Goal: Task Accomplishment & Management: Manage account settings

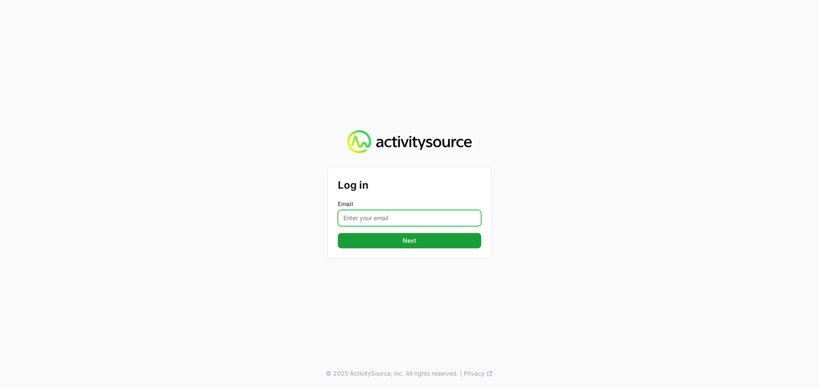
click at [383, 213] on input "Email" at bounding box center [409, 218] width 143 height 16
type input "Mustafa.larki@nextgen.group"
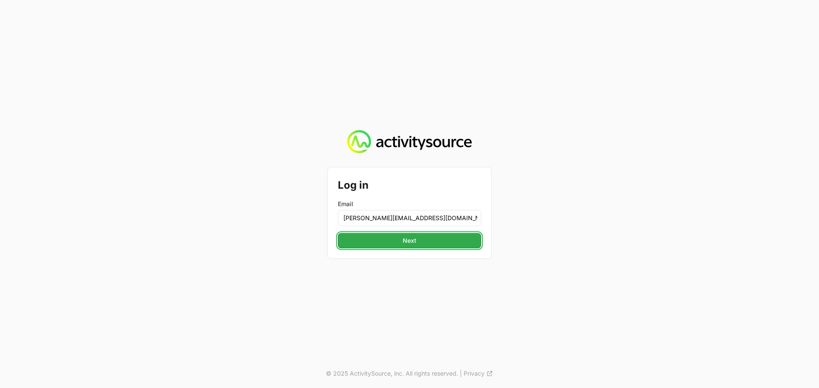
click at [434, 245] on button "Next" at bounding box center [409, 240] width 143 height 15
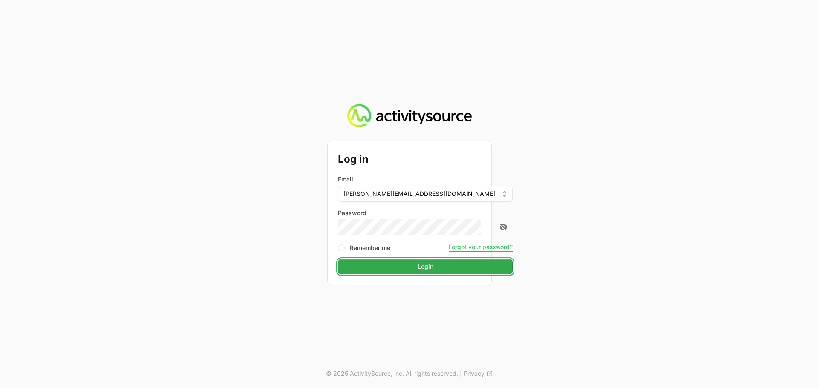
click at [401, 259] on button "Login" at bounding box center [425, 266] width 175 height 15
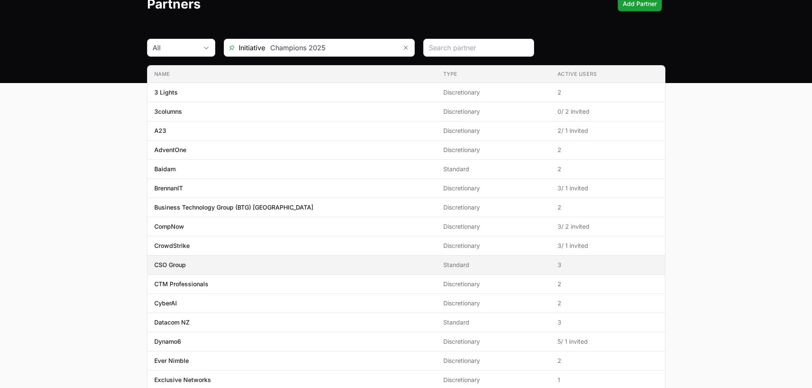
scroll to position [43, 0]
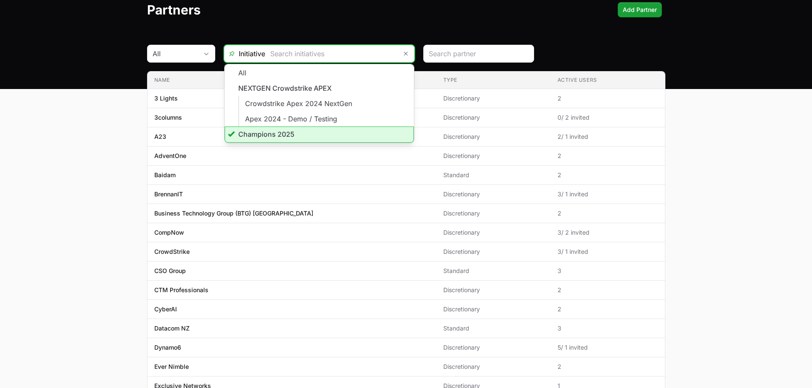
click at [295, 48] on input "text" at bounding box center [331, 53] width 132 height 17
click at [271, 136] on li "Champions 2025" at bounding box center [319, 135] width 189 height 16
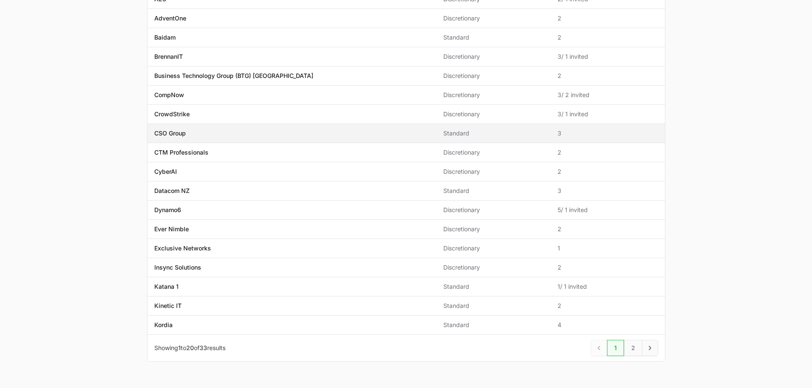
scroll to position [203, 0]
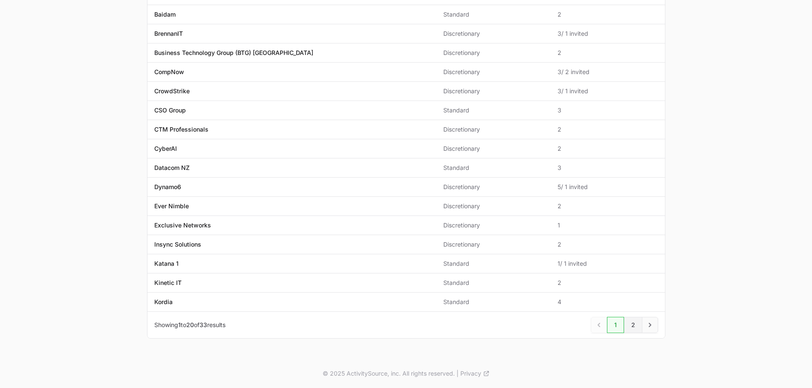
click at [640, 324] on link "2" at bounding box center [633, 325] width 18 height 16
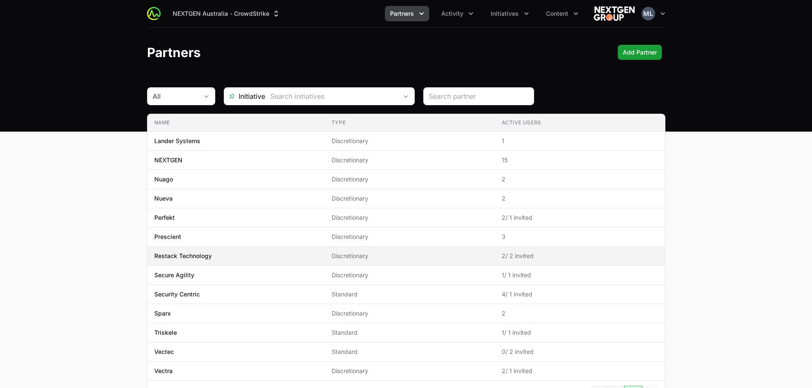
click at [216, 259] on span "Restack Technology" at bounding box center [236, 256] width 164 height 9
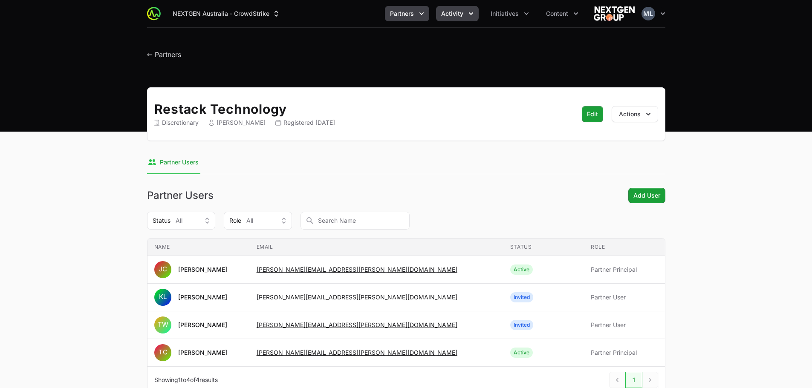
click at [465, 11] on button "Activity" at bounding box center [457, 13] width 43 height 15
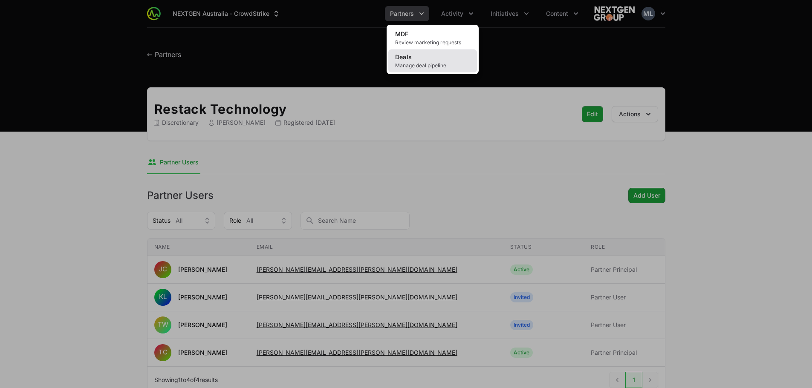
click at [420, 61] on link "Deals Manage deal pipeline" at bounding box center [432, 60] width 89 height 23
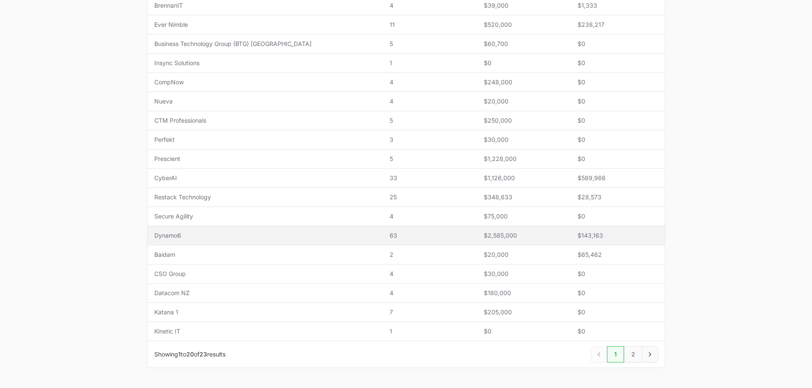
scroll to position [256, 0]
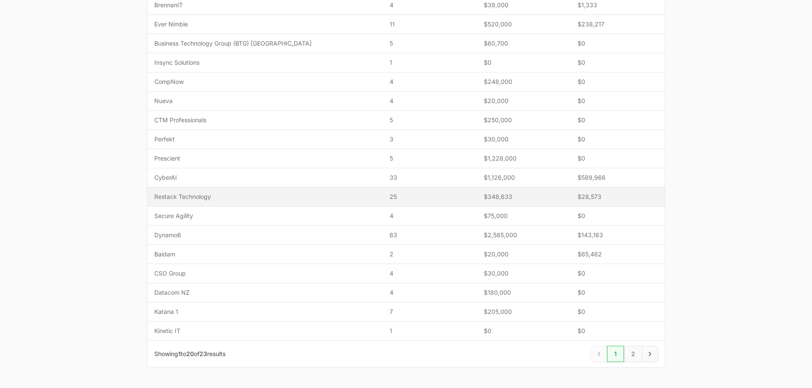
click at [194, 203] on td "Name Restack Technology" at bounding box center [266, 197] width 236 height 19
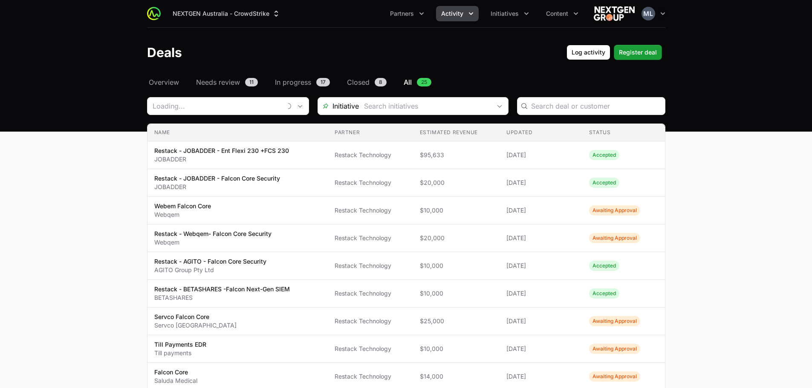
type input "Restack Technology"
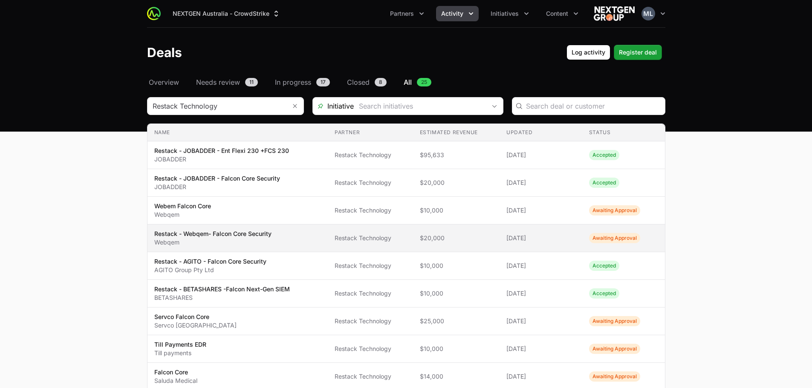
click at [175, 232] on p "Restack - Webqem- Falcon Core Security" at bounding box center [212, 234] width 117 height 9
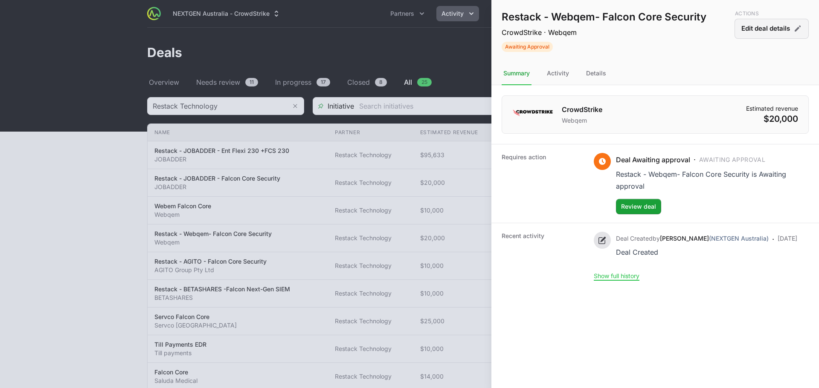
click at [764, 29] on button "Edit deal details" at bounding box center [771, 29] width 74 height 20
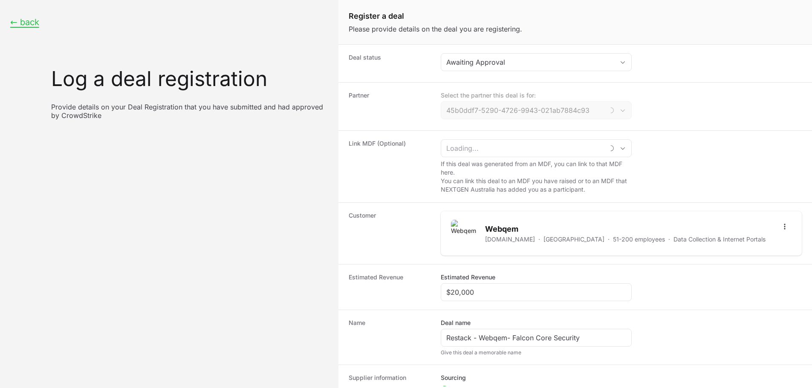
type input "Restack Technology"
click at [21, 17] on button "← back" at bounding box center [24, 22] width 29 height 11
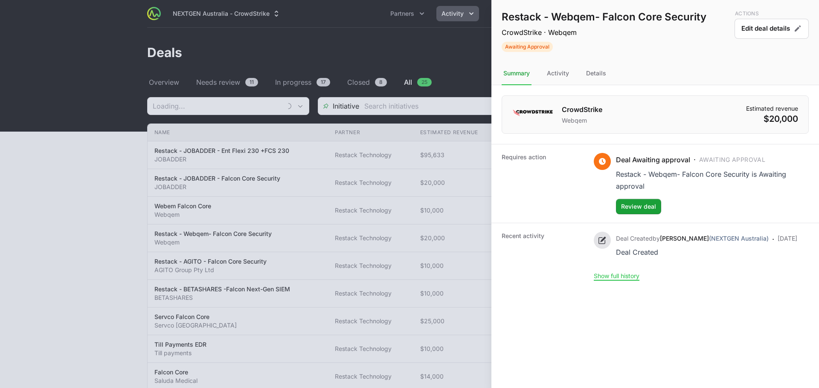
type input "Restack Technology"
click at [594, 76] on div "Details" at bounding box center [595, 73] width 23 height 23
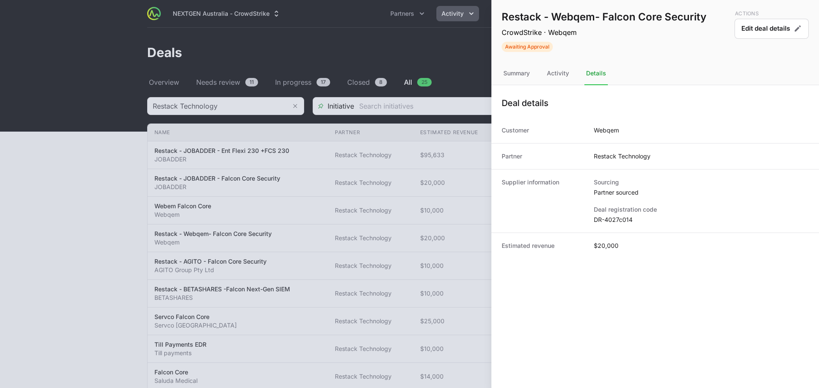
click at [23, 160] on div at bounding box center [409, 194] width 819 height 388
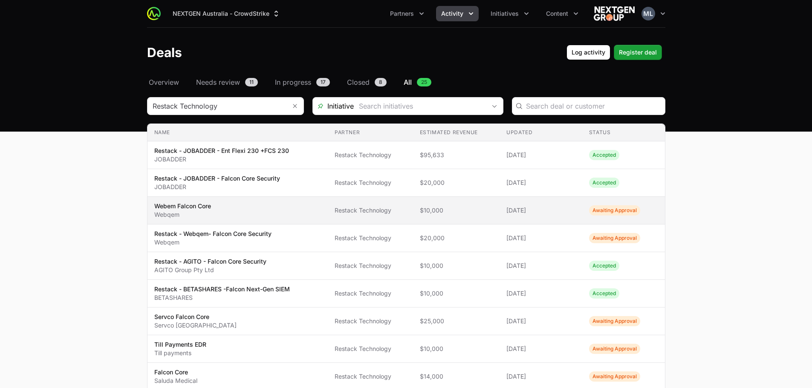
click at [194, 213] on p "Webqem" at bounding box center [182, 215] width 57 height 9
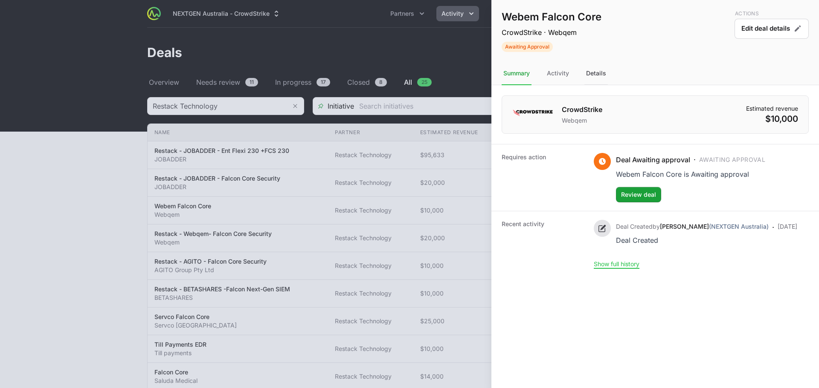
click at [604, 72] on div "Details" at bounding box center [595, 73] width 23 height 23
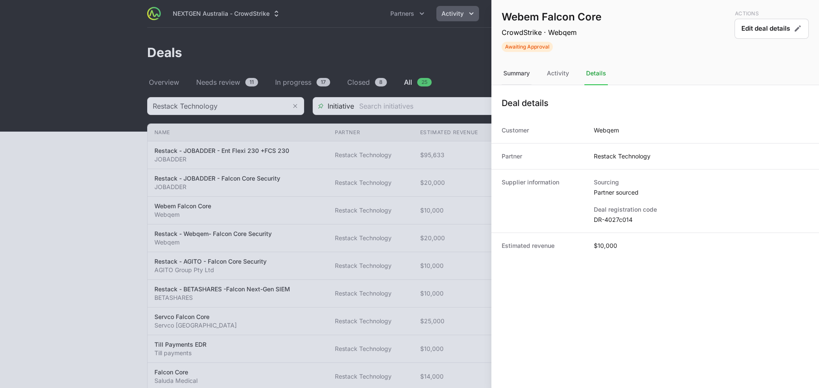
click at [545, 74] on div "Summary" at bounding box center [558, 73] width 26 height 23
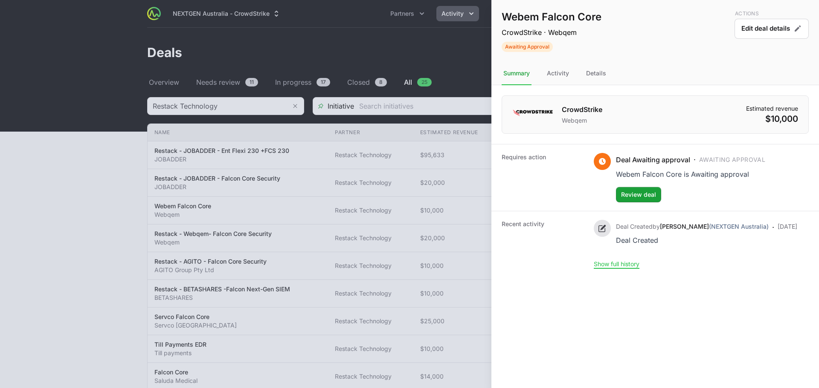
click at [100, 182] on div at bounding box center [409, 194] width 819 height 388
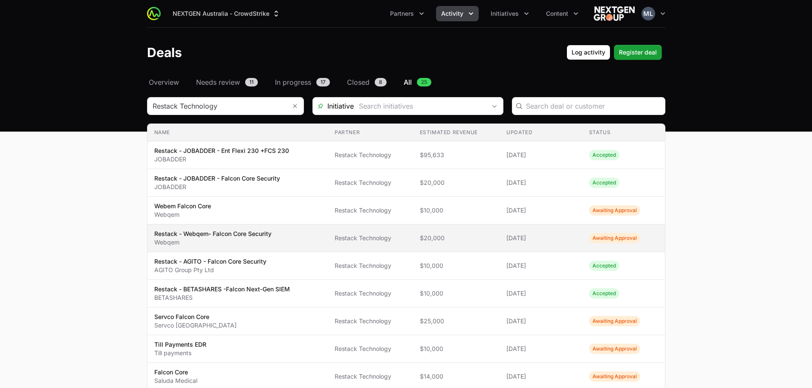
click at [195, 238] on p "Restack - Webqem- Falcon Core Security" at bounding box center [212, 234] width 117 height 9
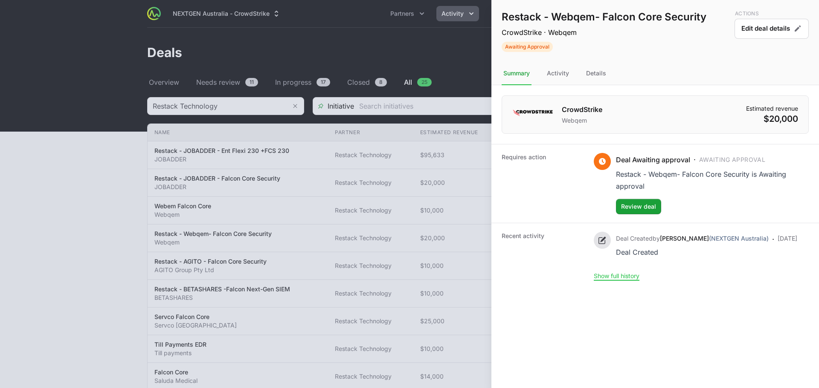
click at [609, 75] on nav "Summary Activity Details" at bounding box center [654, 73] width 327 height 23
click at [603, 75] on div "Details" at bounding box center [595, 73] width 23 height 23
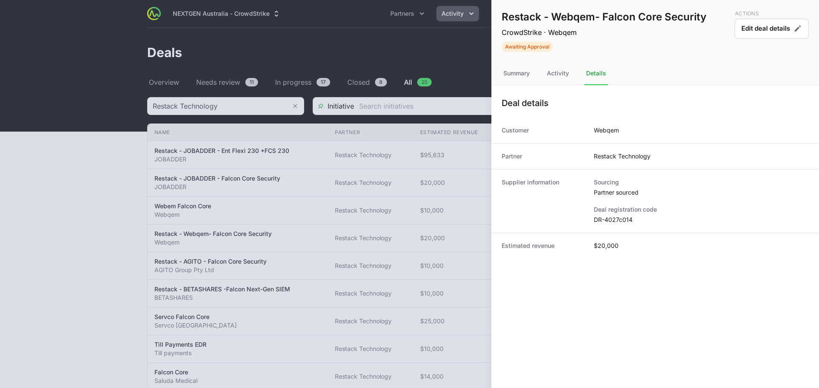
click at [95, 139] on div at bounding box center [409, 194] width 819 height 388
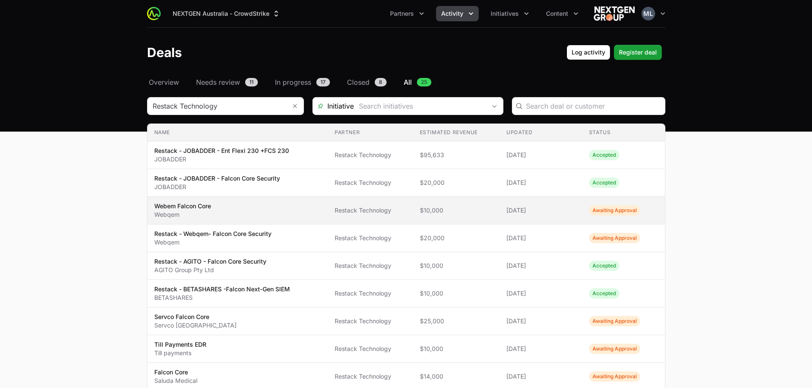
click at [483, 219] on td "Estimated revenue $10,000" at bounding box center [456, 211] width 87 height 28
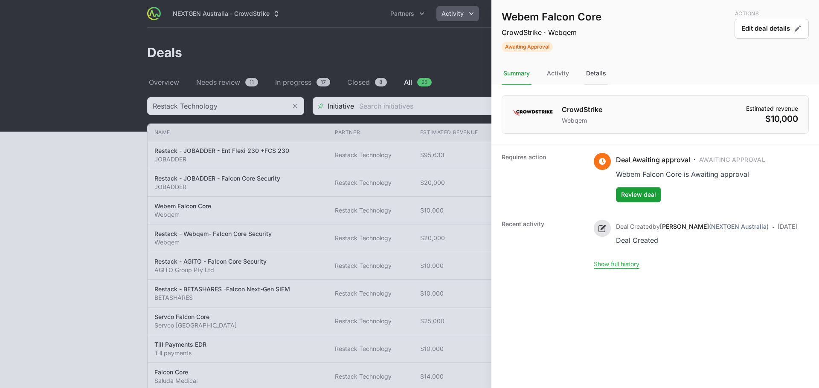
click at [587, 81] on div "Details" at bounding box center [595, 73] width 23 height 23
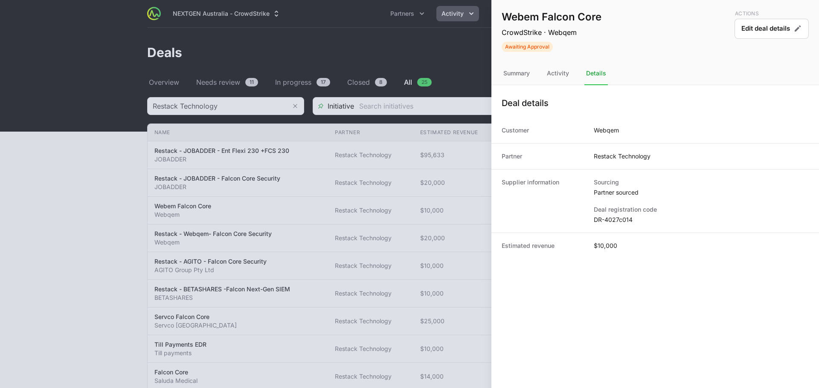
click at [615, 221] on dd "DR-4027c014" at bounding box center [700, 220] width 215 height 9
click at [612, 218] on dd "DR-4027c014" at bounding box center [700, 220] width 215 height 9
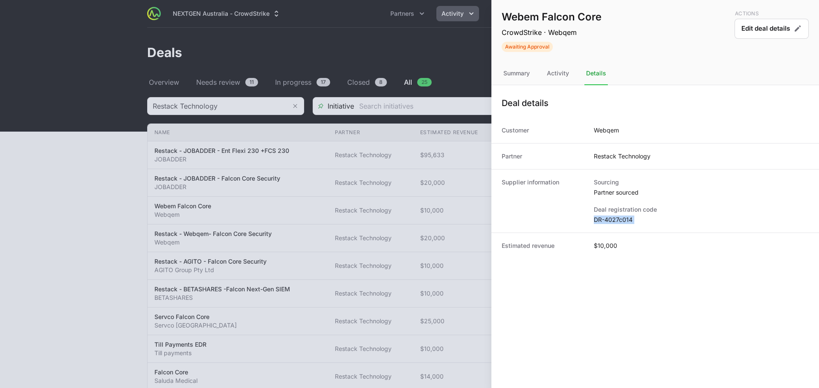
click at [612, 218] on dd "DR-4027c014" at bounding box center [700, 220] width 215 height 9
click at [614, 218] on dd "DR-4027c014" at bounding box center [700, 220] width 215 height 9
click at [615, 218] on dd "DR-4027c014" at bounding box center [700, 220] width 215 height 9
click at [759, 39] on div "Actions Edit deal details" at bounding box center [771, 31] width 74 height 42
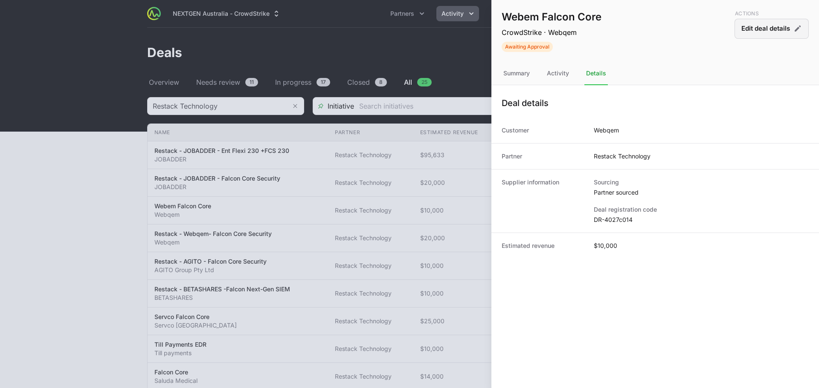
click at [759, 37] on button "Edit deal details" at bounding box center [771, 29] width 74 height 20
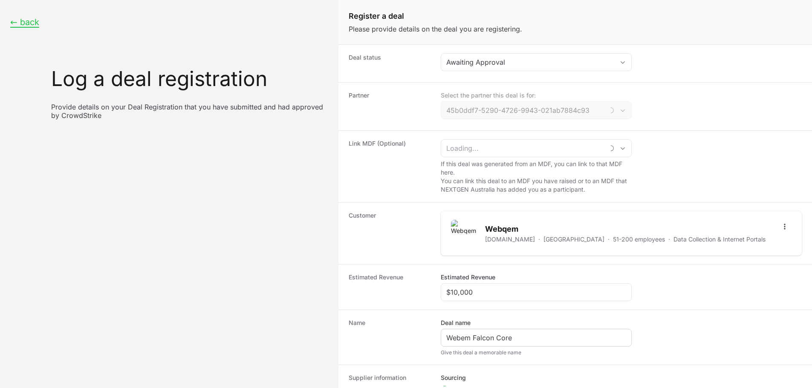
type input "Restack Technology"
click at [460, 295] on input "$10,000" at bounding box center [536, 292] width 180 height 10
paste input "4,491"
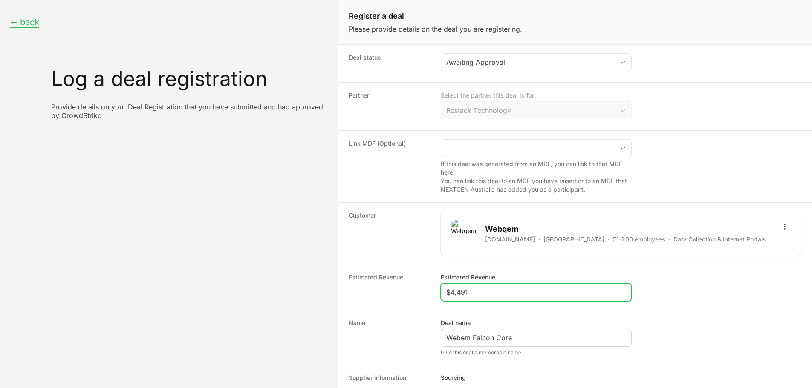
type input "$4,491"
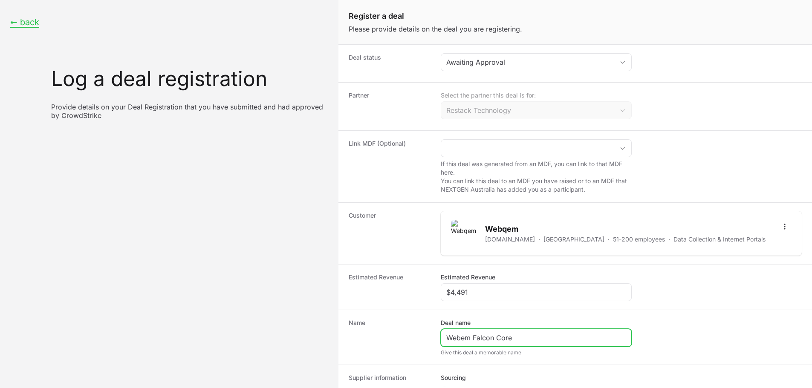
click at [446, 338] on input "Webem Falcon Core" at bounding box center [536, 338] width 180 height 10
click at [506, 338] on input "Restack - Webem Falcon Core" at bounding box center [536, 338] width 180 height 10
type input "Restack - Webem - Falcon Core"
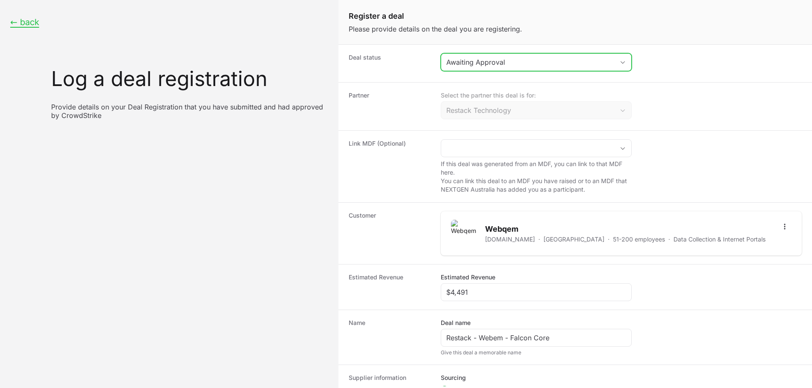
click at [478, 61] on div "Awaiting Approval" at bounding box center [530, 62] width 168 height 10
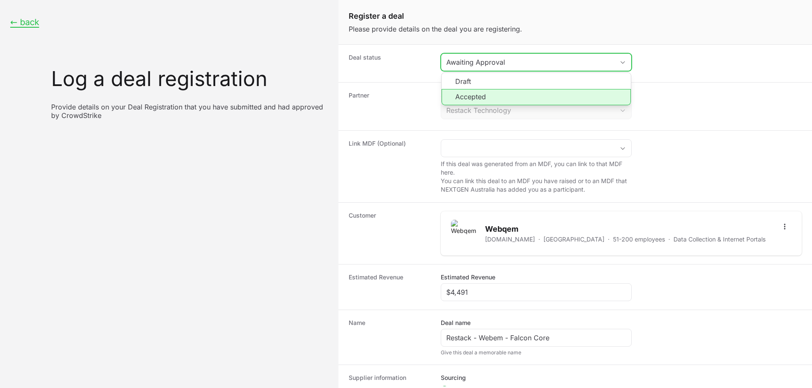
click at [474, 102] on li "Accepted" at bounding box center [536, 97] width 189 height 16
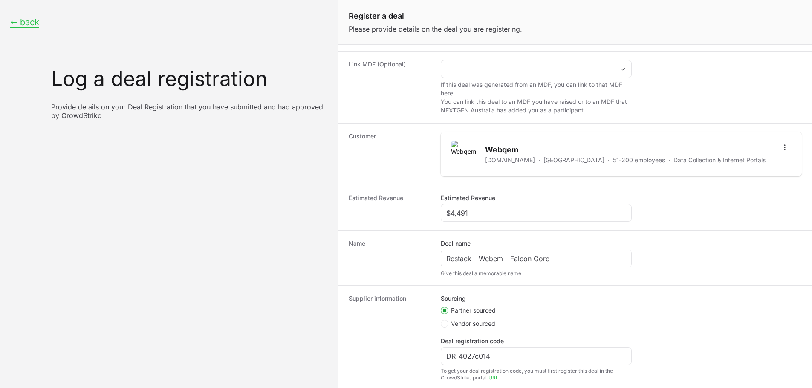
scroll to position [129, 0]
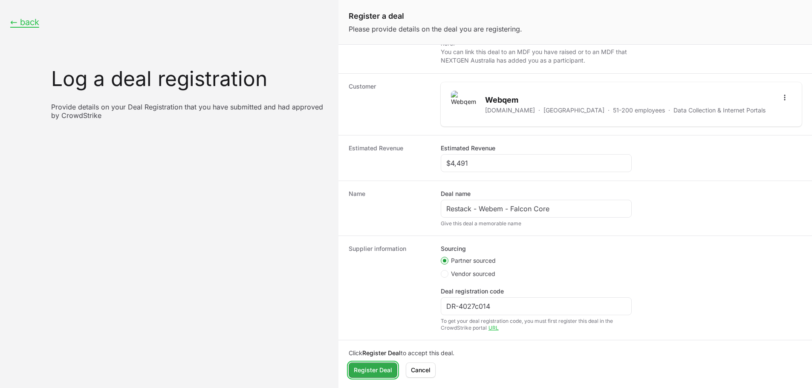
click at [379, 373] on span "Register Deal" at bounding box center [373, 370] width 38 height 10
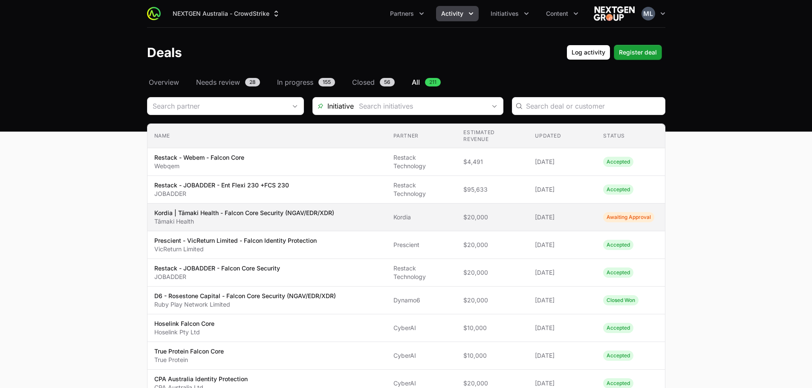
click at [232, 217] on p "Tāmaki Health" at bounding box center [244, 221] width 180 height 9
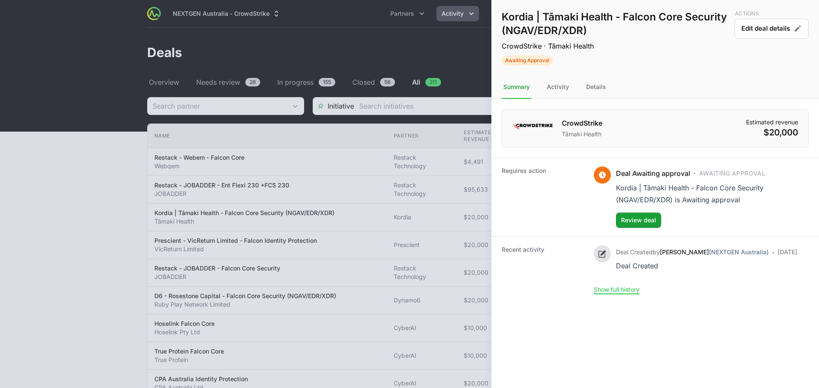
click at [9, 78] on div at bounding box center [409, 194] width 819 height 388
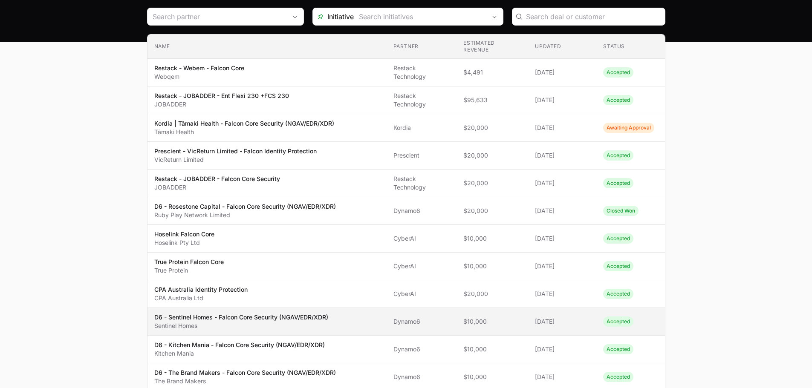
scroll to position [85, 0]
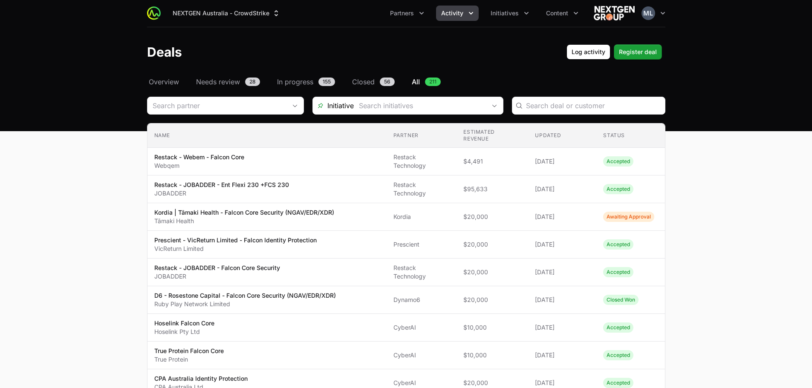
scroll to position [0, 0]
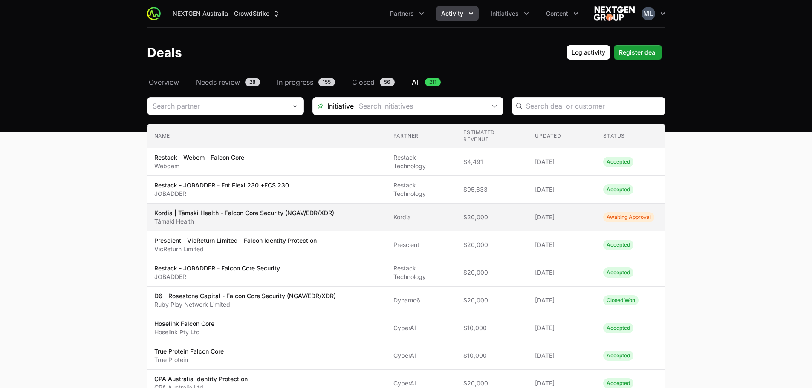
click at [252, 217] on p "Tāmaki Health" at bounding box center [244, 221] width 180 height 9
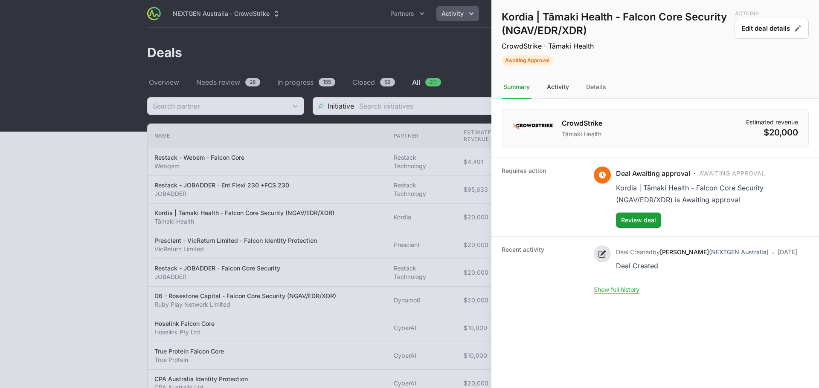
drag, startPoint x: 558, startPoint y: 77, endPoint x: 563, endPoint y: 78, distance: 5.6
click at [584, 77] on div "Activity" at bounding box center [595, 87] width 23 height 23
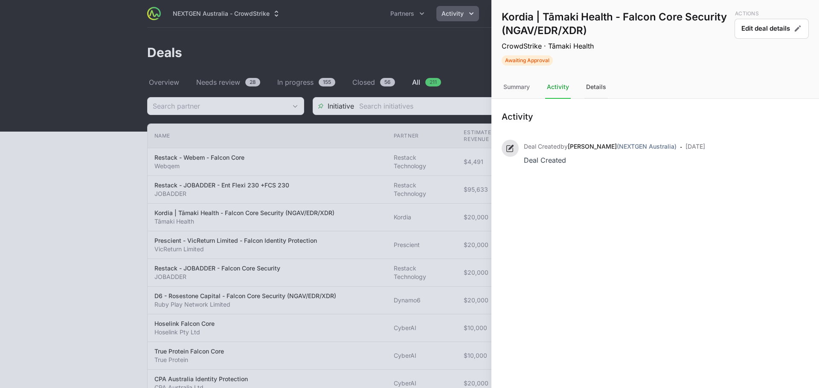
click at [599, 84] on div "Details" at bounding box center [595, 87] width 23 height 23
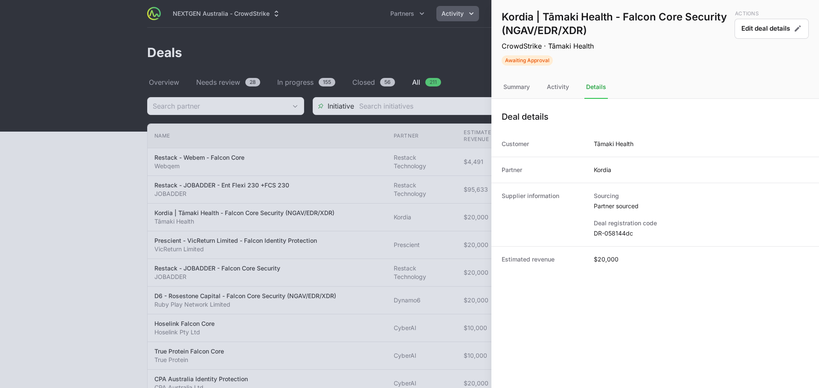
click at [619, 236] on dd "DR-058144dc" at bounding box center [700, 233] width 215 height 9
click at [620, 236] on dd "DR-058144dc" at bounding box center [700, 233] width 215 height 9
click at [620, 235] on dd "DR-058144dc" at bounding box center [700, 233] width 215 height 9
copy dd "058144dc"
click at [612, 234] on dd "DR-058144dc" at bounding box center [700, 233] width 215 height 9
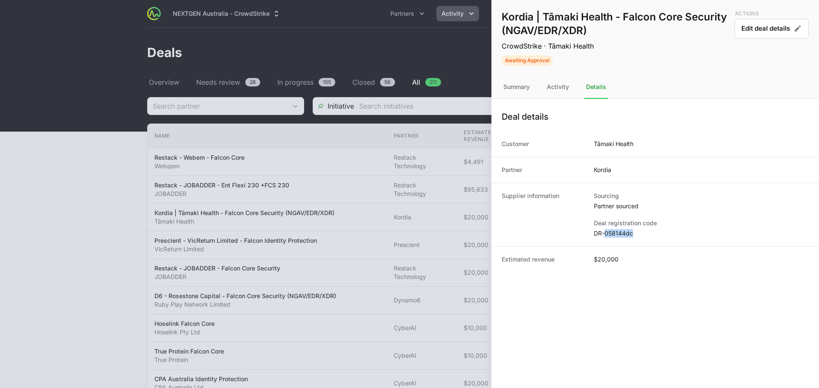
click at [612, 234] on dd "DR-058144dc" at bounding box center [700, 233] width 215 height 9
click at [763, 30] on button "Edit deal details" at bounding box center [771, 29] width 74 height 20
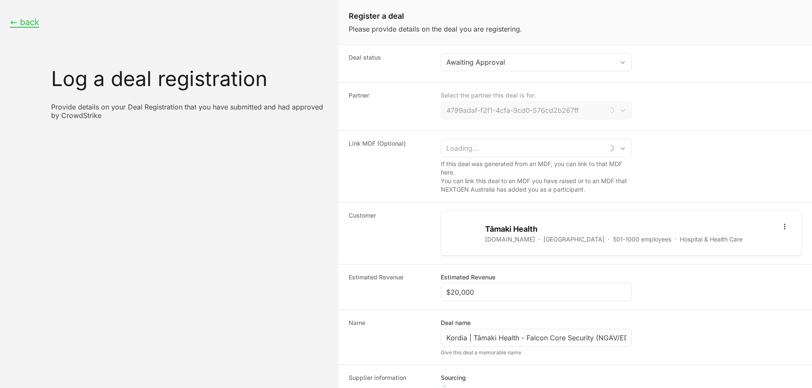
type input "Kordia"
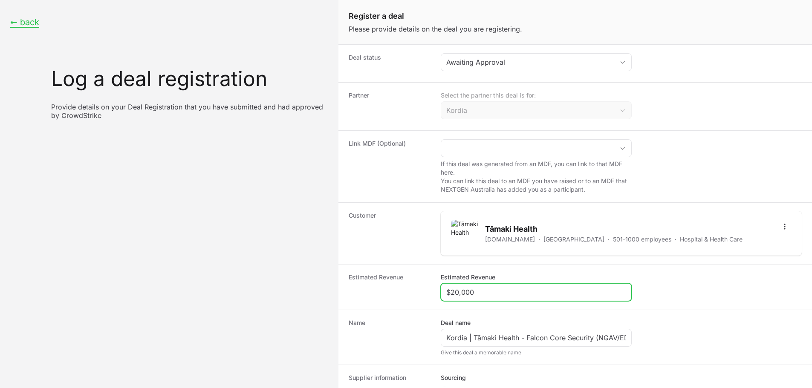
click at [512, 290] on input "$20,000" at bounding box center [536, 292] width 180 height 10
paste input "10"
type input "$100,000"
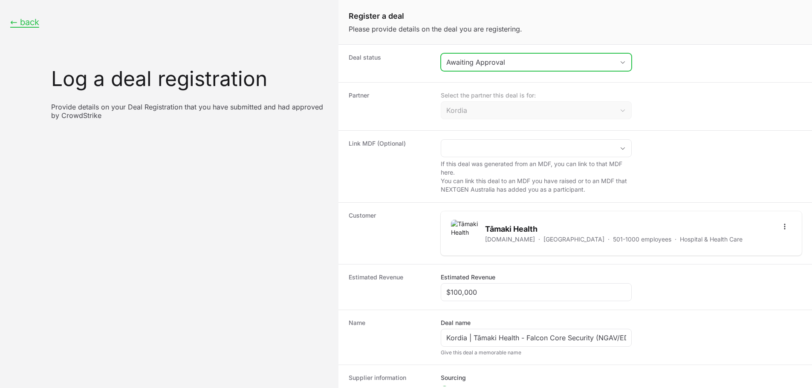
click at [509, 60] on div "Awaiting Approval" at bounding box center [530, 62] width 168 height 10
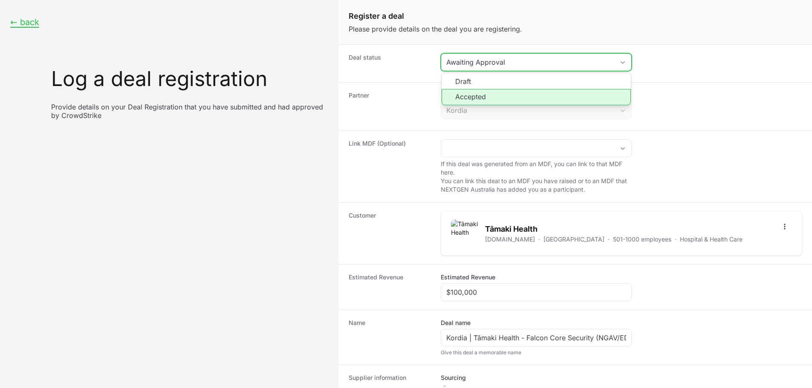
click at [497, 95] on li "Accepted" at bounding box center [536, 97] width 189 height 16
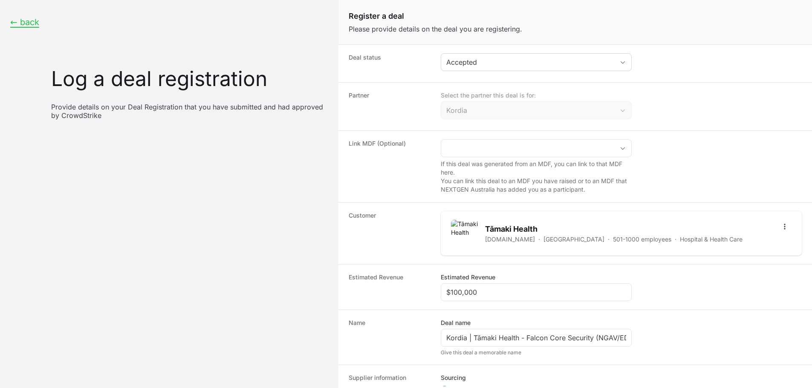
click at [417, 115] on dt "Partner" at bounding box center [390, 106] width 82 height 31
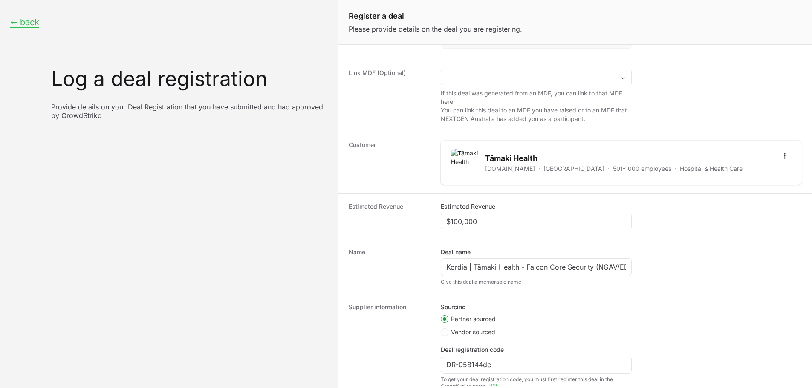
scroll to position [129, 0]
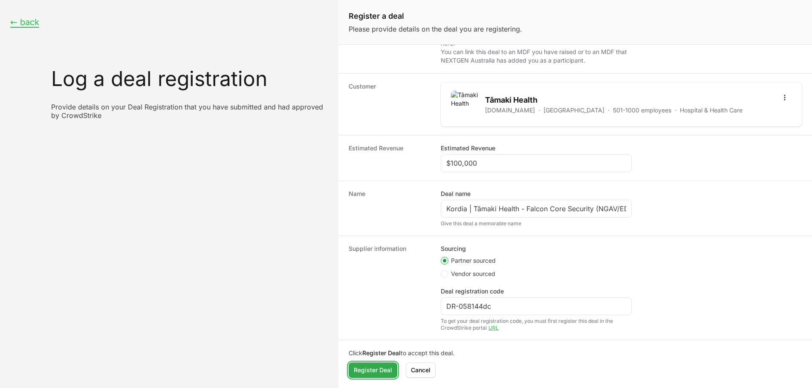
click at [383, 373] on span "Register Deal" at bounding box center [373, 370] width 38 height 10
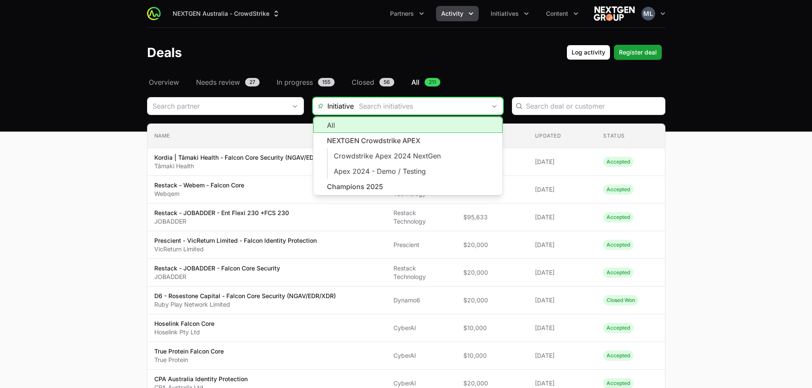
click at [433, 106] on input "Deals Filters" at bounding box center [420, 106] width 132 height 17
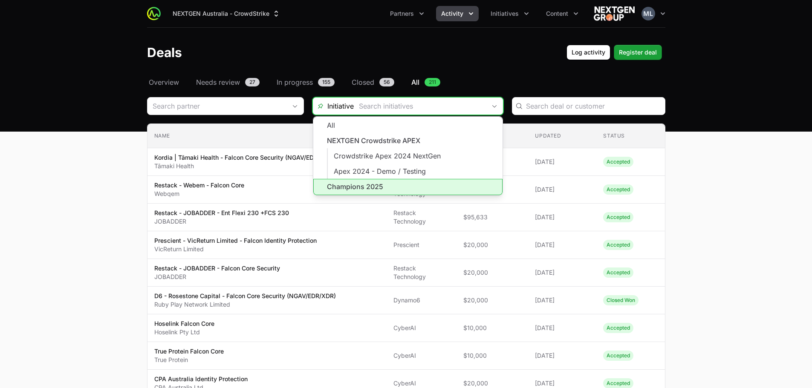
click at [356, 186] on li "Champions 2025" at bounding box center [407, 187] width 189 height 16
type input "Champions 2025"
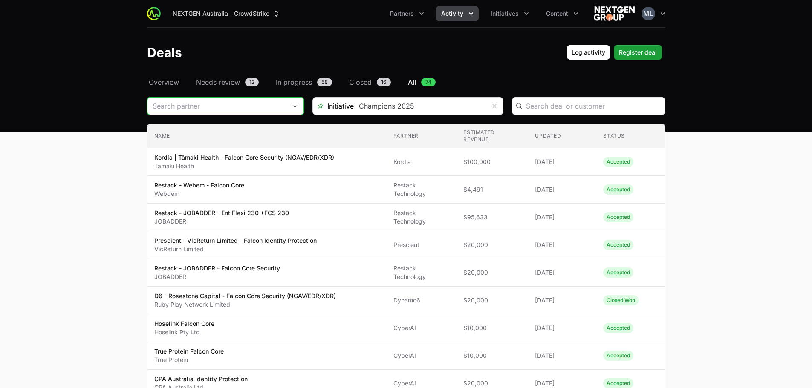
click at [286, 104] on div "Open" at bounding box center [294, 106] width 17 height 17
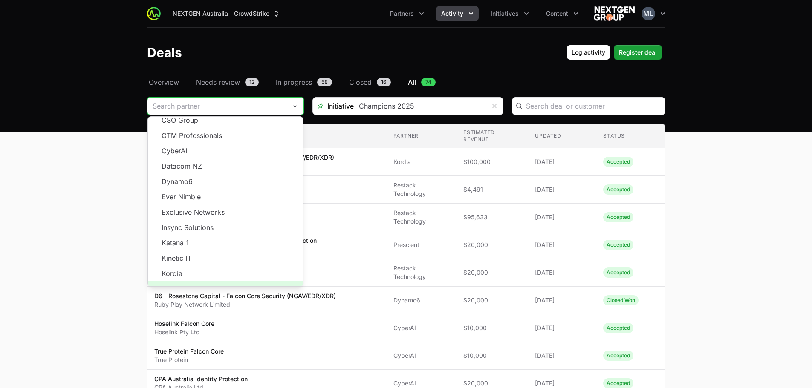
click at [224, 281] on span "Load more" at bounding box center [225, 288] width 155 height 15
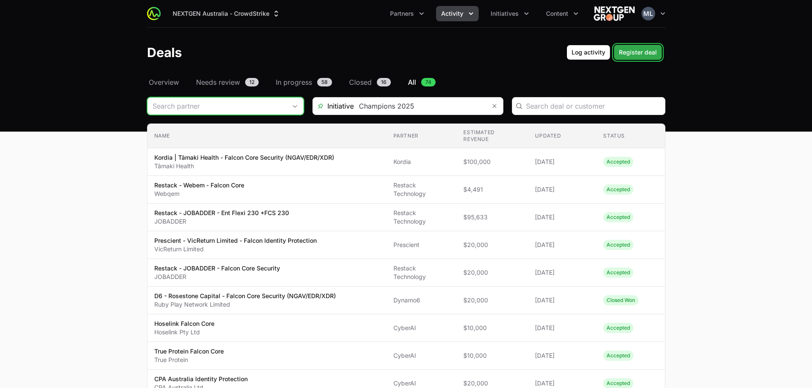
click at [643, 51] on span "Register deal" at bounding box center [638, 52] width 38 height 10
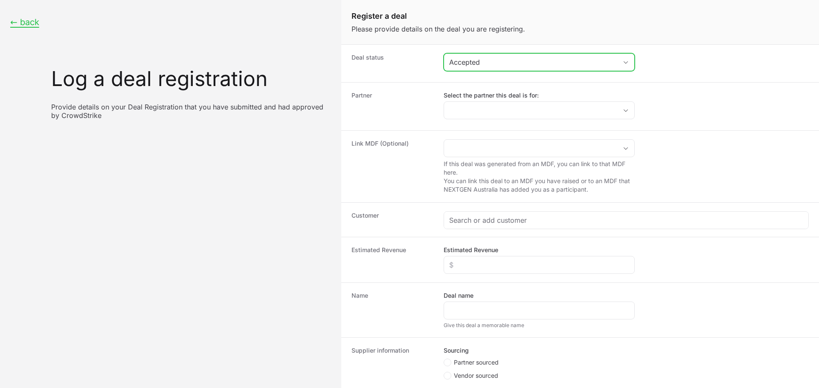
click at [512, 63] on div "Accepted" at bounding box center [533, 62] width 168 height 10
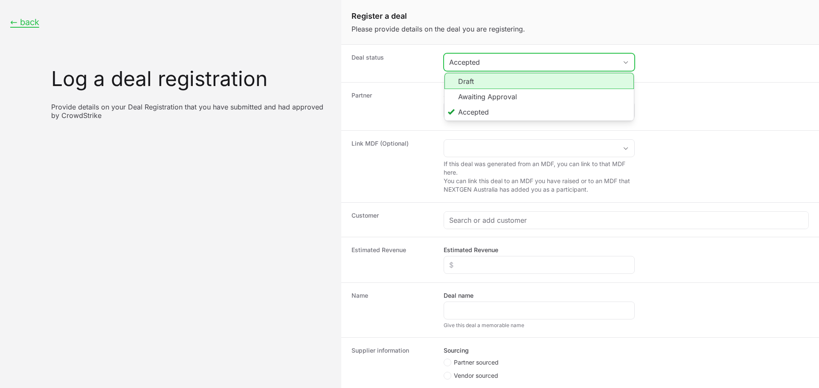
click at [508, 93] on li "Awaiting Approval" at bounding box center [538, 96] width 189 height 15
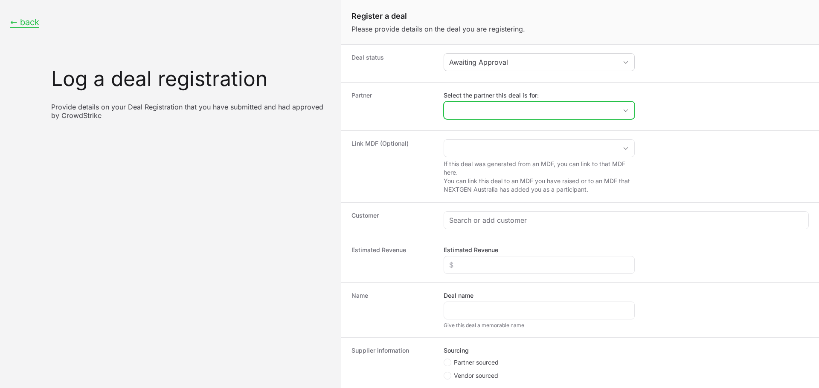
click at [495, 113] on input "Select the partner this deal is for:" at bounding box center [530, 110] width 173 height 17
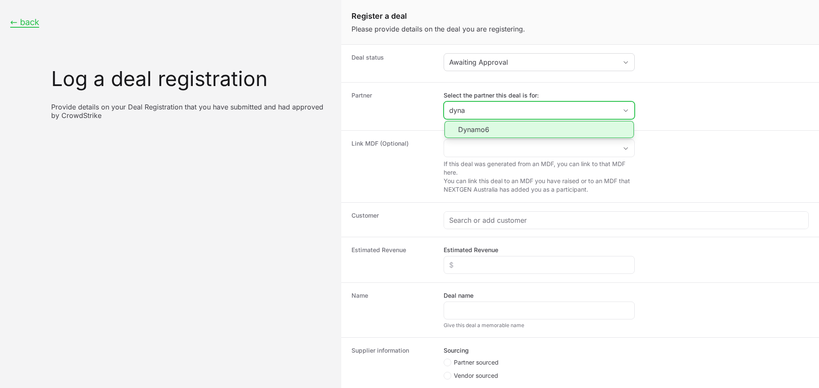
click at [486, 121] on li "Dynamo6" at bounding box center [538, 129] width 189 height 17
type input "Dynamo6"
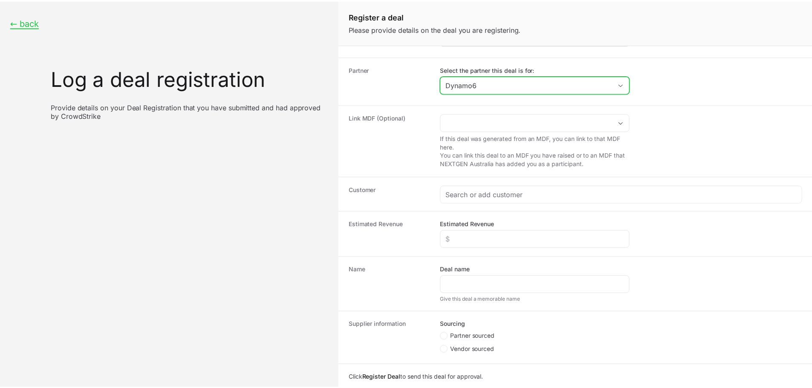
scroll to position [51, 0]
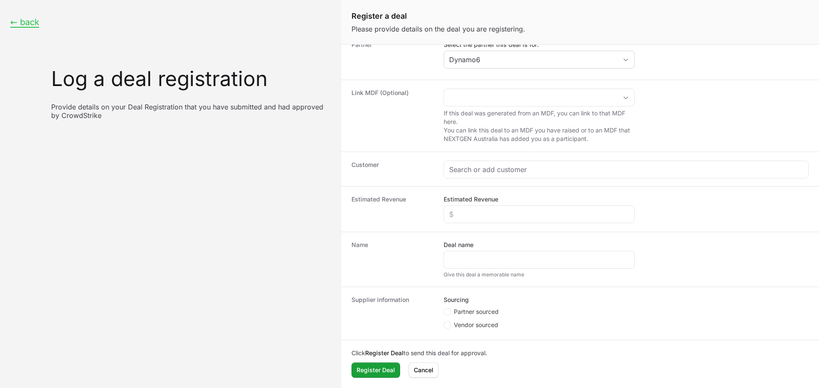
click at [480, 179] on div "Customer" at bounding box center [579, 169] width 477 height 35
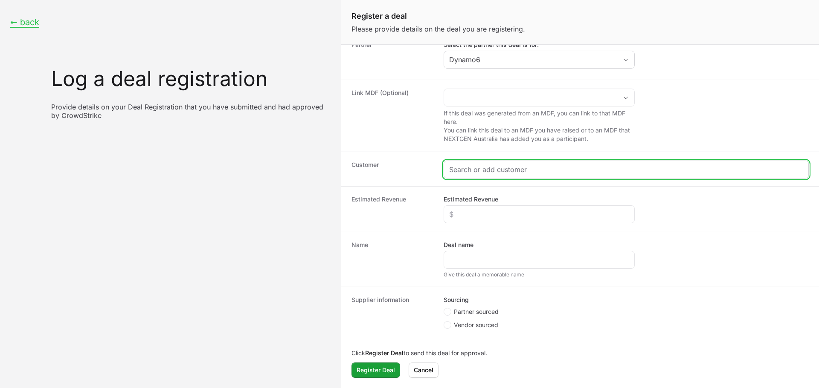
click at [486, 171] on input "Create activity form" at bounding box center [626, 170] width 354 height 10
paste input "[URL][DOMAIN_NAME]"
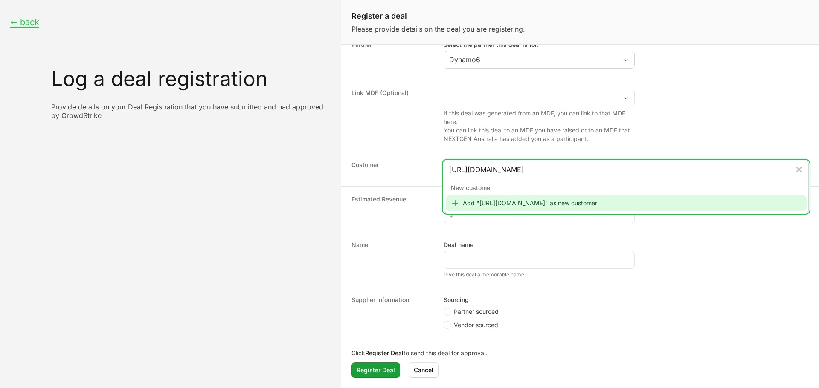
type input "[URL][DOMAIN_NAME]"
click at [505, 207] on div "Add "[URL][DOMAIN_NAME]" as new customer" at bounding box center [625, 203] width 361 height 15
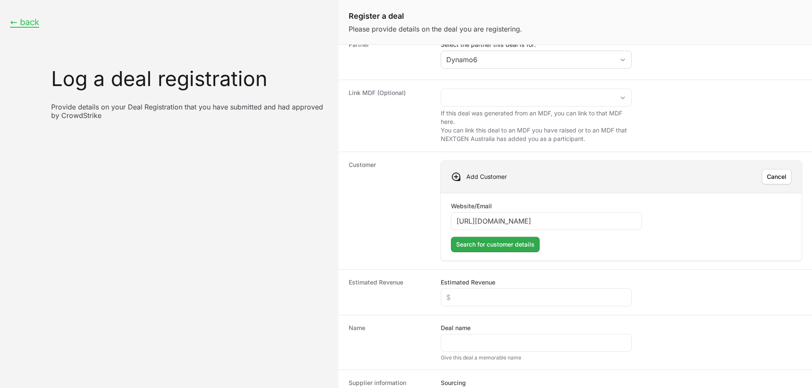
type input "[URL][DOMAIN_NAME]"
click at [490, 241] on span "Search for customer details" at bounding box center [495, 245] width 78 height 10
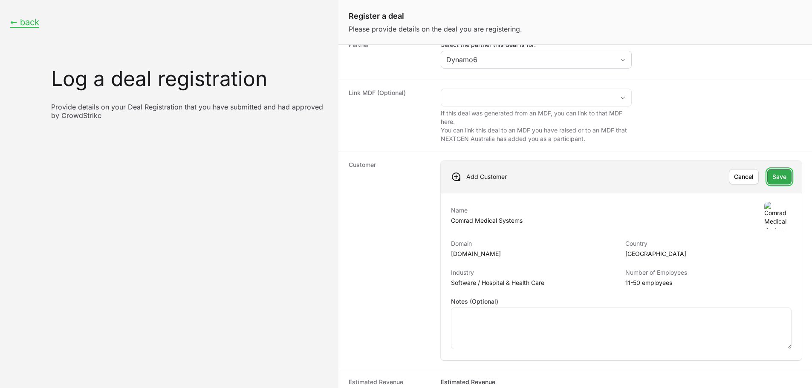
click at [774, 173] on span "Save" at bounding box center [779, 177] width 14 height 10
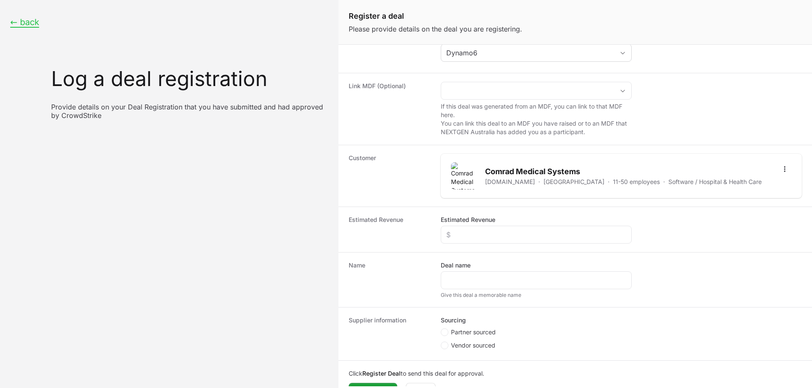
scroll to position [78, 0]
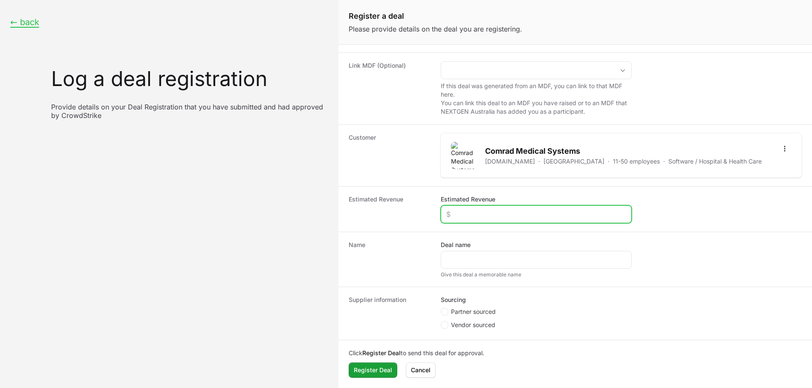
click at [481, 214] on input "Estimated Revenue" at bounding box center [536, 214] width 180 height 10
type input "$20,000"
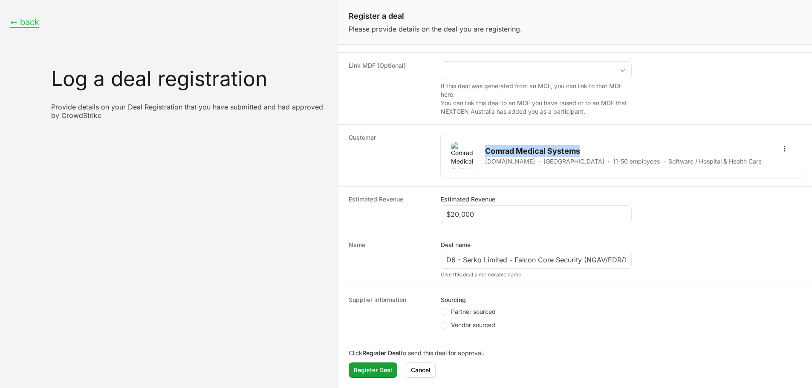
drag, startPoint x: 551, startPoint y: 146, endPoint x: 484, endPoint y: 144, distance: 67.4
click at [484, 144] on div "Comrad Medical Systems [DOMAIN_NAME] · [GEOGRAPHIC_DATA] · 11-50 employees · So…" at bounding box center [606, 155] width 311 height 27
copy h2 "Comrad Medical Systems"
click at [506, 254] on div "D6 - Serko Limited - Falcon Core Security (NGAV/EDR/XDR)" at bounding box center [536, 260] width 191 height 18
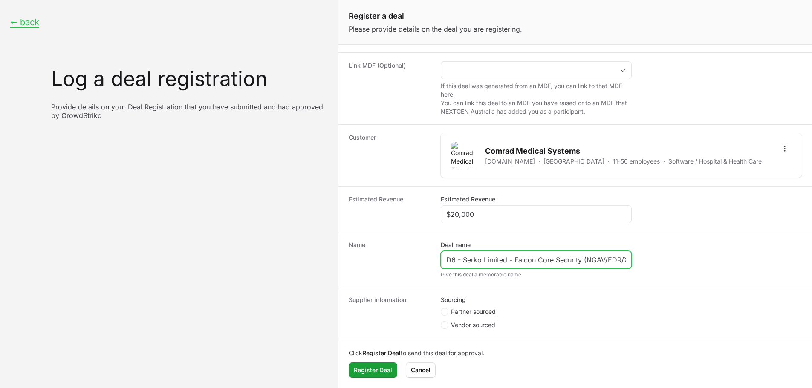
drag, startPoint x: 506, startPoint y: 263, endPoint x: 463, endPoint y: 257, distance: 43.4
click at [463, 257] on input "D6 - Serko Limited - Falcon Core Security (NGAV/EDR/XDR)" at bounding box center [536, 260] width 180 height 10
paste input "Comrad Medical Systems"
type input "D6 - Comrad Medical Systems - Falcon Core Security (NGAV/EDR/XDR)"
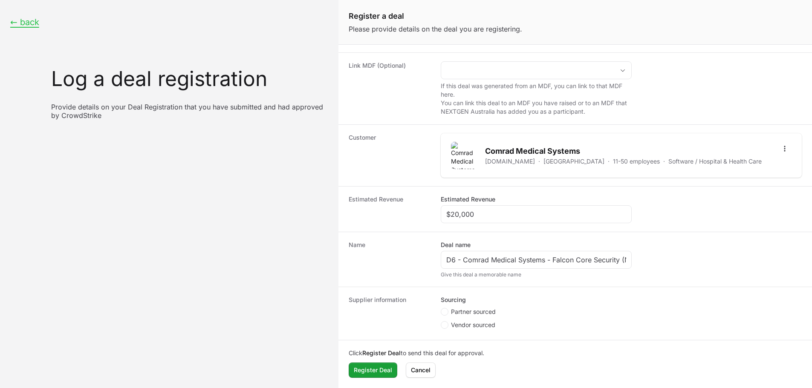
click at [453, 309] on span "Partner sourced" at bounding box center [473, 312] width 45 height 9
click at [442, 386] on input "Partner sourced" at bounding box center [441, 386] width 1 height 1
radio input "true"
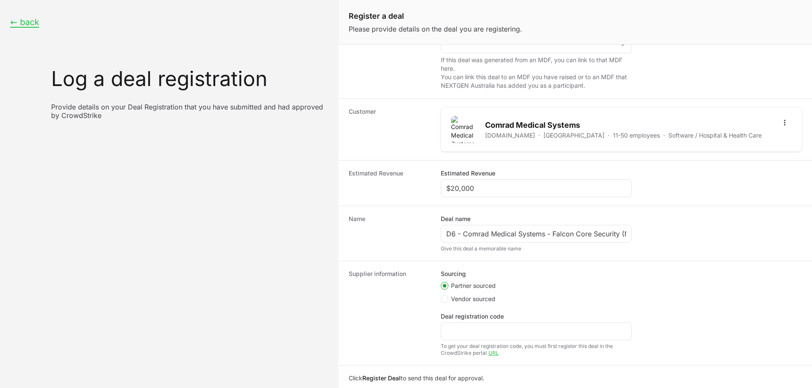
scroll to position [129, 0]
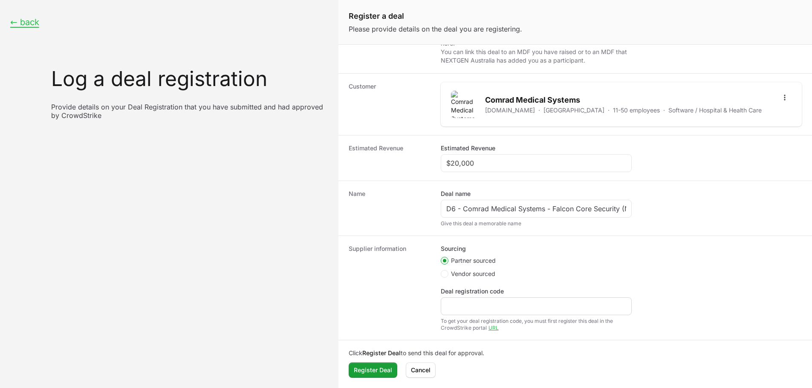
click at [470, 312] on div "Create activity form" at bounding box center [536, 307] width 191 height 18
click at [470, 311] on input "Deal registration code" at bounding box center [536, 306] width 180 height 10
paste input "is DR-60f07b75"
drag, startPoint x: 453, startPoint y: 308, endPoint x: 425, endPoint y: 307, distance: 27.3
click at [425, 307] on div "Supplier information Sourcing Partner sourced Vendor sourced Deal registration …" at bounding box center [575, 288] width 474 height 104
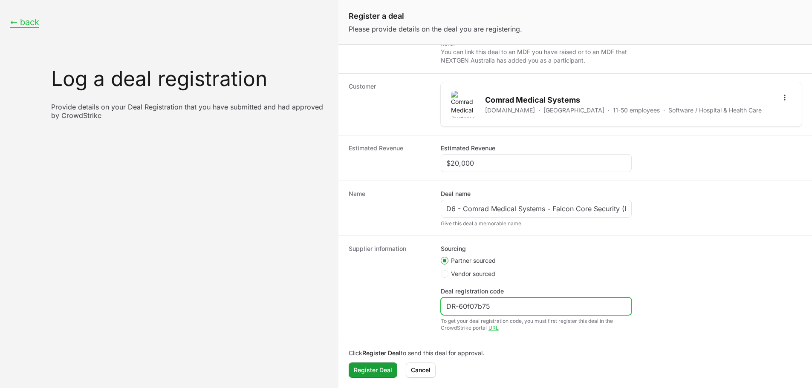
type input "DR-60f07b75"
click at [419, 300] on dt "Supplier information" at bounding box center [390, 288] width 82 height 87
click at [381, 366] on span "Register Deal" at bounding box center [373, 370] width 38 height 10
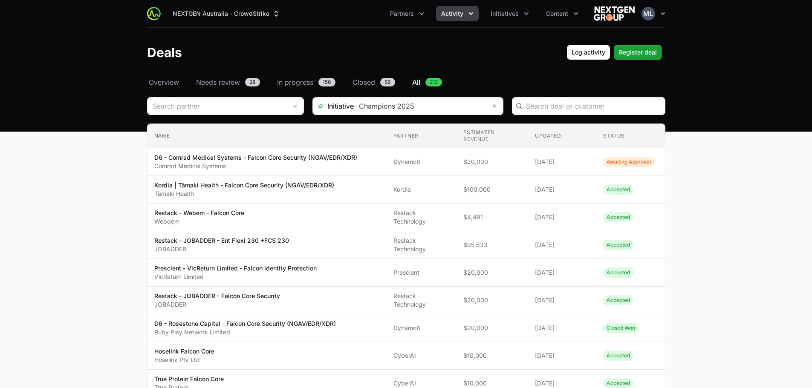
click at [372, 107] on input "Deals Filters" at bounding box center [420, 106] width 132 height 17
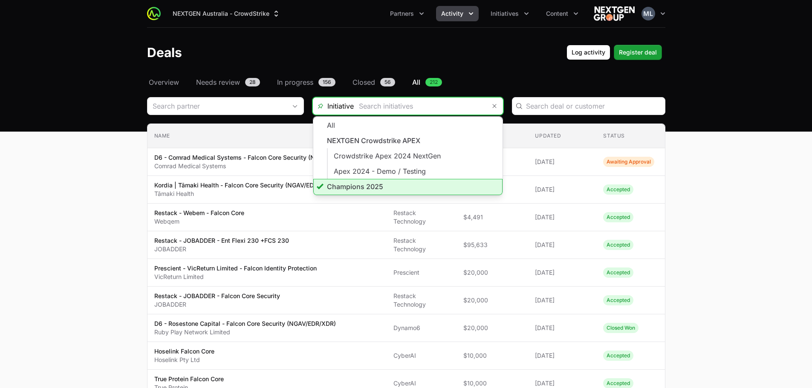
click at [363, 187] on li "Champions 2025" at bounding box center [407, 187] width 189 height 16
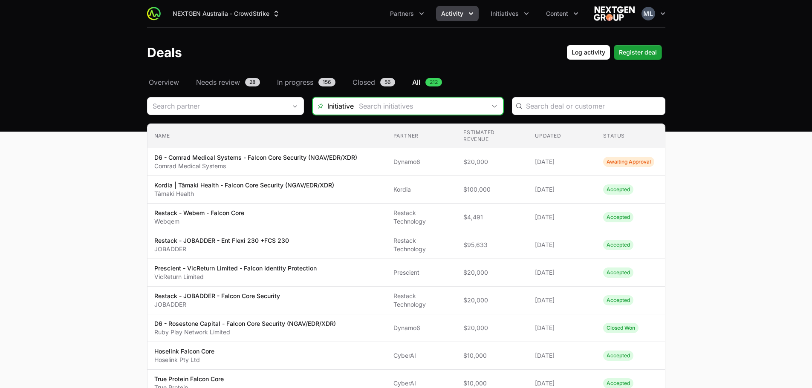
click at [414, 104] on input "Deals Filters" at bounding box center [420, 106] width 132 height 17
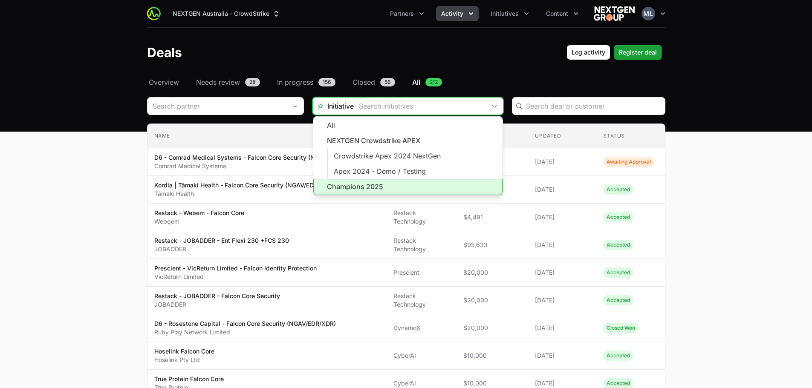
click at [360, 187] on li "Champions 2025" at bounding box center [407, 187] width 189 height 16
type input "Champions 2025"
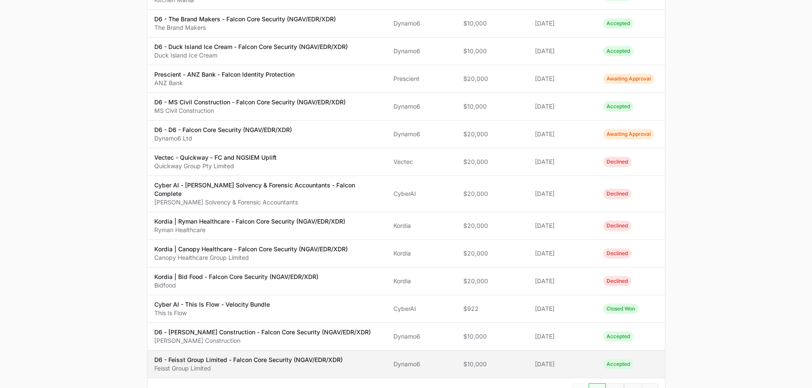
scroll to position [522, 0]
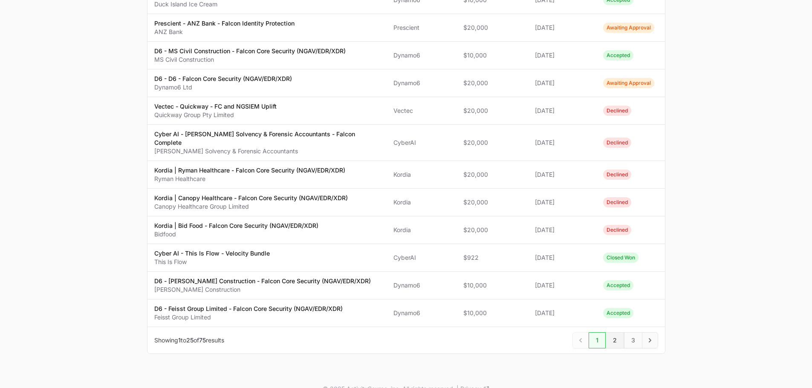
click at [619, 333] on span "2" at bounding box center [615, 341] width 18 height 16
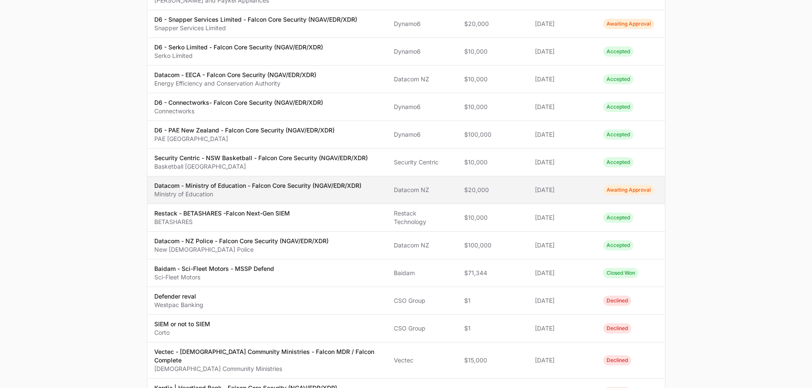
scroll to position [522, 0]
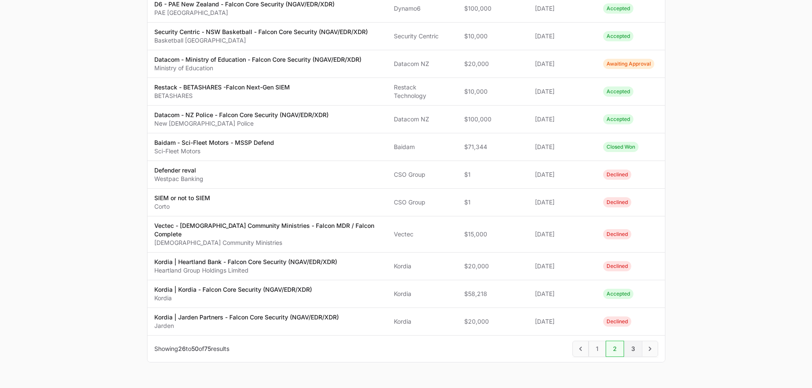
click at [632, 341] on span "3" at bounding box center [633, 349] width 18 height 16
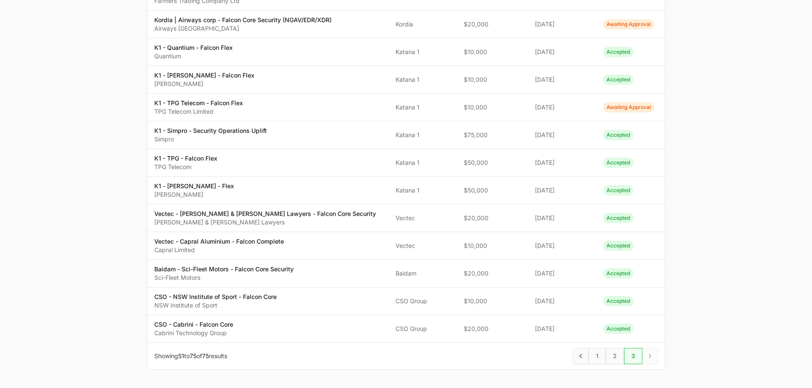
scroll to position [538, 0]
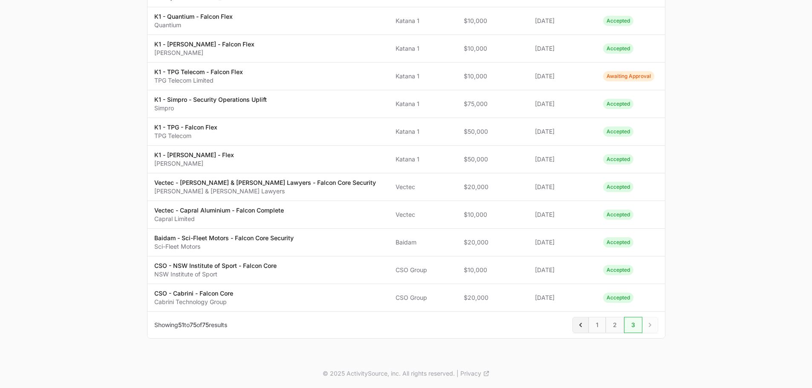
click at [579, 322] on icon "Previous" at bounding box center [580, 325] width 9 height 9
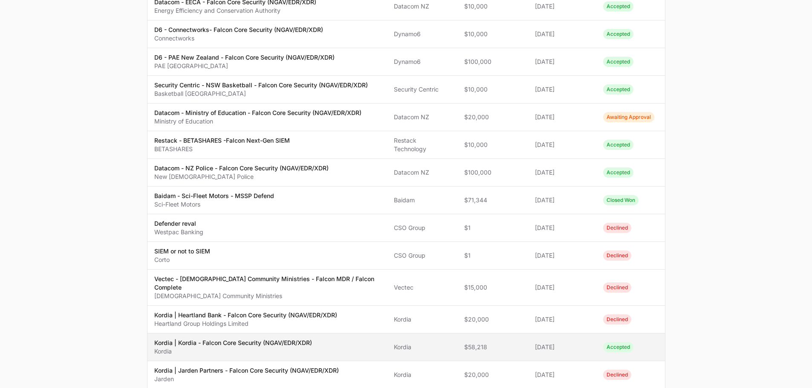
scroll to position [522, 0]
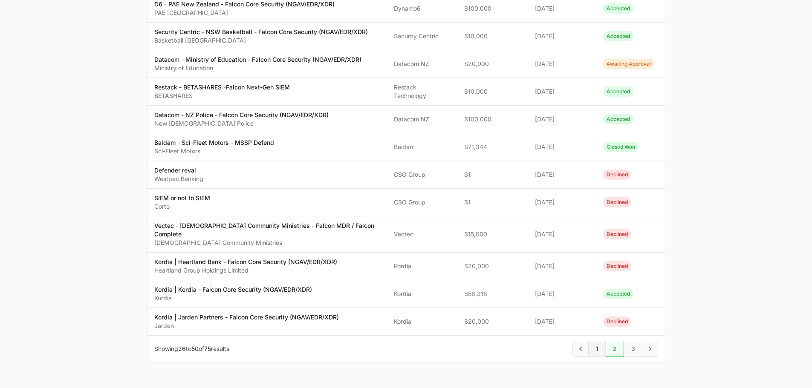
click at [597, 341] on span "1" at bounding box center [597, 349] width 17 height 16
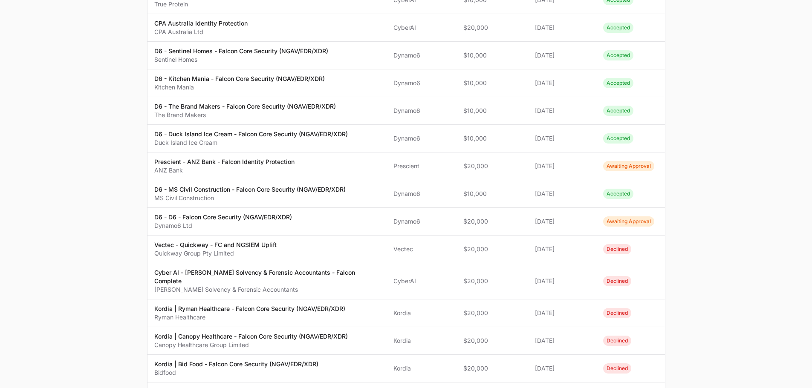
scroll to position [522, 0]
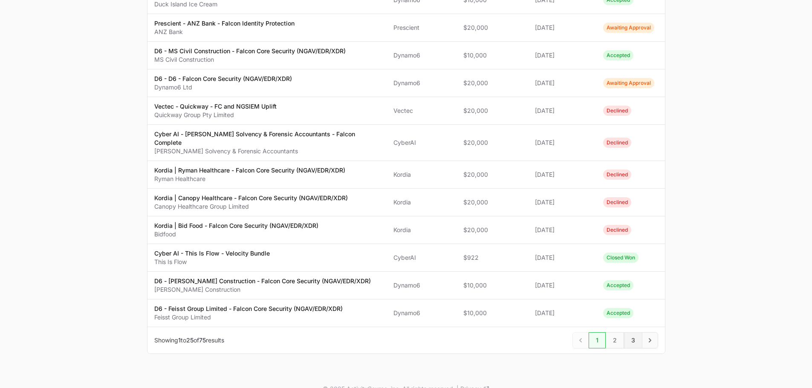
click at [638, 333] on span "3" at bounding box center [633, 341] width 18 height 16
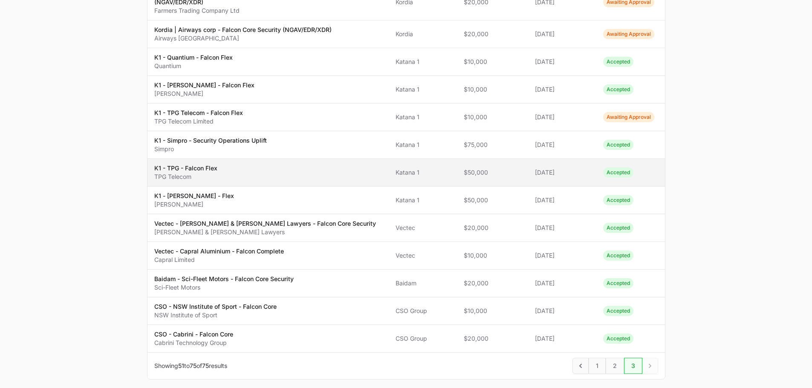
scroll to position [452, 0]
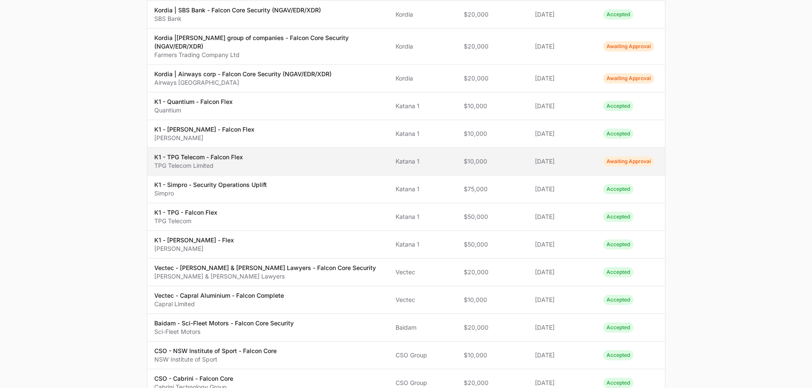
click at [265, 161] on span "K1 - TPG Telecom - Falcon Flex TPG Telecom Limited" at bounding box center [268, 161] width 228 height 17
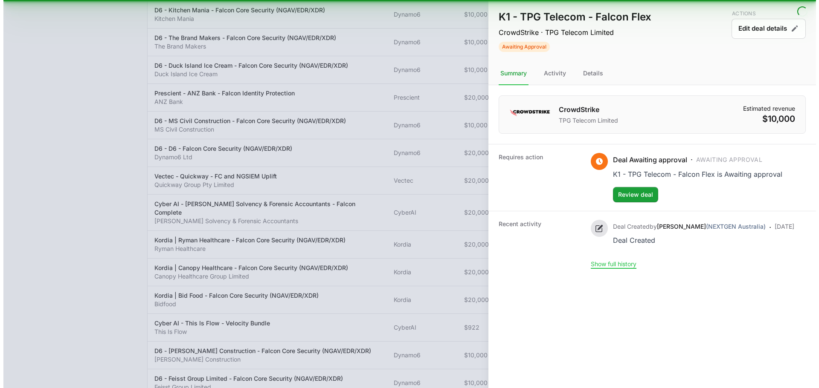
scroll to position [445, 0]
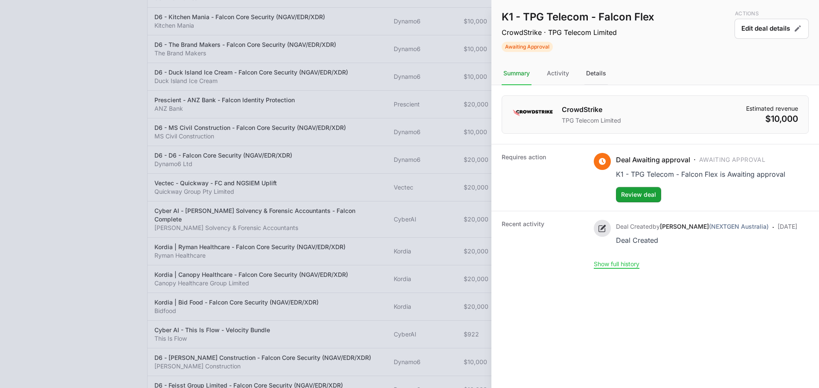
click at [593, 72] on div "Details" at bounding box center [595, 73] width 23 height 23
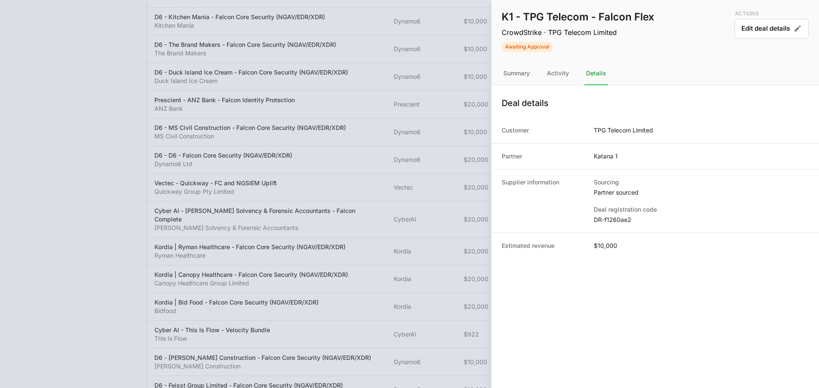
click at [623, 221] on dd "DR-f1260ae2" at bounding box center [700, 220] width 215 height 9
copy dl "DR-f1260ae2"
click at [759, 32] on button "Edit deal details" at bounding box center [771, 29] width 74 height 20
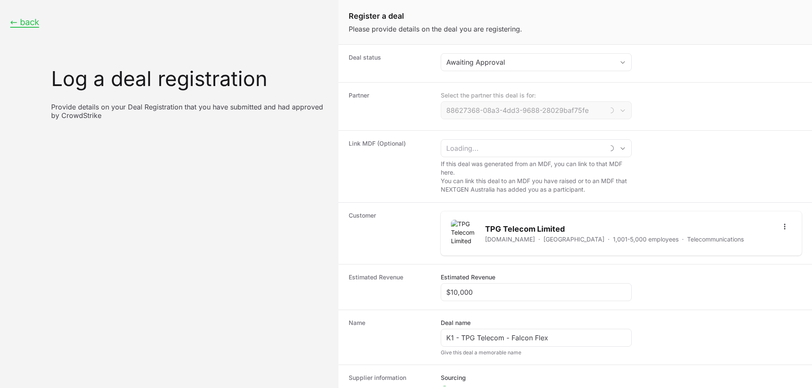
type input "Katana 1"
click at [466, 71] on dd "Awaiting Approval" at bounding box center [621, 63] width 361 height 20
click at [469, 68] on button "Awaiting Approval" at bounding box center [536, 62] width 190 height 17
click at [410, 67] on dt "Deal status" at bounding box center [390, 63] width 82 height 20
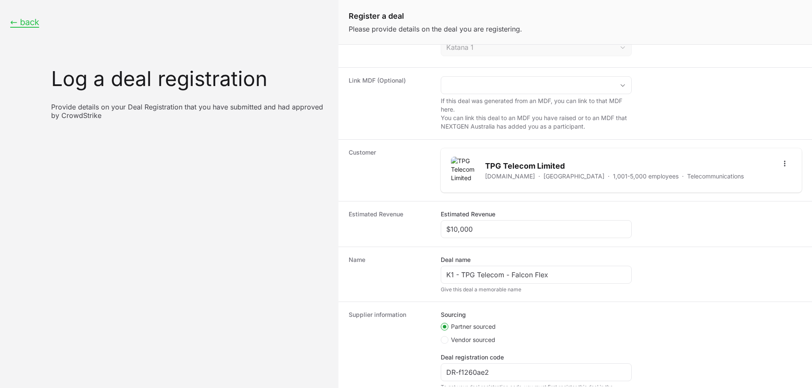
scroll to position [129, 0]
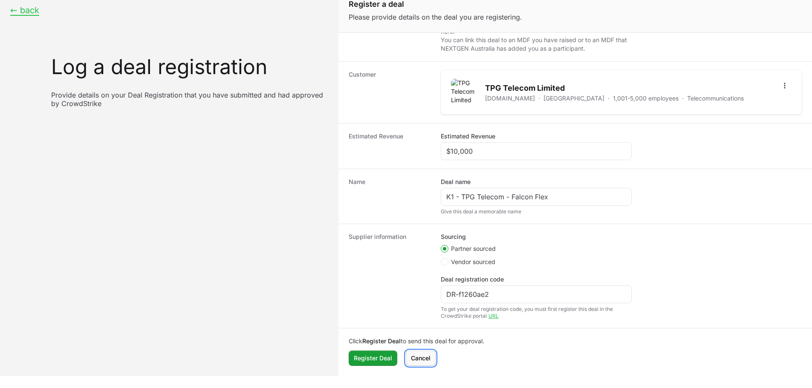
click at [420, 359] on span "Cancel" at bounding box center [421, 358] width 20 height 10
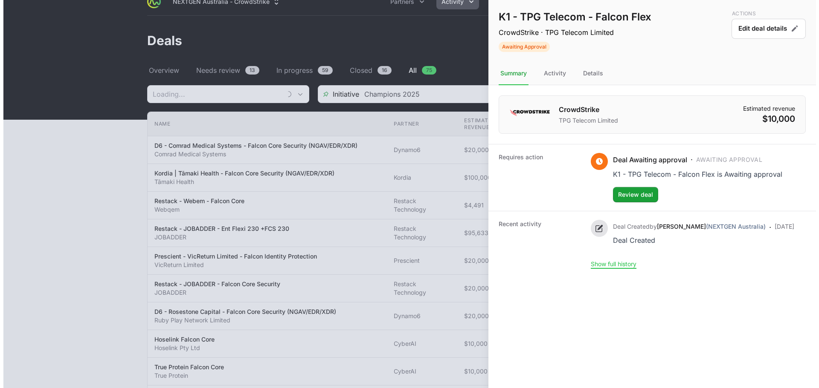
scroll to position [445, 0]
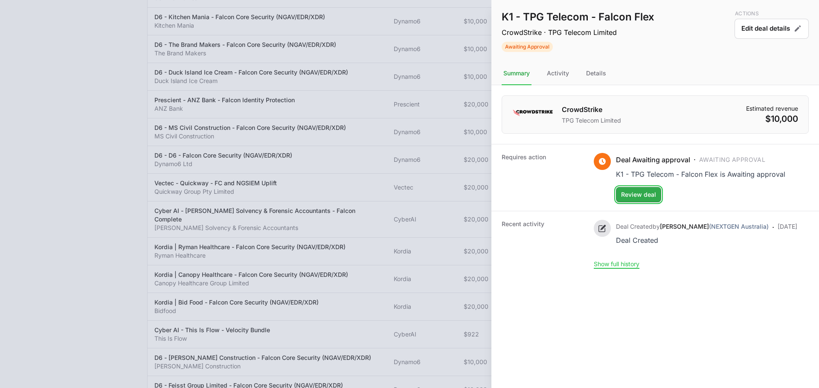
click at [627, 194] on span "Review deal" at bounding box center [638, 195] width 35 height 10
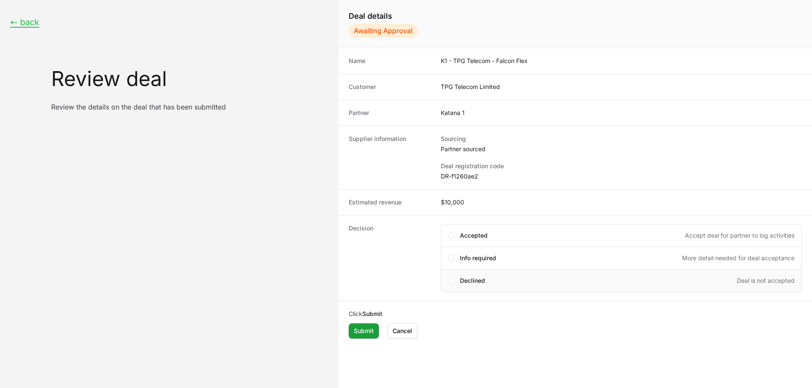
click at [464, 281] on span "Declined" at bounding box center [472, 281] width 25 height 9
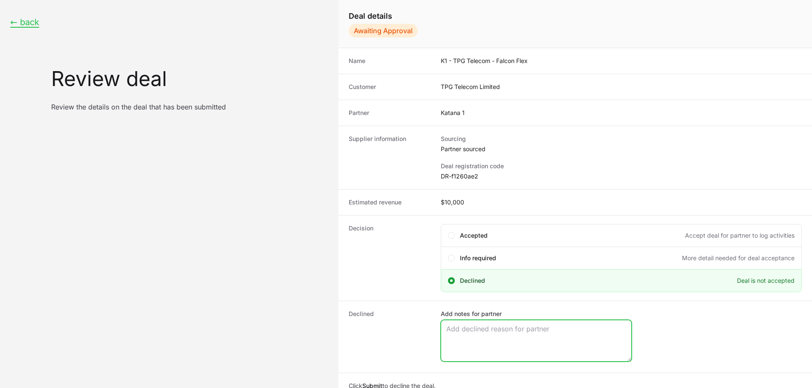
click at [498, 330] on textarea "Add notes for partner" at bounding box center [536, 341] width 190 height 41
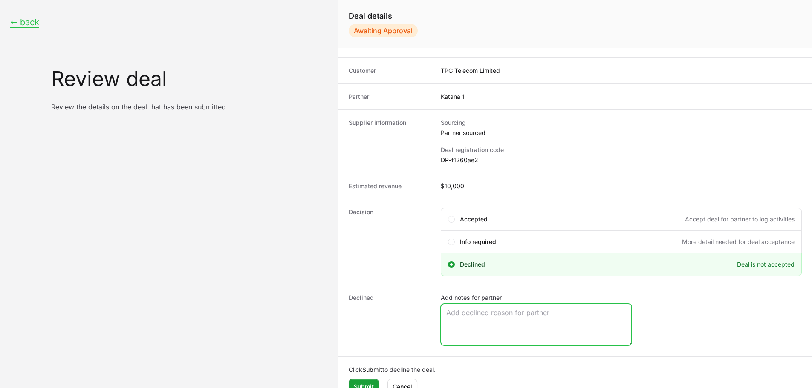
scroll to position [29, 0]
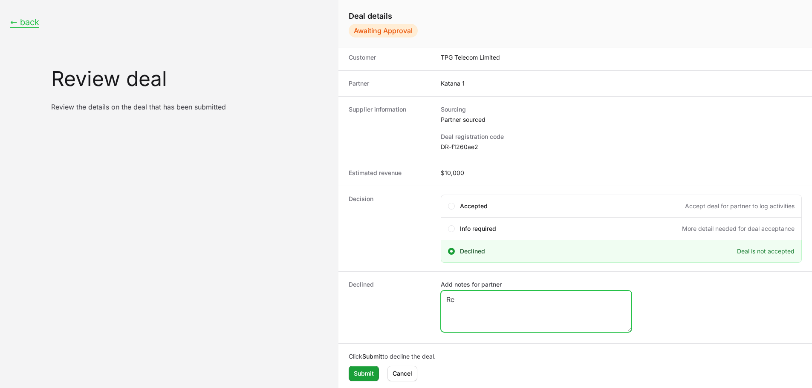
type textarea "R"
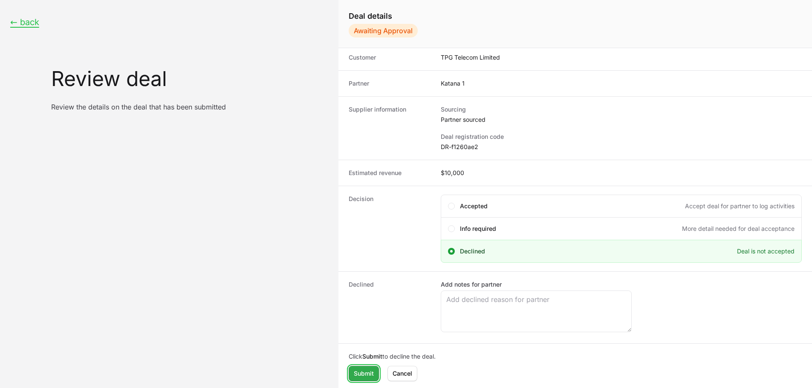
click at [362, 372] on span "Submit" at bounding box center [364, 374] width 20 height 10
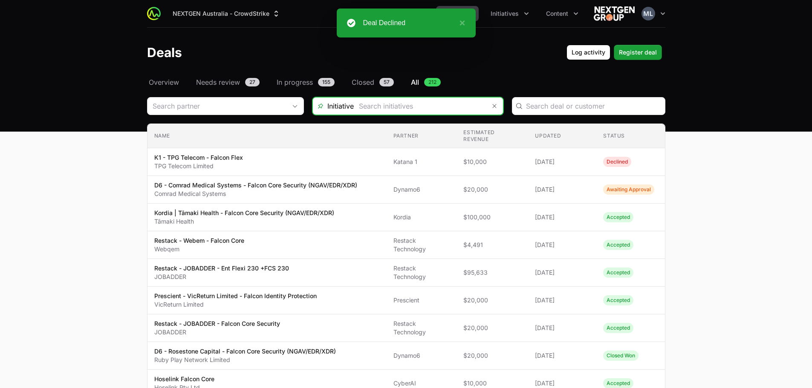
click at [402, 113] on input "Deals Filters" at bounding box center [420, 106] width 132 height 17
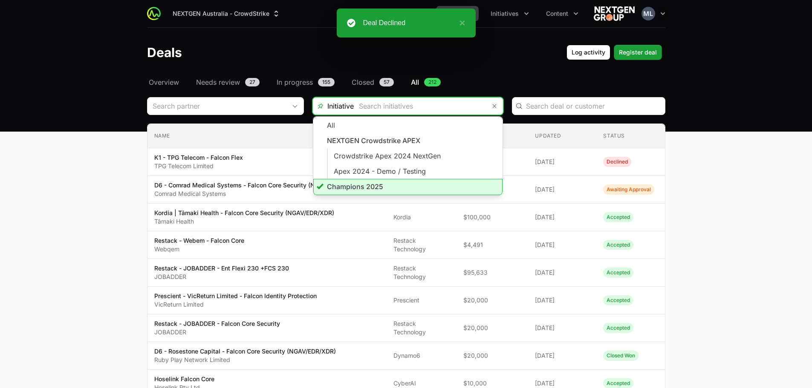
click at [365, 186] on li "Champions 2025" at bounding box center [407, 187] width 189 height 16
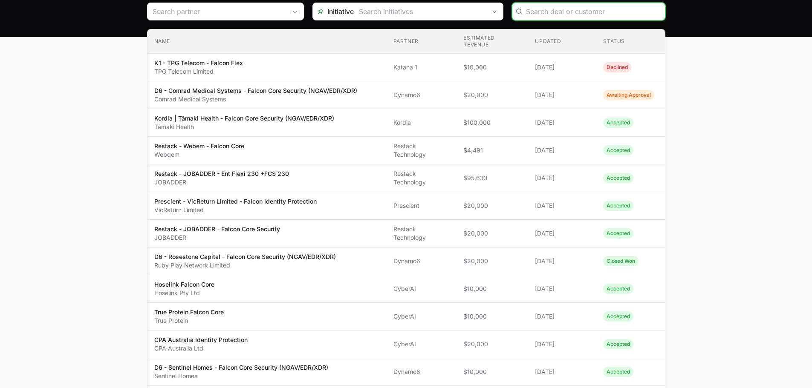
scroll to position [53, 0]
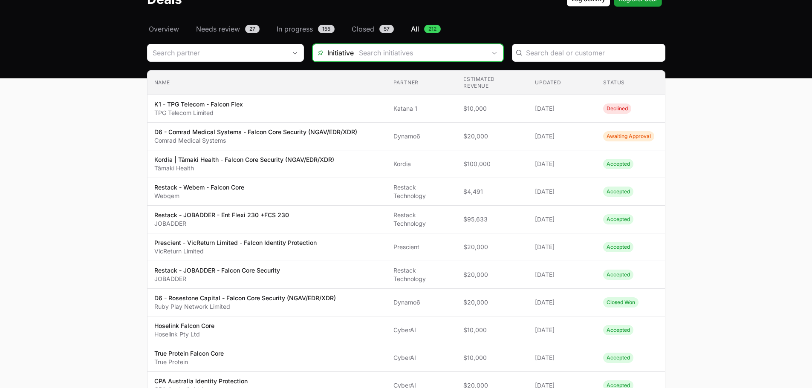
click at [412, 55] on input "Deals Filters" at bounding box center [420, 52] width 132 height 17
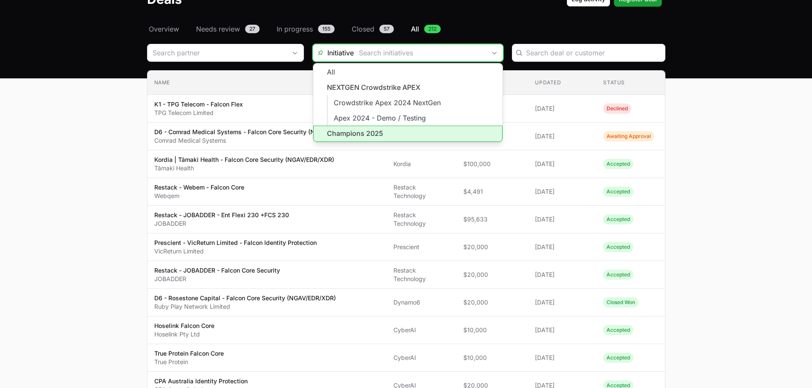
click at [356, 131] on li "Champions 2025" at bounding box center [407, 134] width 189 height 16
type input "Champions 2025"
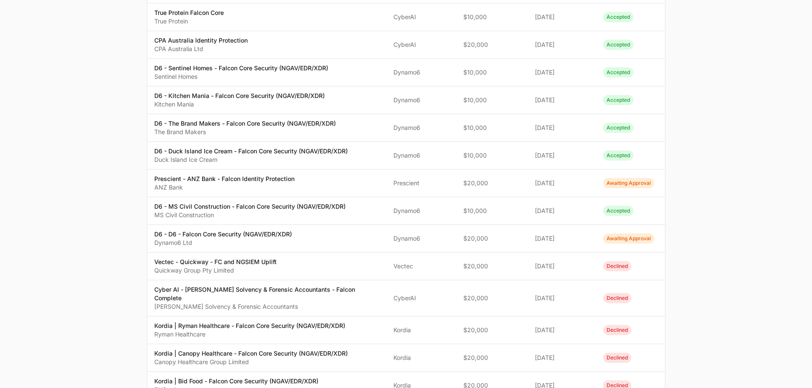
scroll to position [522, 0]
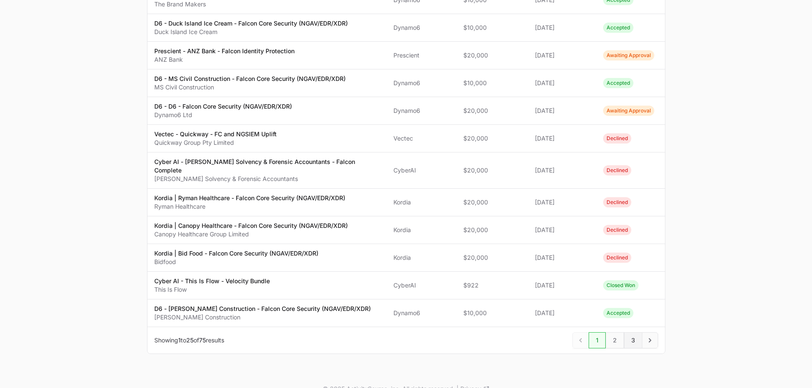
click at [639, 333] on span "3" at bounding box center [633, 341] width 18 height 16
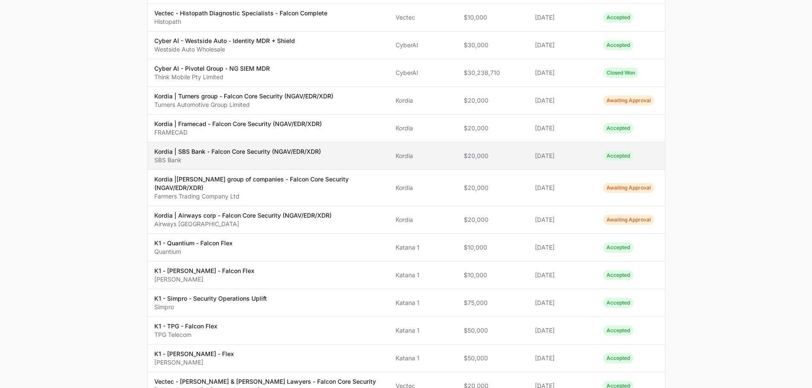
scroll to position [239, 0]
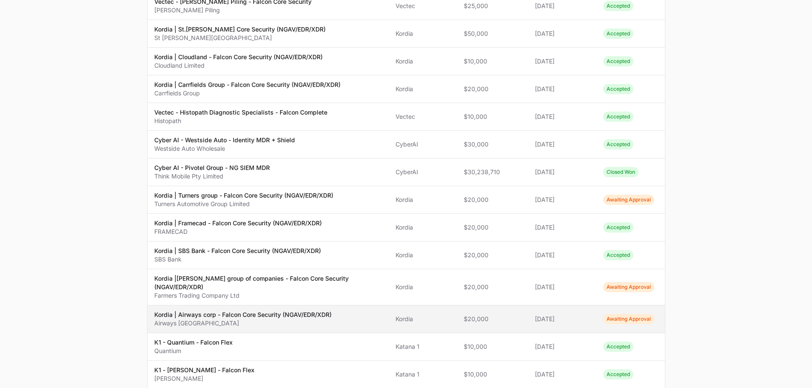
click at [241, 318] on p "Kordia | Airways corp - Falcon Core Security (NGAV/EDR/XDR)" at bounding box center [242, 315] width 177 height 9
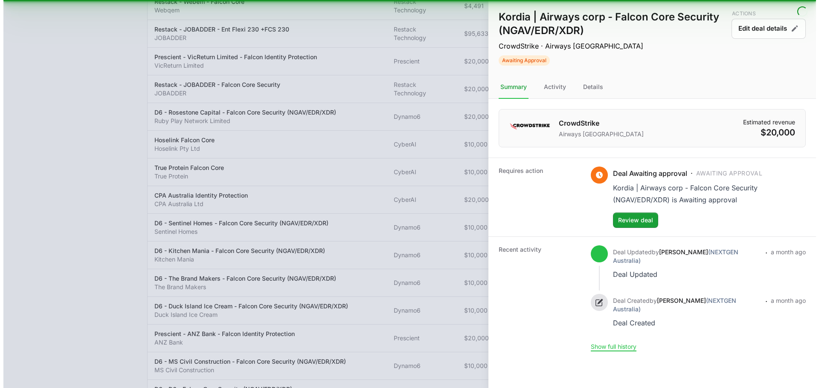
scroll to position [232, 0]
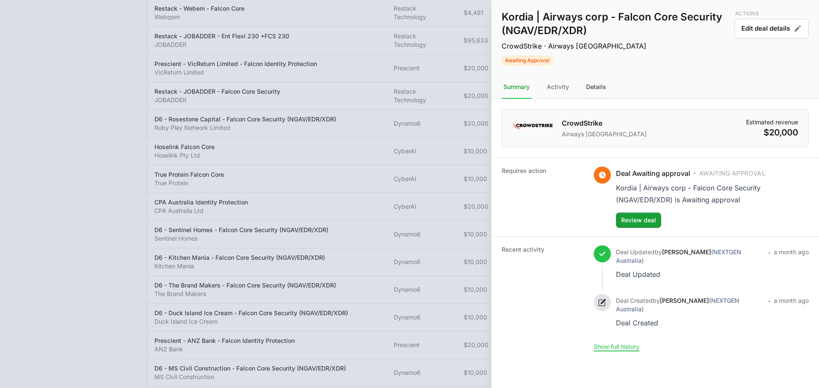
click at [595, 93] on div "Details" at bounding box center [595, 87] width 23 height 23
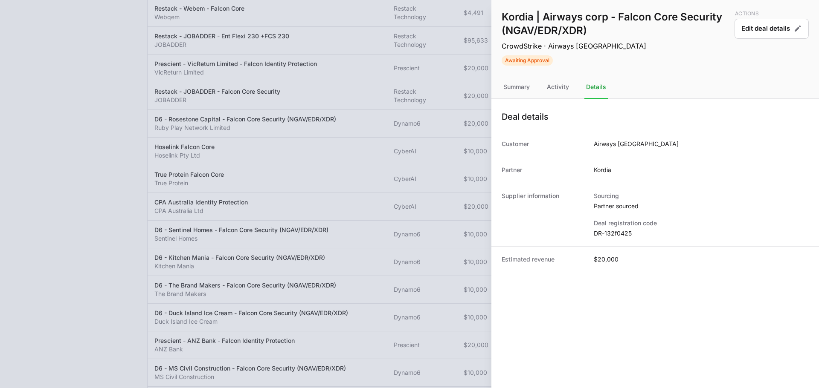
click at [611, 236] on dd "DR-132f0425" at bounding box center [700, 233] width 215 height 9
copy dl "DR-132f0425"
click at [566, 88] on div "Activity" at bounding box center [558, 87] width 26 height 23
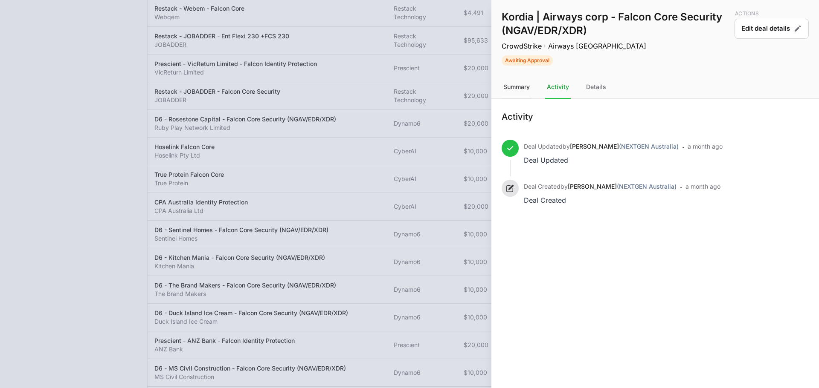
click at [511, 93] on div "Summary" at bounding box center [516, 87] width 30 height 23
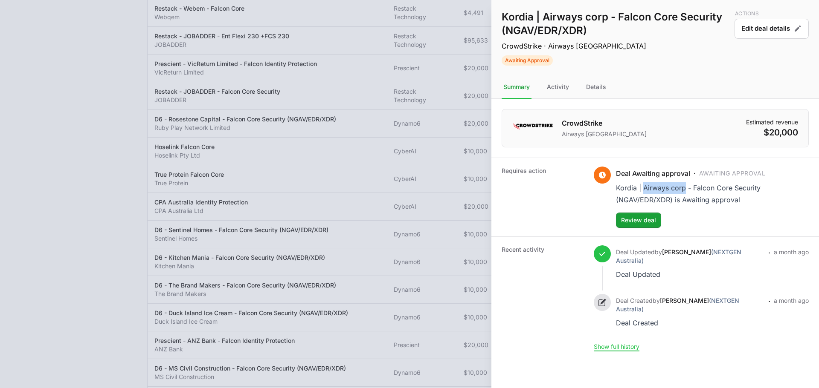
drag, startPoint x: 642, startPoint y: 187, endPoint x: 683, endPoint y: 185, distance: 40.5
click at [683, 185] on div "Kordia | Airways corp - Falcon Core Security (NGAV/EDR/XDR) is Awaiting approval" at bounding box center [712, 194] width 193 height 24
copy div "Airways corp"
click at [733, 188] on div "Kordia | Airways corp - Falcon Core Security (NGAV/EDR/XDR) is Awaiting approval" at bounding box center [712, 194] width 193 height 24
click at [598, 84] on div "Details" at bounding box center [595, 87] width 23 height 23
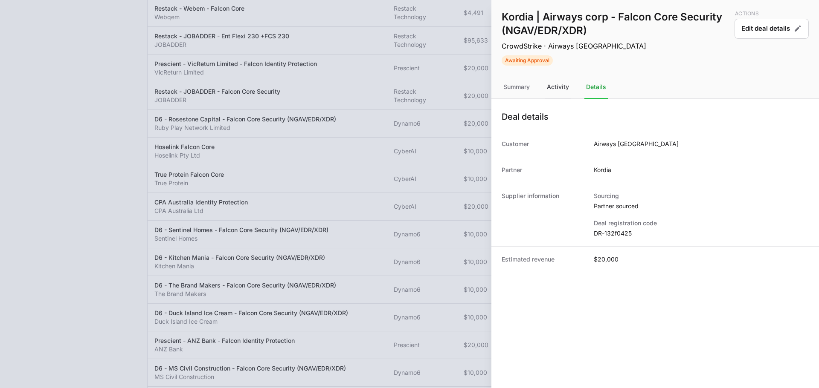
click at [569, 86] on div "Activity" at bounding box center [558, 87] width 26 height 23
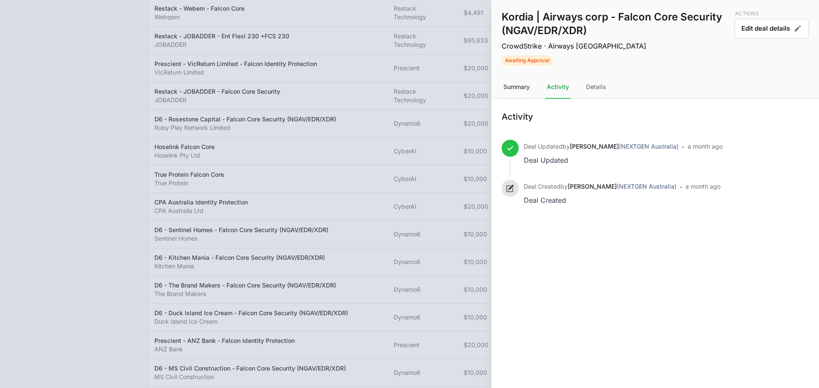
click at [512, 88] on div "Summary" at bounding box center [516, 87] width 30 height 23
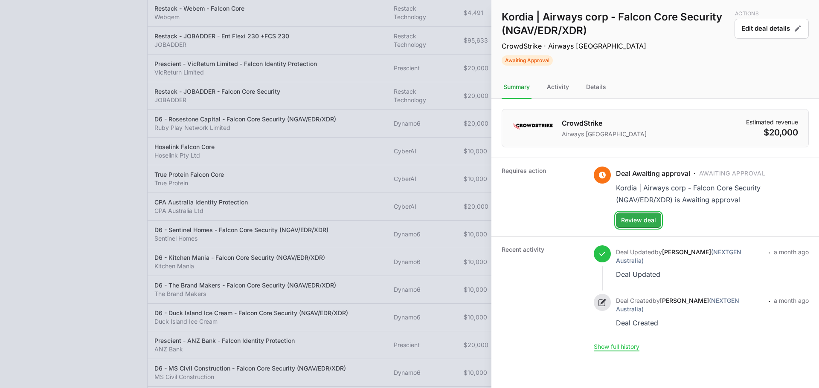
click at [643, 219] on span "Review deal" at bounding box center [638, 220] width 35 height 10
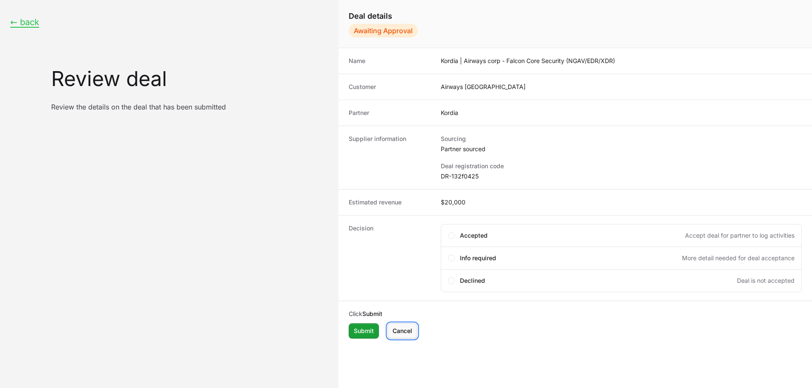
click at [401, 335] on span "Cancel" at bounding box center [403, 331] width 20 height 10
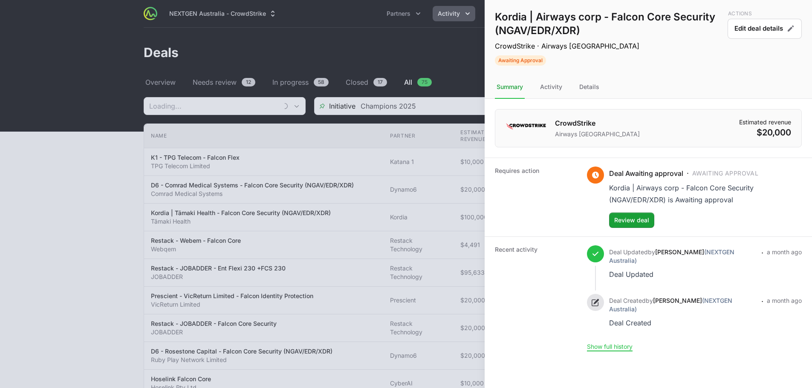
scroll to position [232, 0]
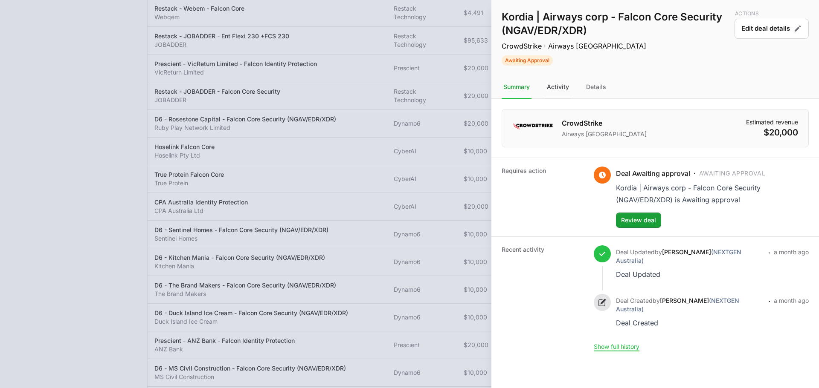
click at [584, 84] on div "Activity" at bounding box center [595, 87] width 23 height 23
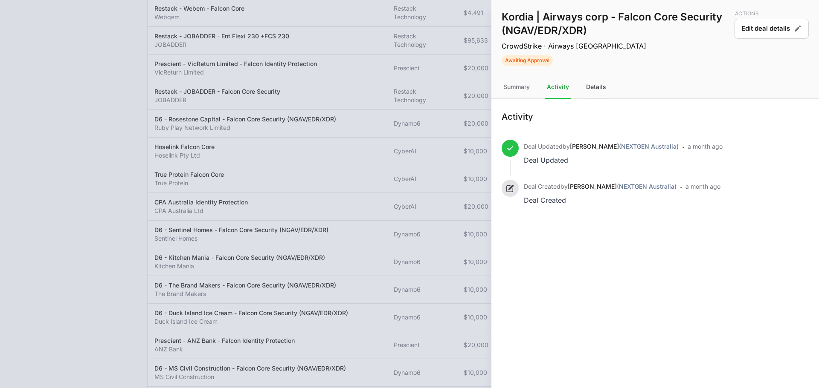
click at [600, 94] on div "Details" at bounding box center [595, 87] width 23 height 23
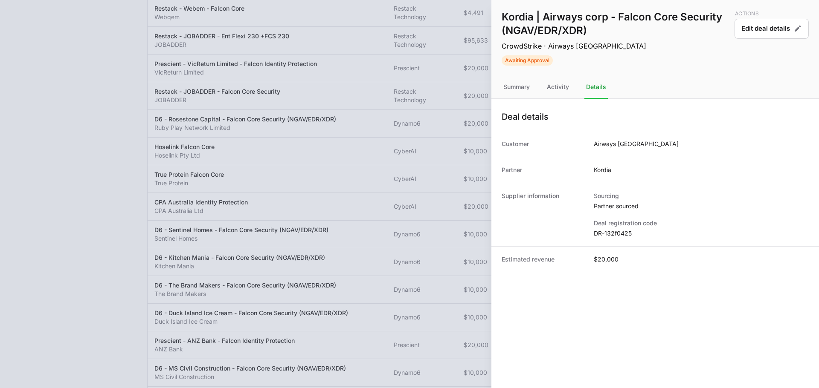
click at [614, 236] on dd "DR-132f0425" at bounding box center [700, 233] width 215 height 9
click at [647, 205] on dd "Partner sourced" at bounding box center [700, 206] width 215 height 9
click at [398, 103] on div at bounding box center [409, 194] width 819 height 388
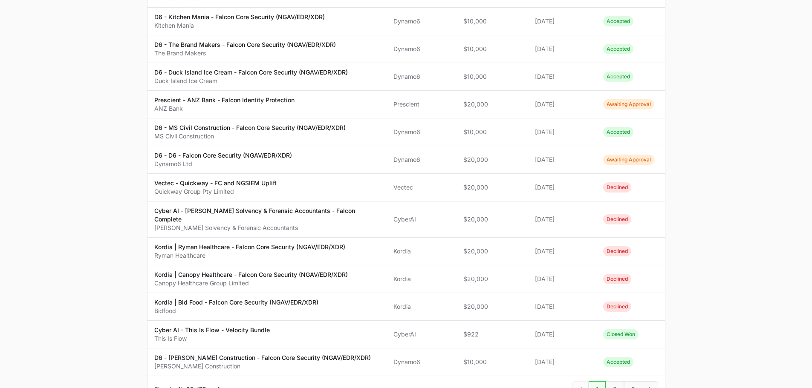
scroll to position [522, 0]
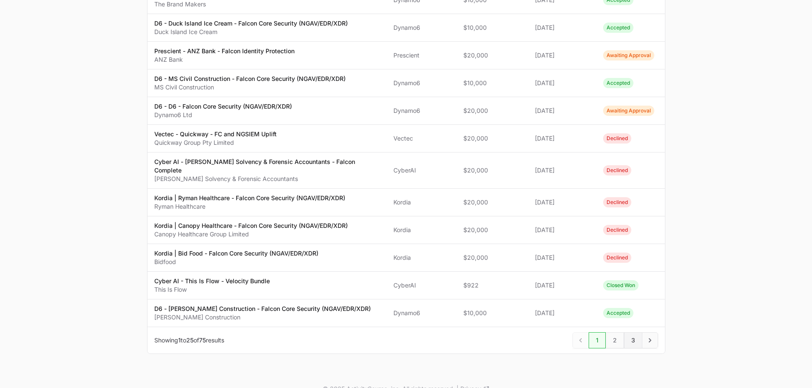
click at [631, 333] on span "3" at bounding box center [633, 341] width 18 height 16
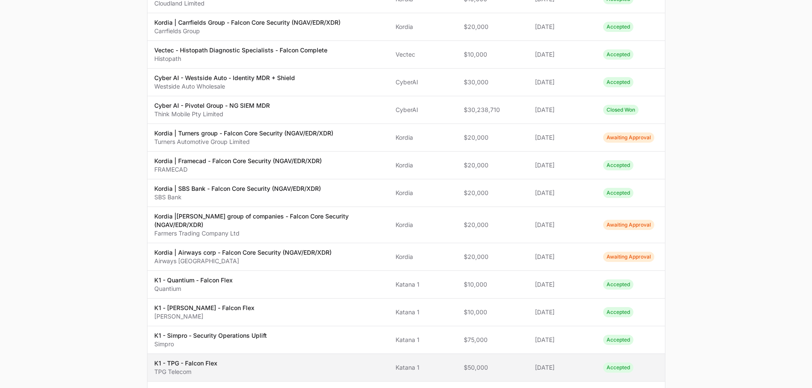
scroll to position [367, 0]
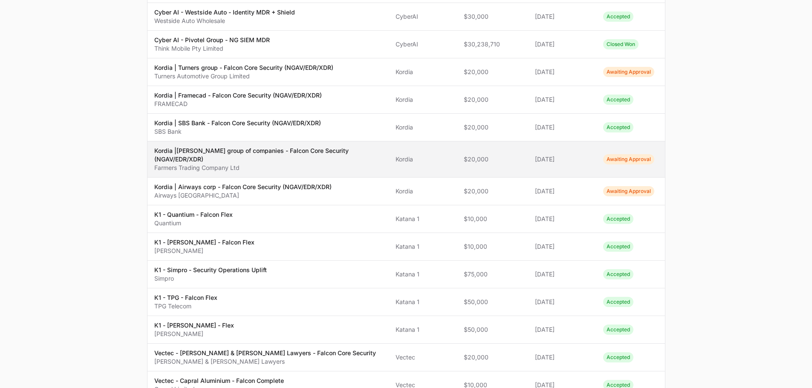
click at [247, 156] on p "Kordia |[PERSON_NAME] group of companies - Falcon Core Security (NGAV/EDR/XDR)" at bounding box center [268, 155] width 228 height 17
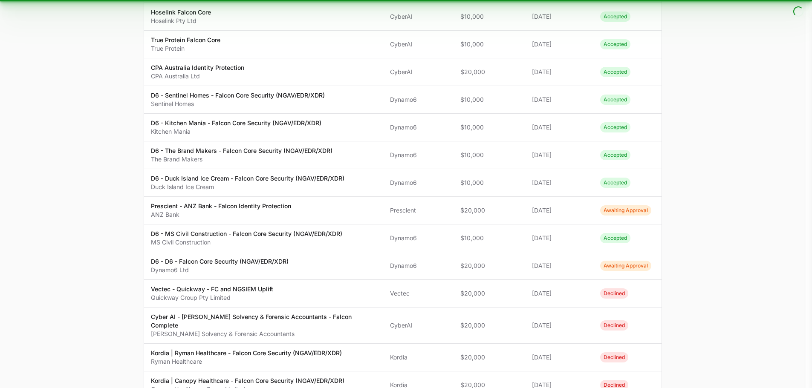
scroll to position [360, 0]
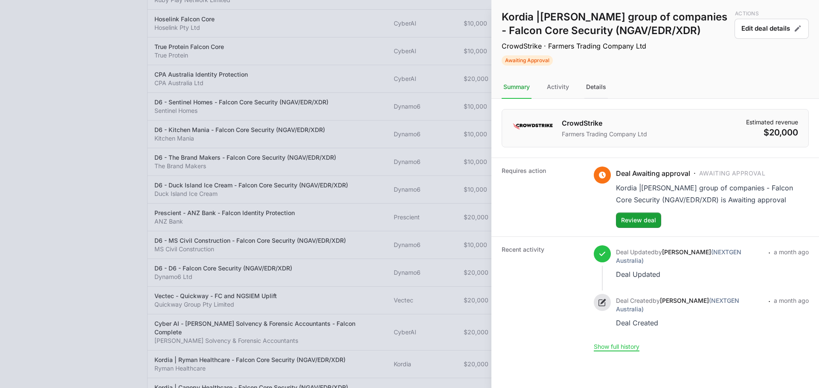
click at [598, 94] on div "Details" at bounding box center [595, 87] width 23 height 23
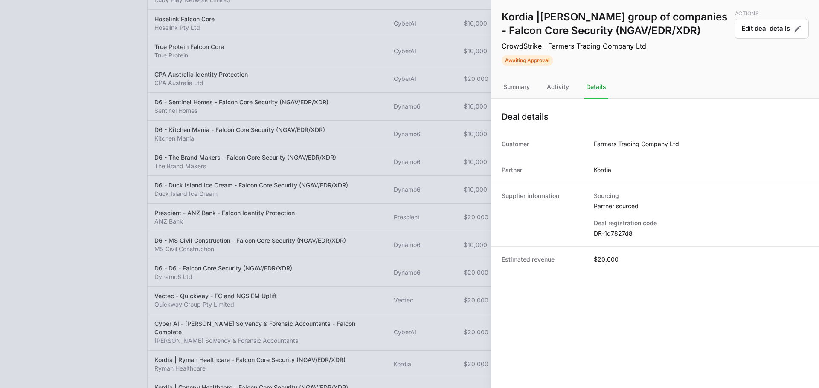
click at [618, 230] on dd "DR-1d7827d8" at bounding box center [700, 233] width 215 height 9
copy dl "DR-1d7827d8"
click at [542, 82] on nav "Summary Activity Details" at bounding box center [654, 87] width 327 height 23
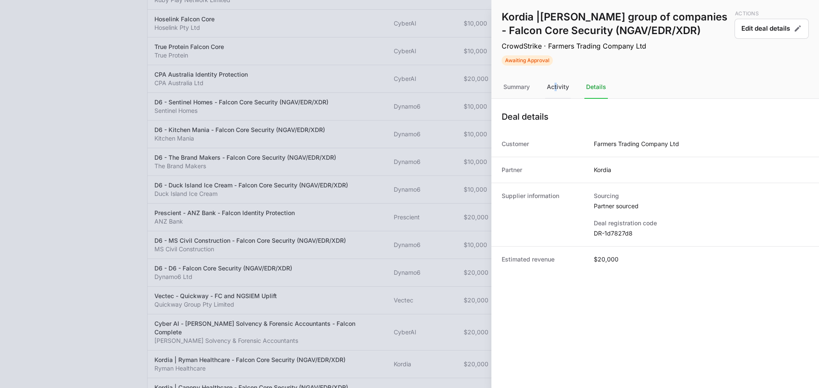
click at [555, 84] on div "Activity" at bounding box center [558, 87] width 26 height 23
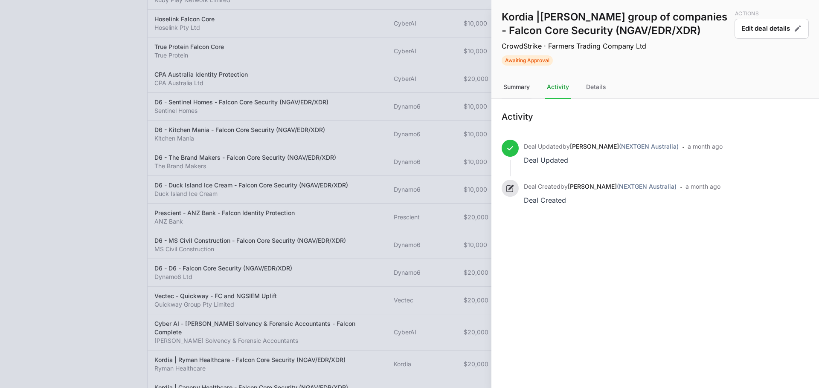
click at [527, 86] on div "Summary" at bounding box center [516, 87] width 30 height 23
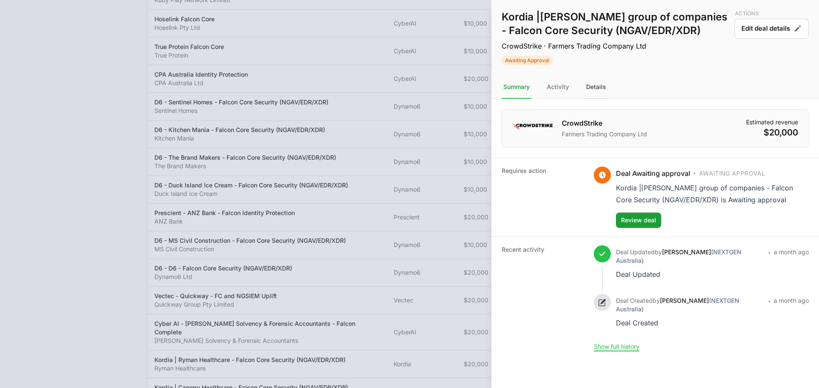
click at [602, 84] on div "Details" at bounding box center [595, 87] width 23 height 23
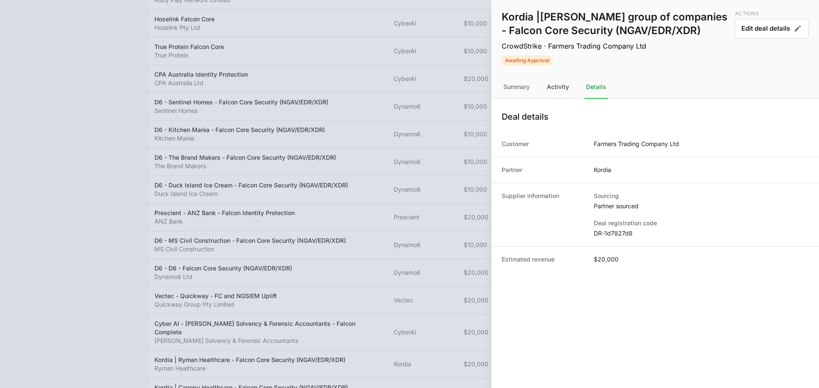
drag, startPoint x: 528, startPoint y: 91, endPoint x: 558, endPoint y: 91, distance: 29.8
click at [545, 91] on div "Summary" at bounding box center [558, 87] width 26 height 23
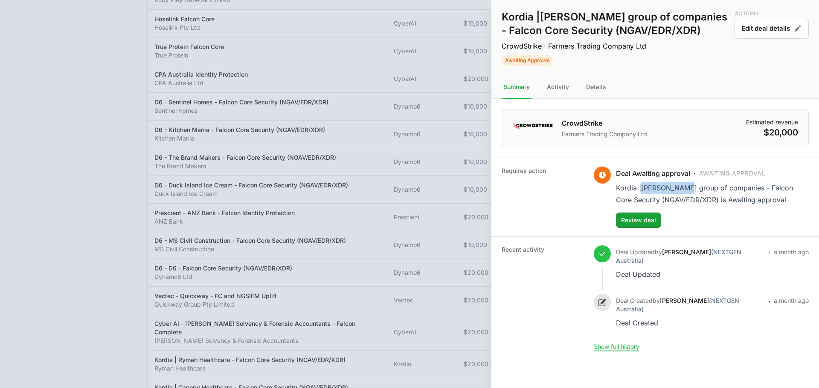
drag, startPoint x: 641, startPoint y: 189, endPoint x: 686, endPoint y: 188, distance: 45.2
click at [686, 188] on div "Kordia |[PERSON_NAME] group of companies - Falcon Core Security (NGAV/EDR/XDR) …" at bounding box center [712, 194] width 193 height 24
copy div "[PERSON_NAME]"
click at [411, 108] on div at bounding box center [409, 194] width 819 height 388
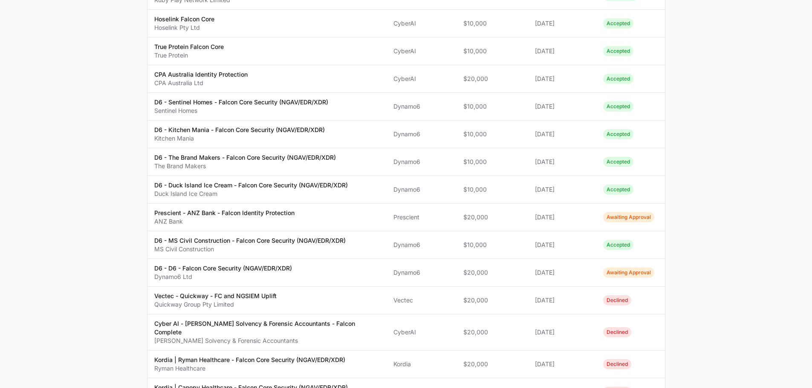
scroll to position [522, 0]
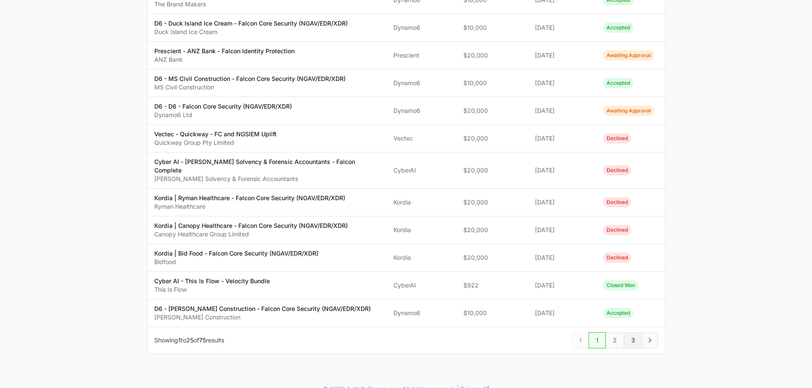
click at [627, 333] on span "3" at bounding box center [633, 341] width 18 height 16
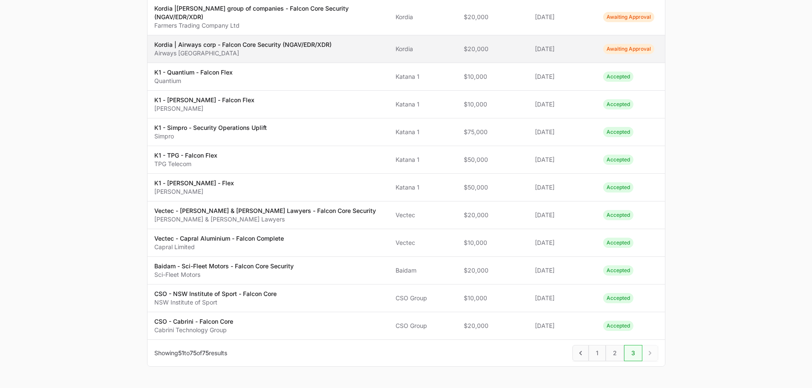
scroll to position [495, 0]
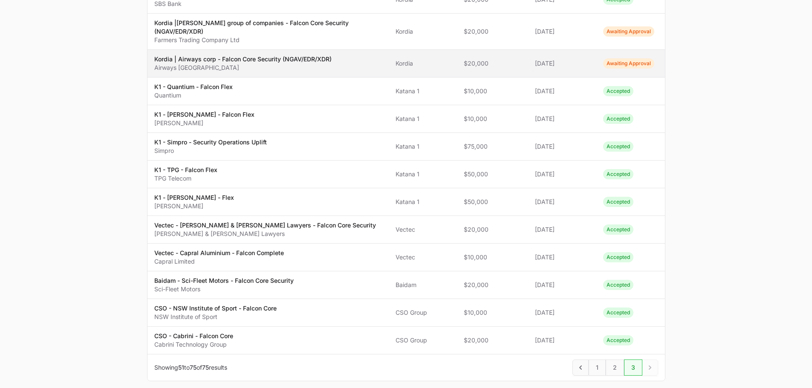
click at [260, 64] on p "Airways [GEOGRAPHIC_DATA]" at bounding box center [242, 68] width 177 height 9
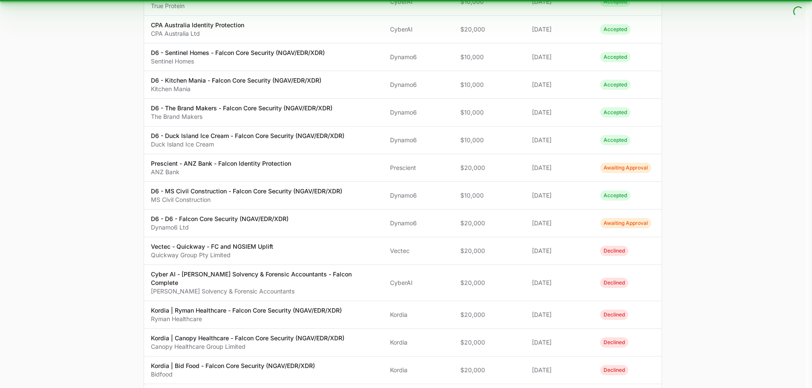
scroll to position [403, 0]
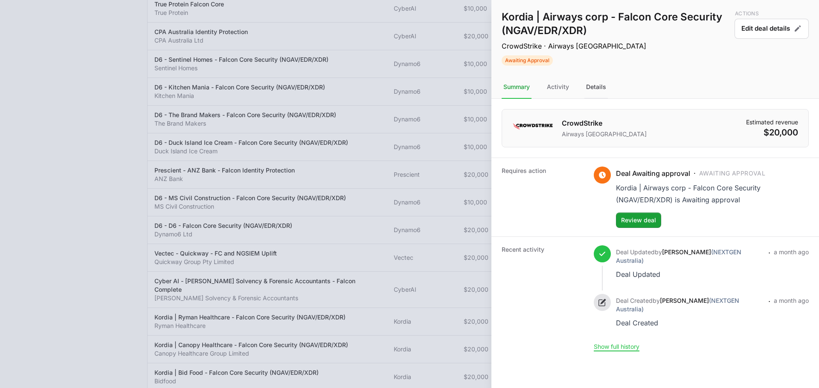
click at [591, 93] on div "Details" at bounding box center [595, 87] width 23 height 23
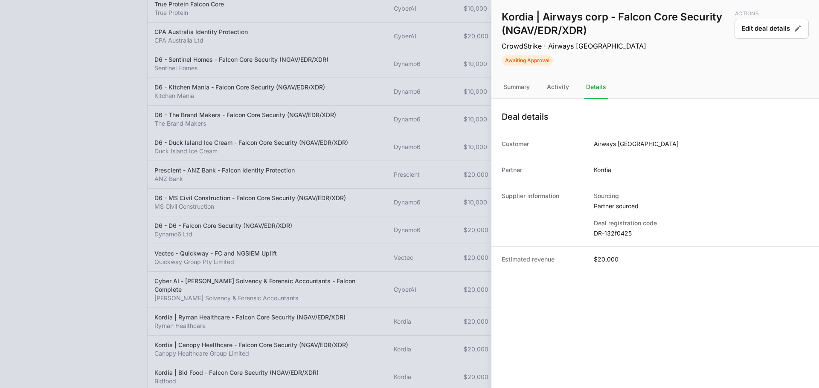
click at [611, 229] on dd "DR-132f0425" at bounding box center [700, 233] width 215 height 9
copy dl "DR-132f0425"
click at [403, 180] on div at bounding box center [409, 194] width 819 height 388
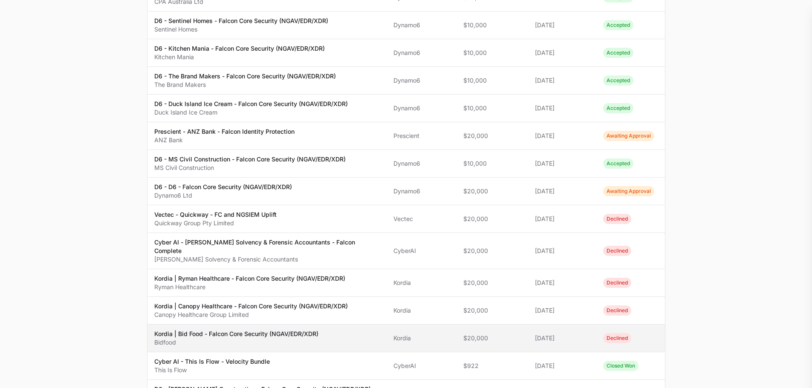
scroll to position [522, 0]
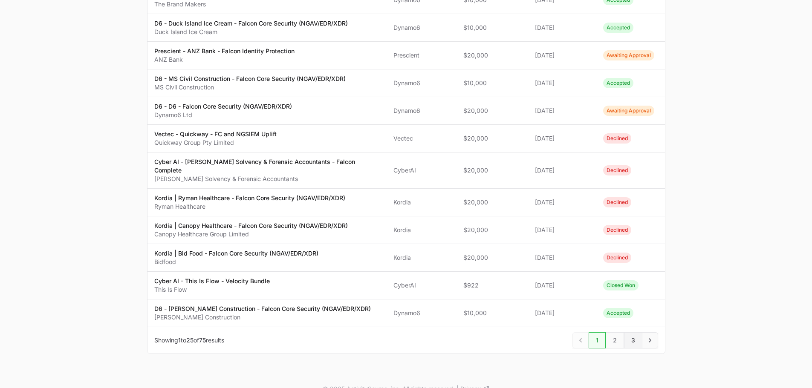
click at [631, 333] on span "3" at bounding box center [633, 341] width 18 height 16
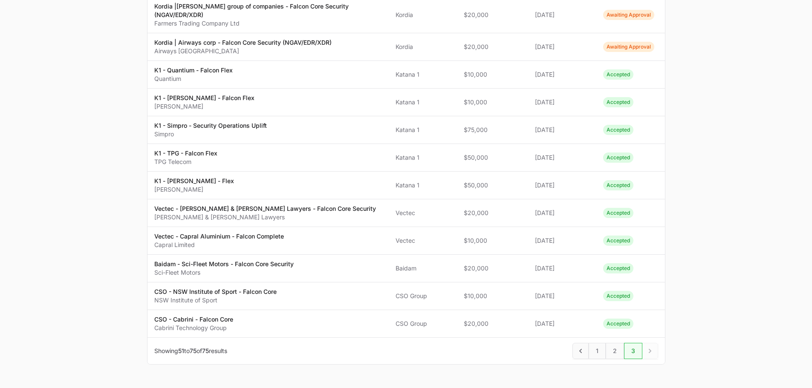
scroll to position [384, 0]
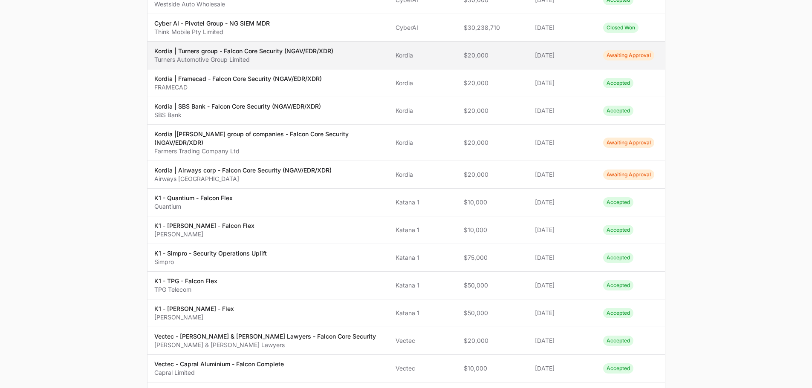
click at [223, 52] on p "Kordia | Turners group - Falcon Core Security (NGAV/EDR/XDR)" at bounding box center [243, 51] width 179 height 9
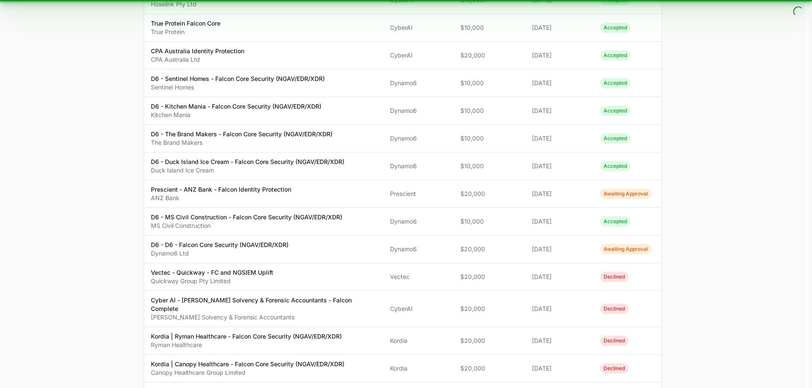
scroll to position [377, 0]
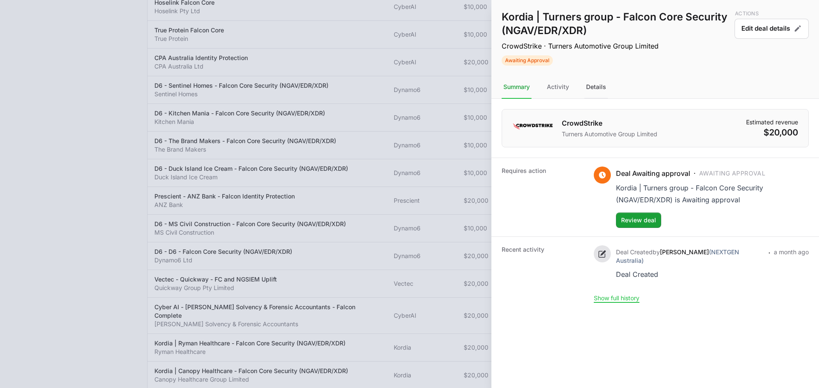
drag, startPoint x: 596, startPoint y: 81, endPoint x: 597, endPoint y: 86, distance: 4.3
click at [597, 81] on div "Details" at bounding box center [595, 87] width 23 height 23
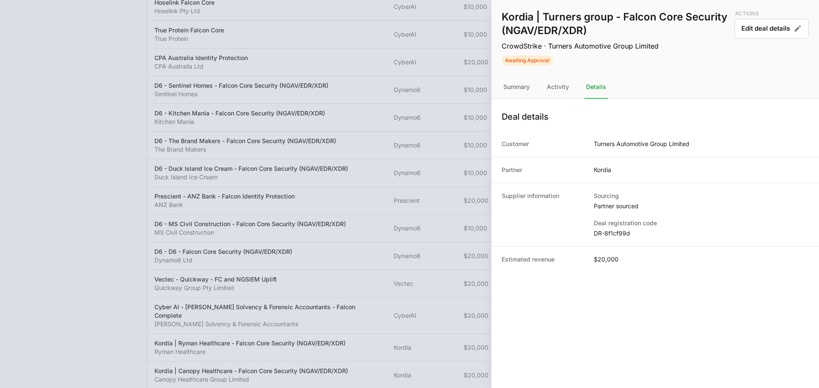
click at [617, 237] on dd "DR-8f1cf99d" at bounding box center [700, 233] width 215 height 9
click at [617, 236] on dd "DR-8f1cf99d" at bounding box center [700, 233] width 215 height 9
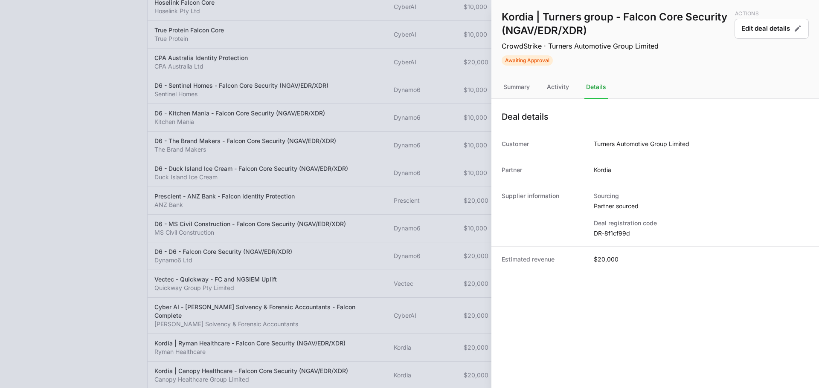
click at [412, 89] on div at bounding box center [409, 194] width 819 height 388
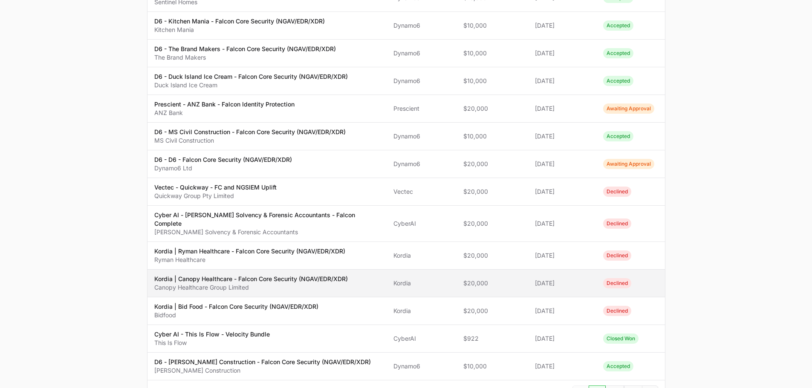
scroll to position [522, 0]
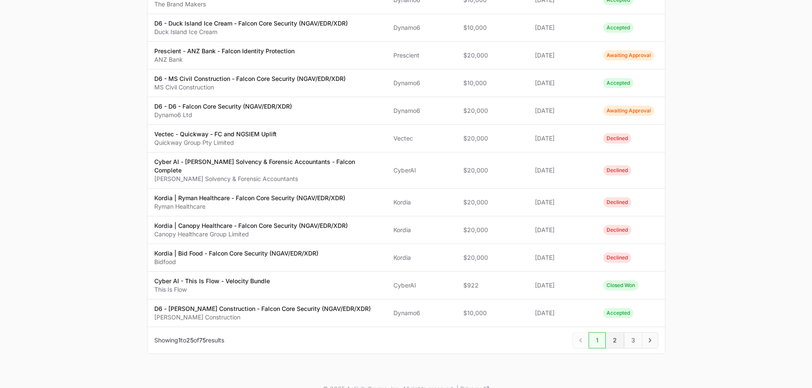
click at [618, 333] on span "2" at bounding box center [615, 341] width 18 height 16
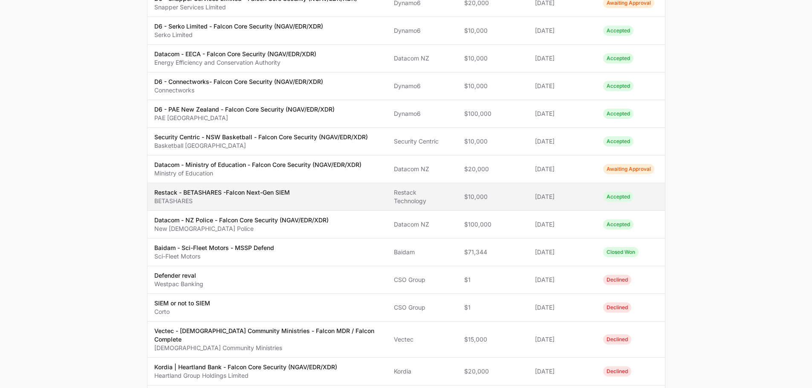
scroll to position [394, 0]
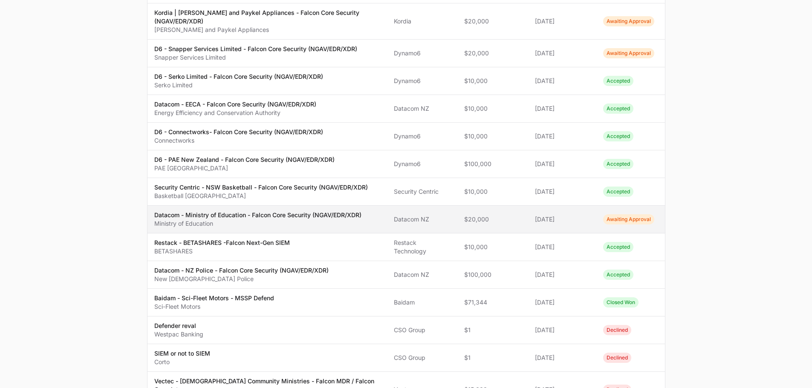
click at [273, 211] on p "Datacom - Ministry of Education - Falcon Core Security (NGAV/EDR/XDR)" at bounding box center [257, 215] width 207 height 9
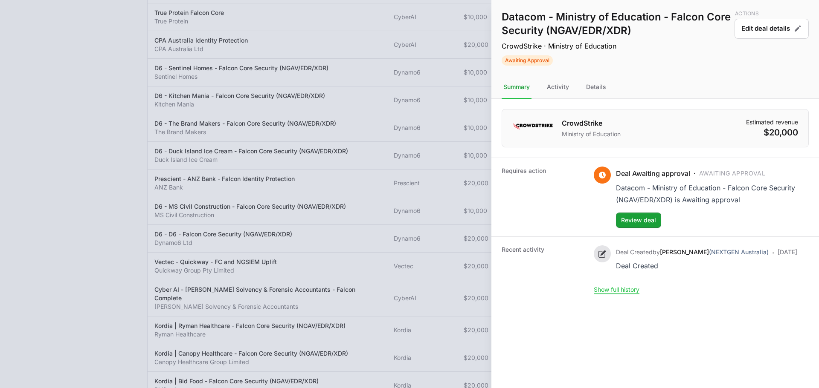
click at [584, 90] on nav "Summary Activity Details" at bounding box center [654, 87] width 327 height 23
click at [602, 91] on div "Details" at bounding box center [595, 87] width 23 height 23
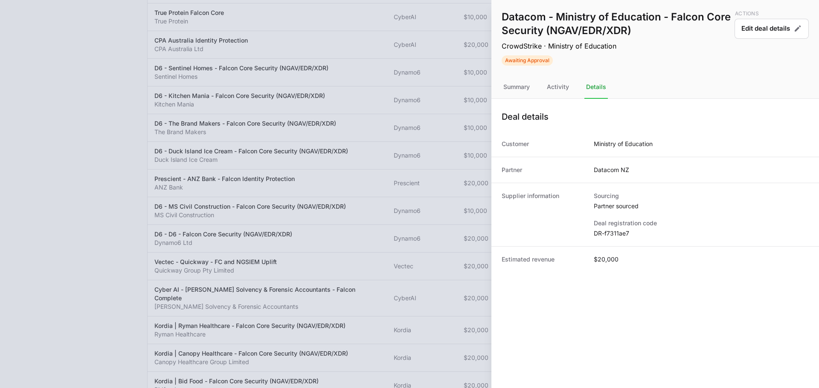
click at [608, 233] on dd "DR-f7311ae7" at bounding box center [700, 233] width 215 height 9
click at [610, 233] on dd "DR-f7311ae7" at bounding box center [700, 233] width 215 height 9
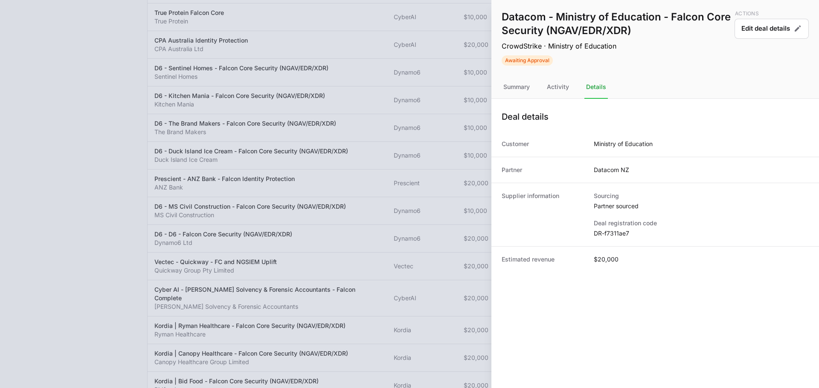
click at [433, 79] on div at bounding box center [409, 194] width 819 height 388
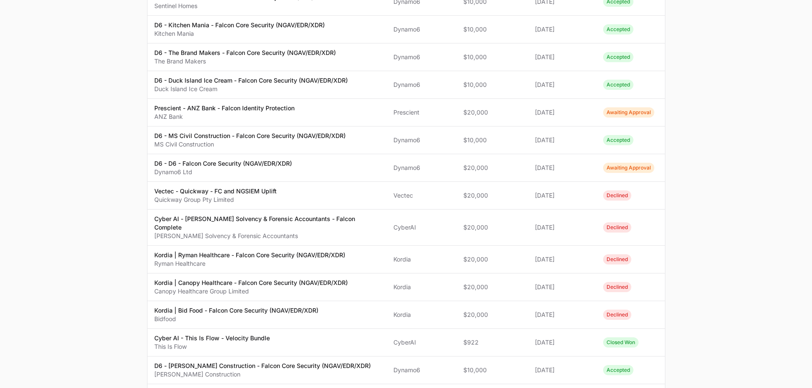
scroll to position [522, 0]
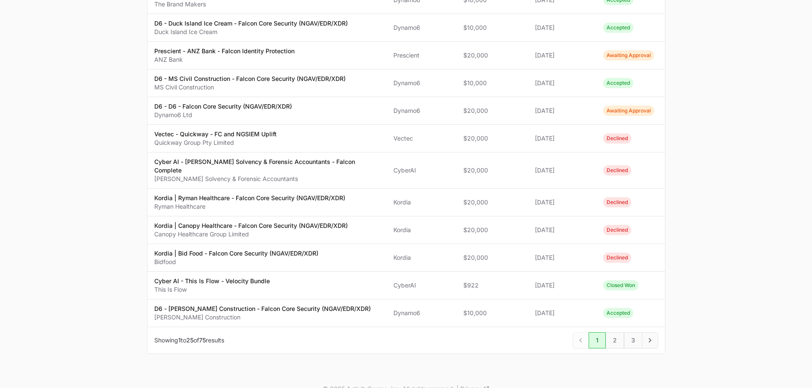
click at [605, 333] on span "1" at bounding box center [597, 341] width 17 height 16
click at [616, 333] on span "2" at bounding box center [615, 341] width 18 height 16
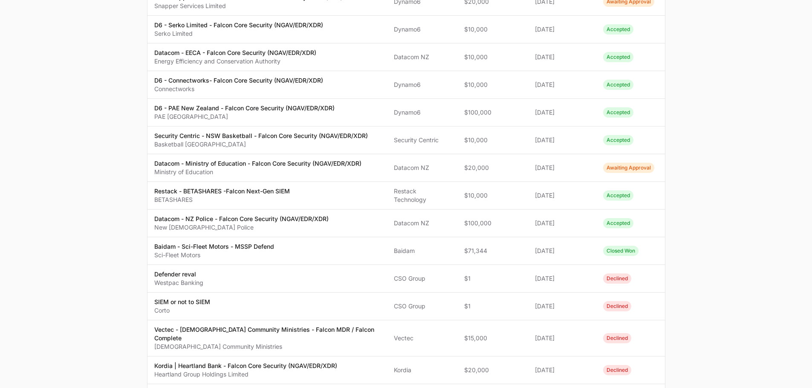
scroll to position [522, 0]
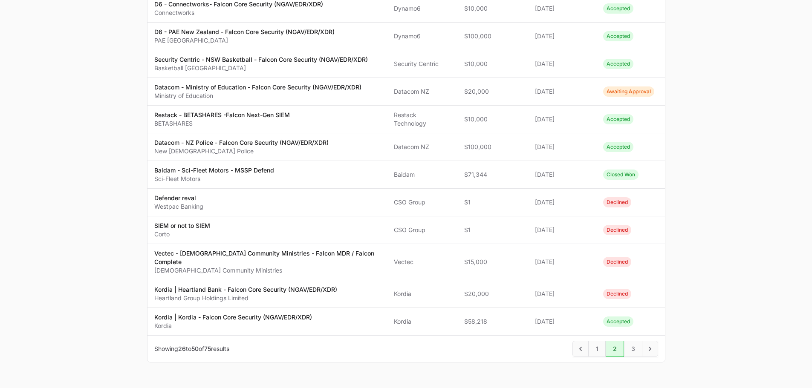
click at [621, 341] on span "2" at bounding box center [615, 349] width 18 height 16
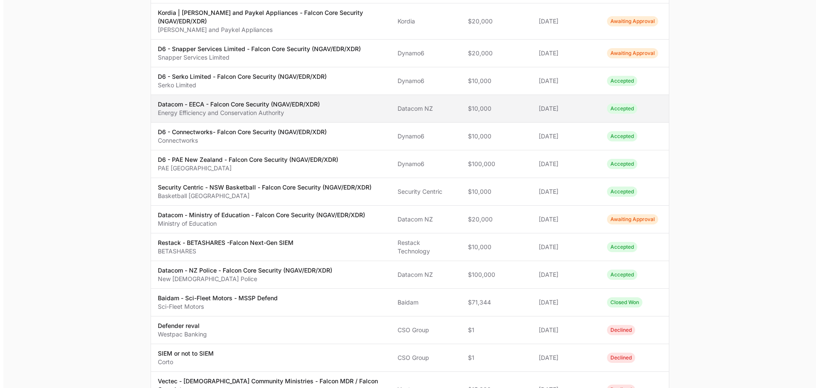
scroll to position [309, 0]
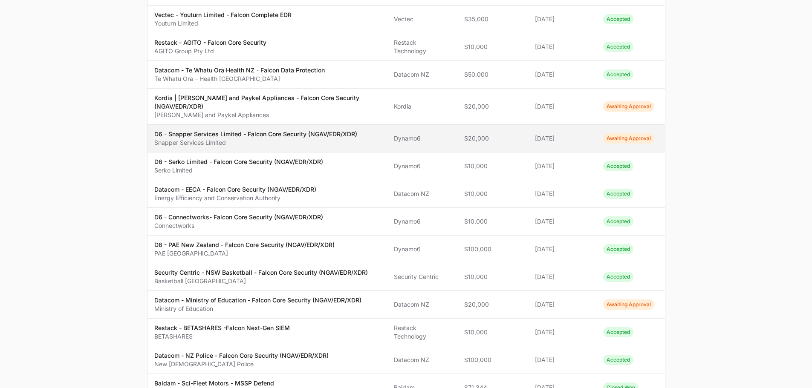
click at [231, 130] on p "D6 - Snapper Services Limited - Falcon Core Security (NGAV/EDR/XDR)" at bounding box center [255, 134] width 203 height 9
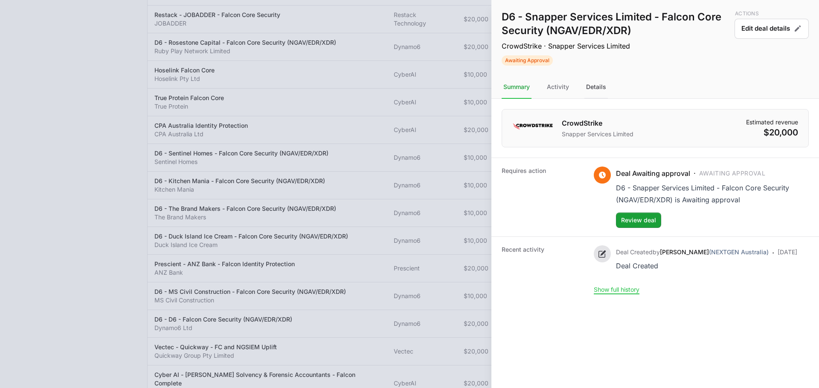
click at [603, 90] on div "Details" at bounding box center [595, 87] width 23 height 23
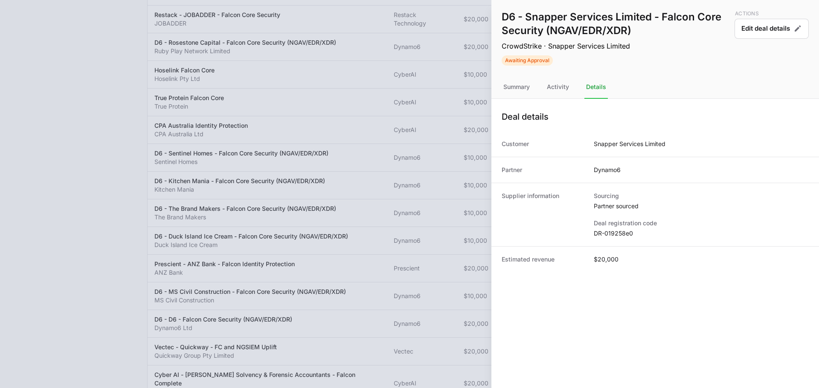
click at [615, 236] on dd "DR-019258e0" at bounding box center [700, 233] width 215 height 9
click at [619, 230] on dd "DR-019258e0" at bounding box center [700, 233] width 215 height 9
copy dl "DR-019258e0"
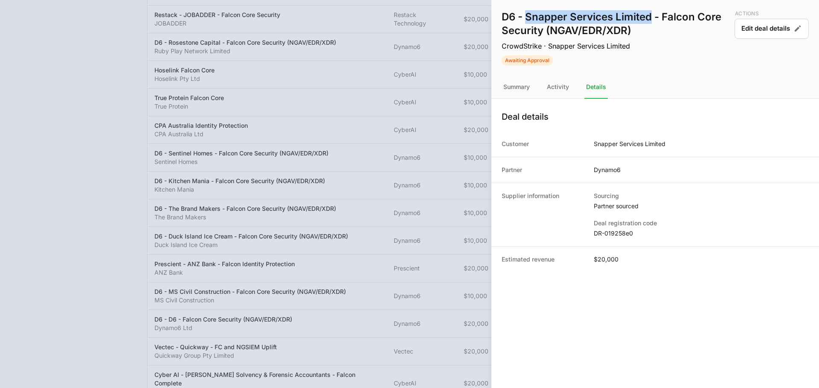
drag, startPoint x: 527, startPoint y: 15, endPoint x: 649, endPoint y: 20, distance: 122.0
click at [649, 20] on h1 "D6 - Snapper Services Limited - Falcon Core Security (NGAV/EDR/XDR)" at bounding box center [615, 23] width 229 height 27
copy h1 "Snapper Services Limited"
click at [752, 26] on button "Edit deal details" at bounding box center [771, 29] width 74 height 20
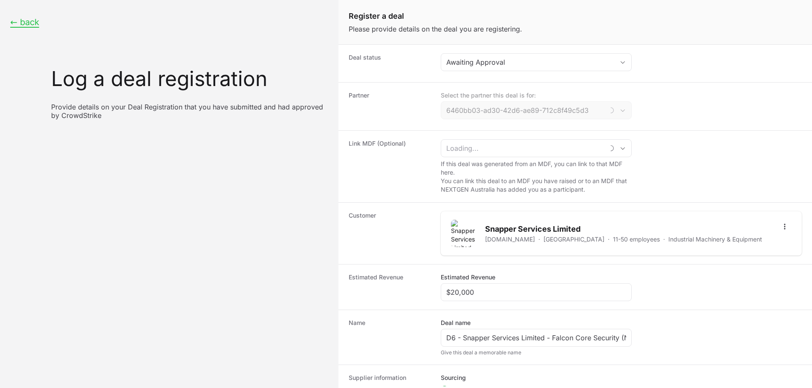
type input "Dynamo6"
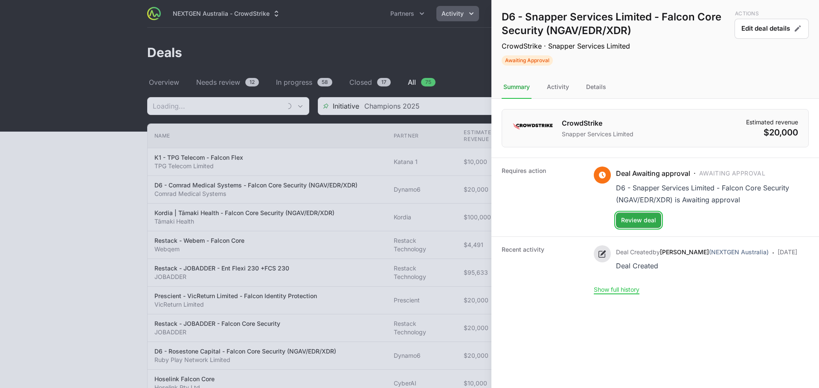
click at [639, 220] on span "Review deal" at bounding box center [638, 220] width 35 height 10
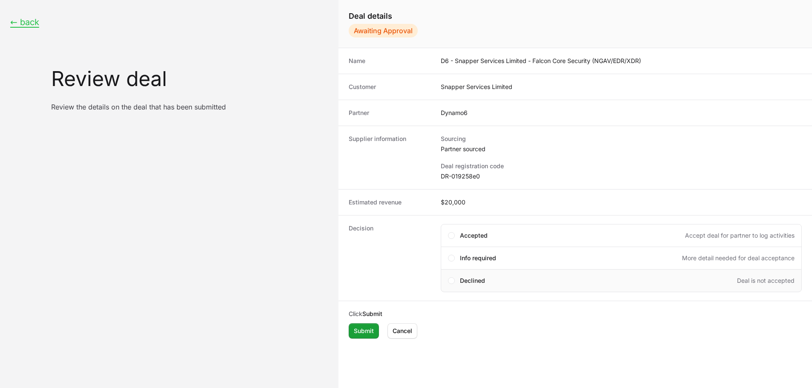
click at [472, 278] on span "Declined" at bounding box center [472, 281] width 25 height 9
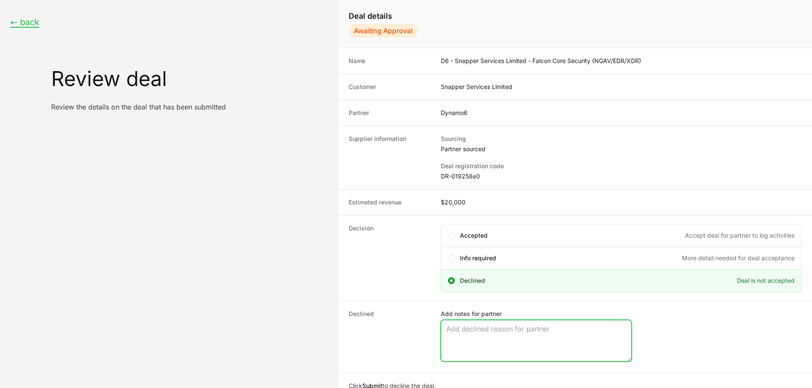
click at [509, 327] on textarea "Add notes for partner" at bounding box center [536, 341] width 190 height 41
click at [510, 328] on textarea "Add notes for partner" at bounding box center [536, 341] width 190 height 41
paste textarea "we are unable to accept your registration submission at this time due to the fo…"
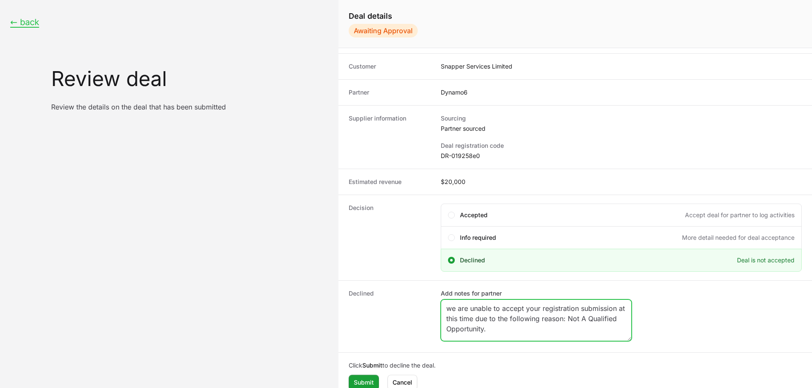
scroll to position [29, 0]
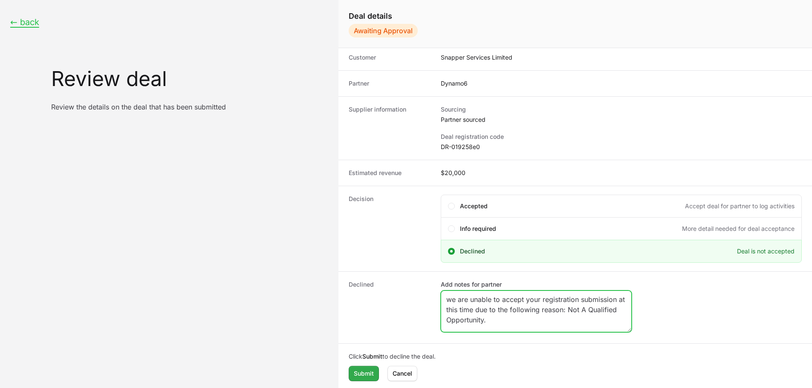
type textarea "we are unable to accept your registration submission at this time due to the fo…"
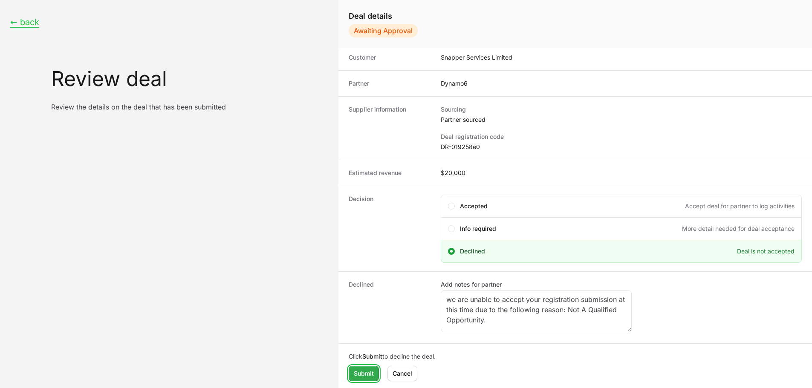
click at [363, 376] on span "Submit" at bounding box center [364, 374] width 20 height 10
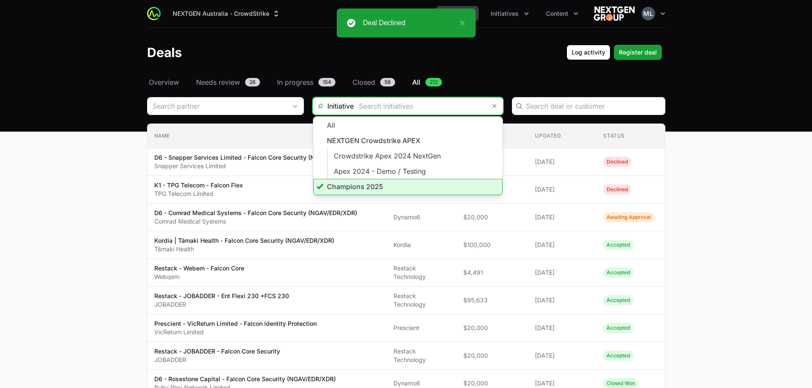
click at [433, 106] on input "Deals Filters" at bounding box center [420, 106] width 132 height 17
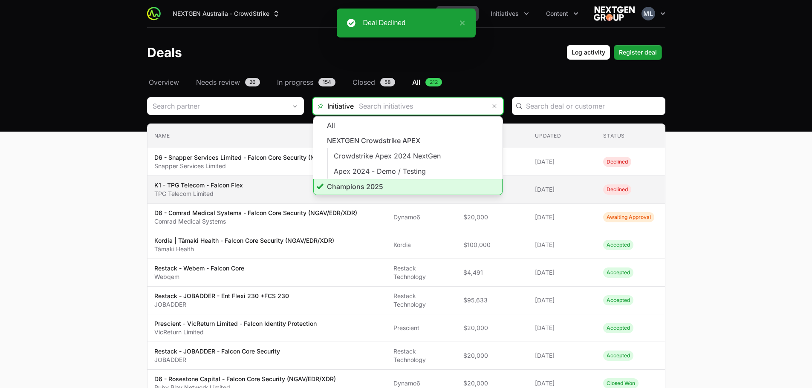
click at [349, 188] on li "Champions 2025" at bounding box center [407, 187] width 189 height 16
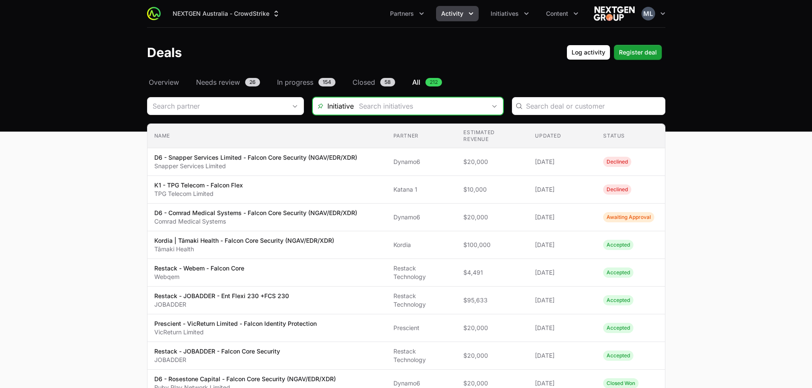
click at [492, 106] on icon "Open" at bounding box center [494, 106] width 7 height 3
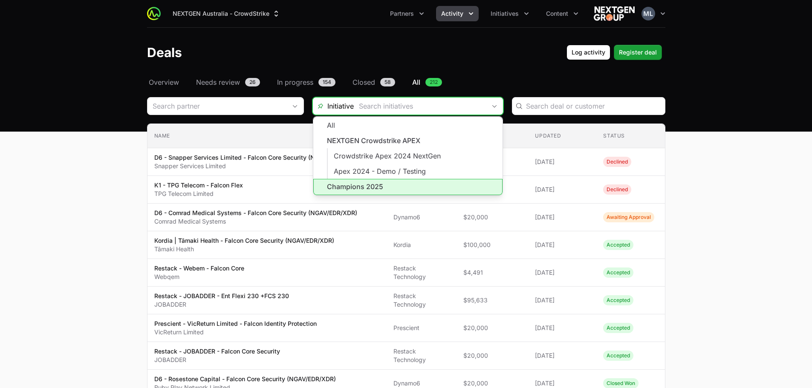
click at [356, 183] on li "Champions 2025" at bounding box center [407, 187] width 189 height 16
type input "Champions 2025"
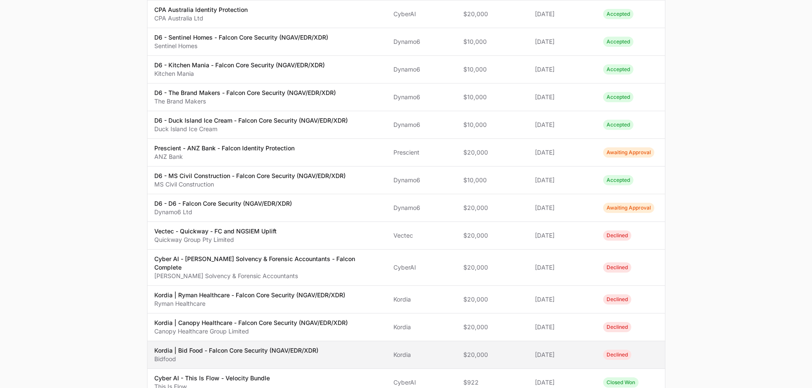
scroll to position [522, 0]
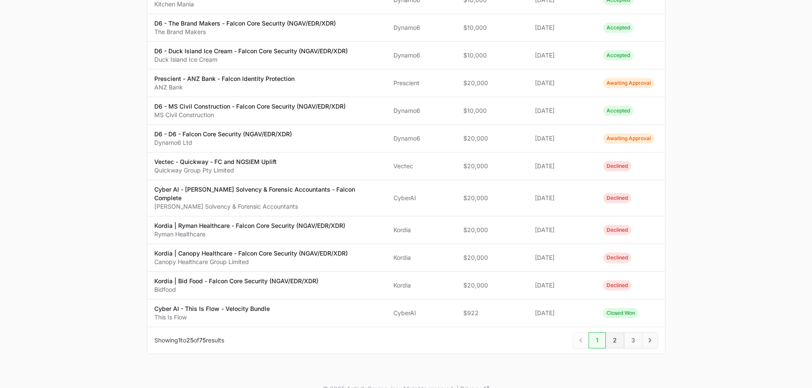
click at [615, 333] on span "2" at bounding box center [615, 341] width 18 height 16
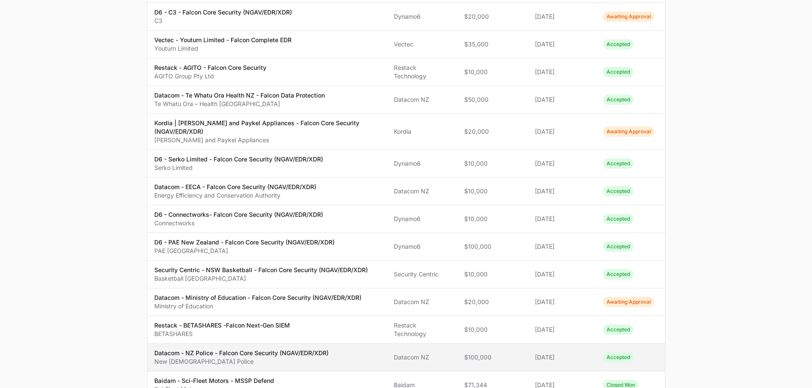
scroll to position [309, 0]
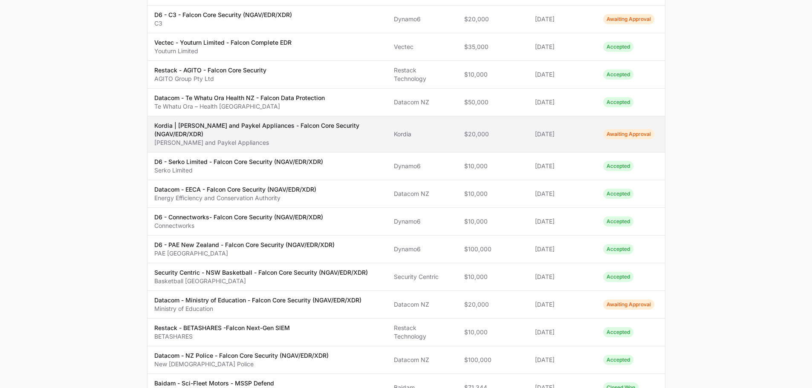
click at [216, 121] on p "Kordia | [PERSON_NAME] and Paykel Appliances - Falcon Core Security (NGAV/EDR/X…" at bounding box center [267, 129] width 226 height 17
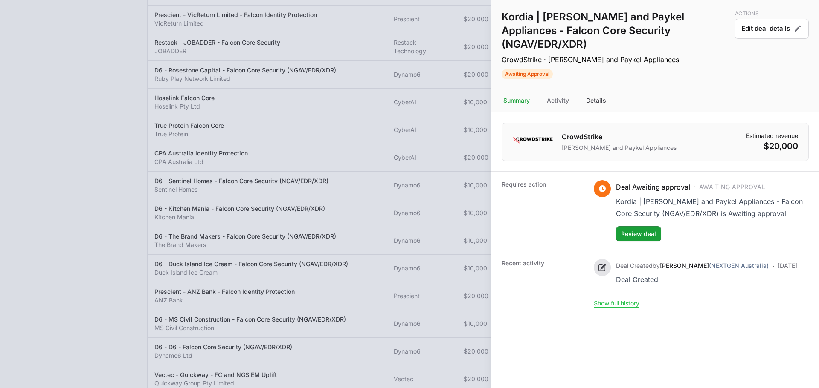
click at [598, 90] on div "Details" at bounding box center [595, 101] width 23 height 23
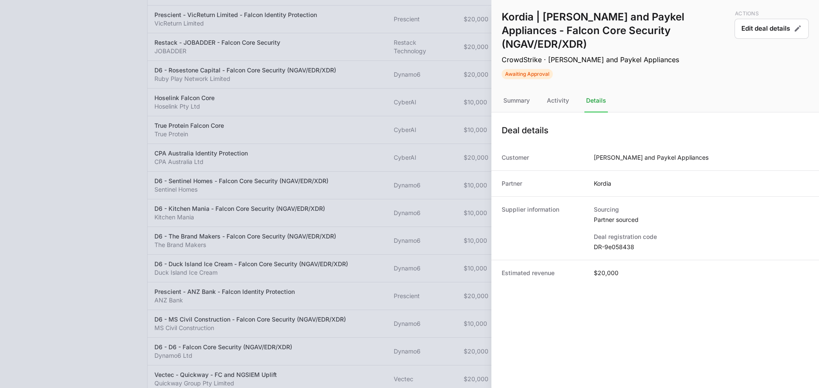
click at [615, 243] on dd "DR-9e058438" at bounding box center [700, 247] width 215 height 9
drag, startPoint x: 593, startPoint y: 142, endPoint x: 641, endPoint y: 144, distance: 48.6
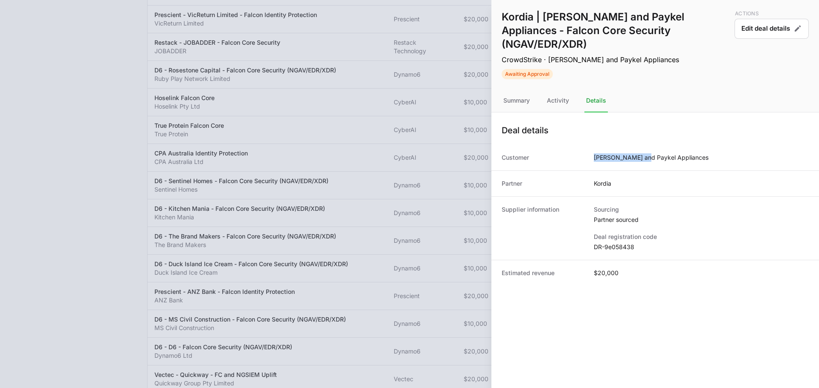
click at [641, 145] on div "Customer [PERSON_NAME] and Paykel Appliances" at bounding box center [654, 158] width 327 height 26
click at [440, 112] on div at bounding box center [409, 194] width 819 height 388
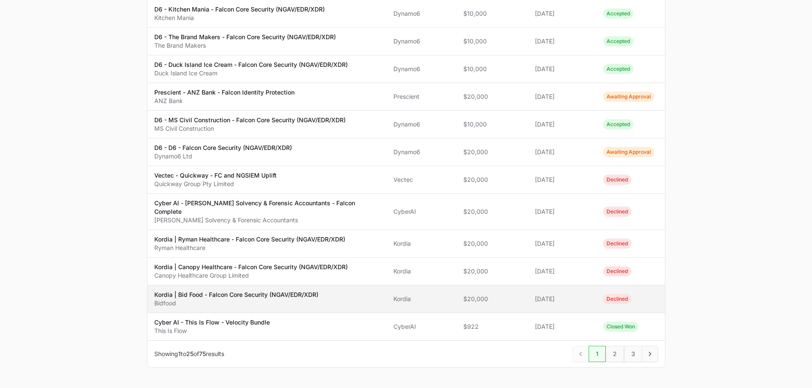
scroll to position [522, 0]
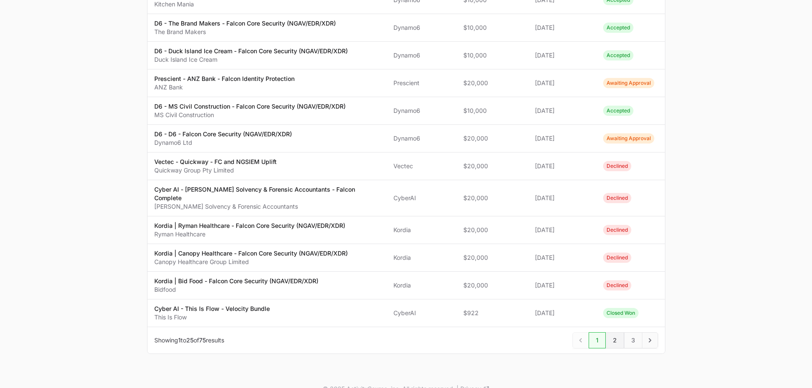
click at [617, 333] on span "2" at bounding box center [615, 341] width 18 height 16
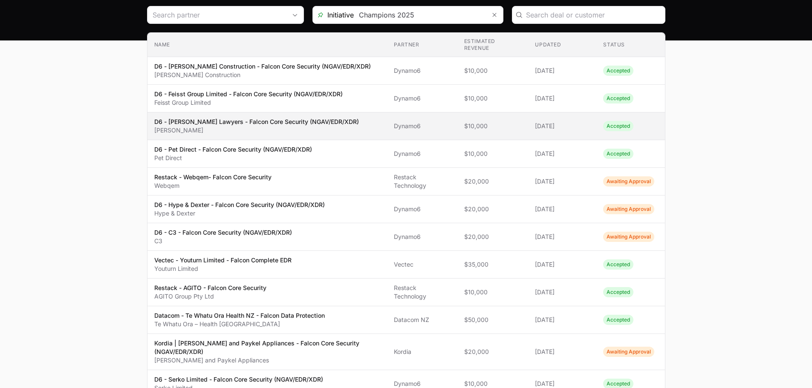
scroll to position [85, 0]
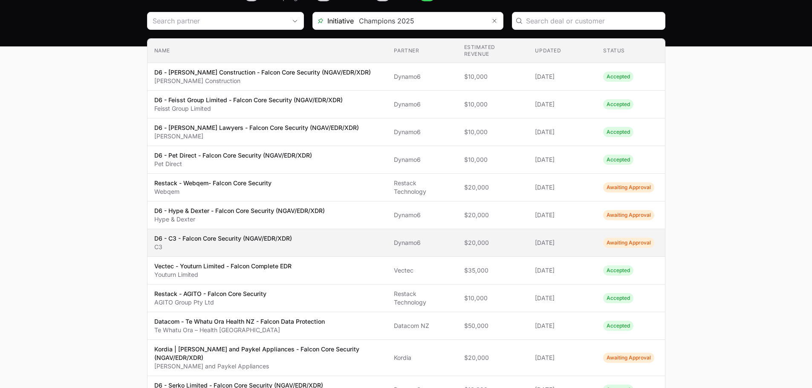
click at [227, 234] on p "D6 - C3 - Falcon Core Security (NGAV/EDR/XDR)" at bounding box center [223, 238] width 138 height 9
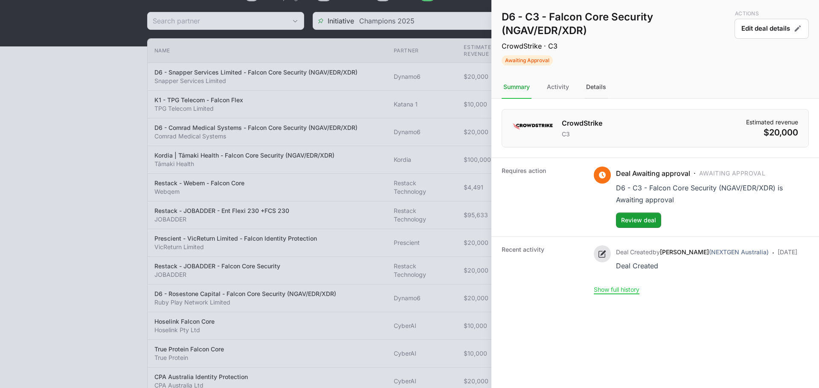
click at [593, 89] on div "Details" at bounding box center [595, 87] width 23 height 23
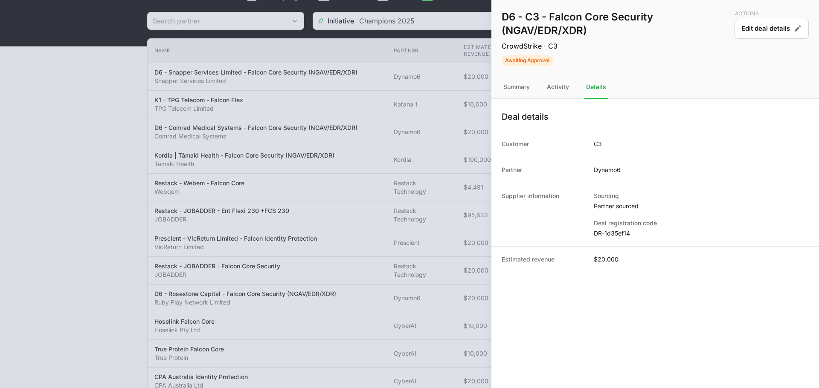
click at [616, 234] on dd "DR-1d35ef14" at bounding box center [700, 233] width 215 height 9
click at [534, 15] on h1 "D6 - C3 - Falcon Core Security (NGAV/EDR/XDR)" at bounding box center [615, 23] width 229 height 27
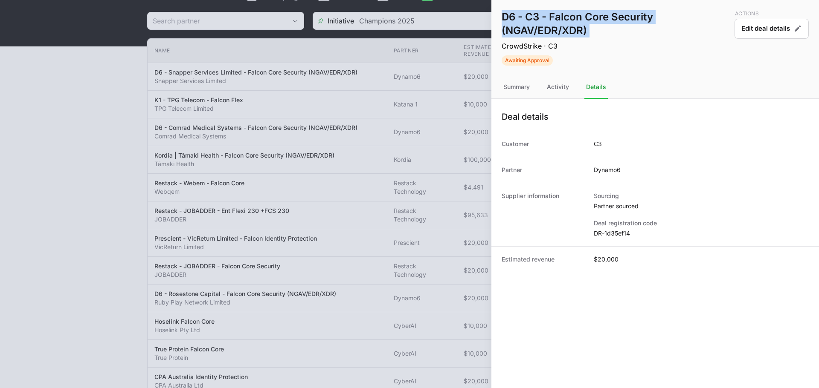
click at [534, 15] on h1 "D6 - C3 - Falcon Core Security (NGAV/EDR/XDR)" at bounding box center [615, 23] width 229 height 27
click at [532, 15] on h1 "D6 - C3 - Falcon Core Security (NGAV/EDR/XDR)" at bounding box center [615, 23] width 229 height 27
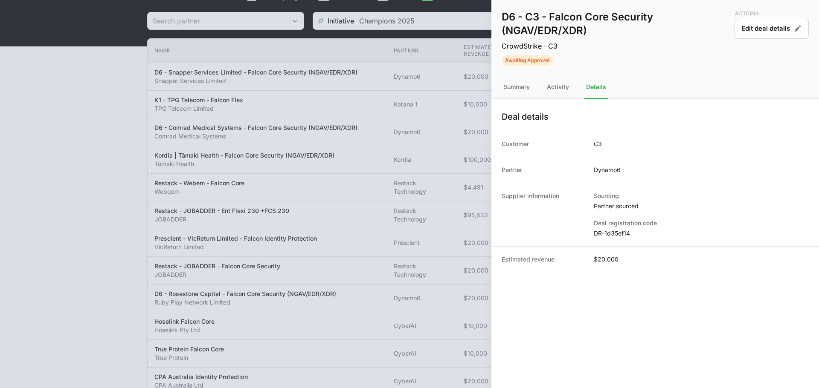
click at [432, 136] on div at bounding box center [409, 194] width 819 height 388
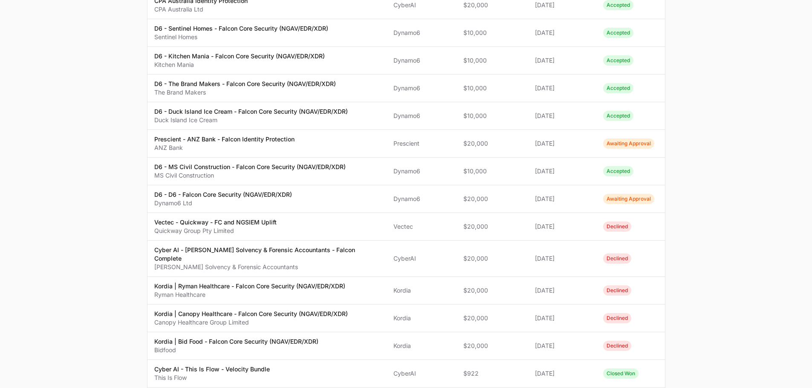
scroll to position [522, 0]
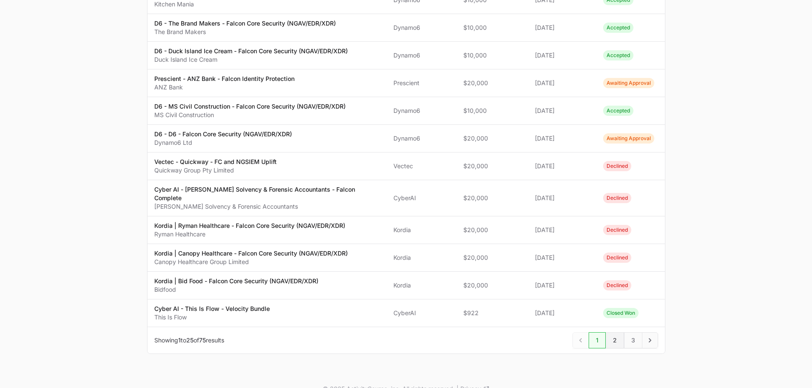
click at [613, 333] on span "2" at bounding box center [615, 341] width 18 height 16
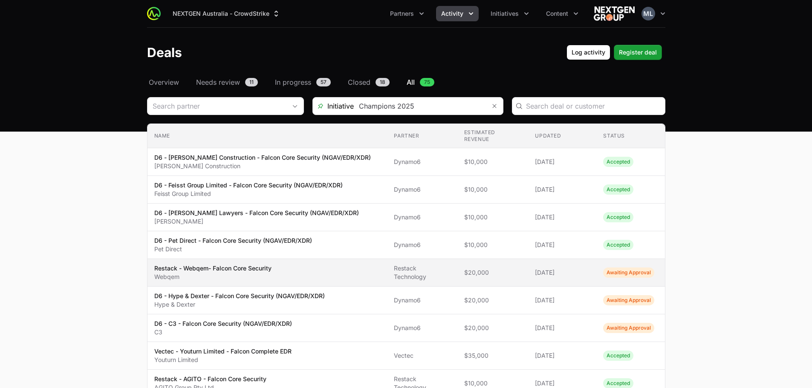
click at [243, 264] on p "Restack - Webqem- Falcon Core Security" at bounding box center [212, 268] width 117 height 9
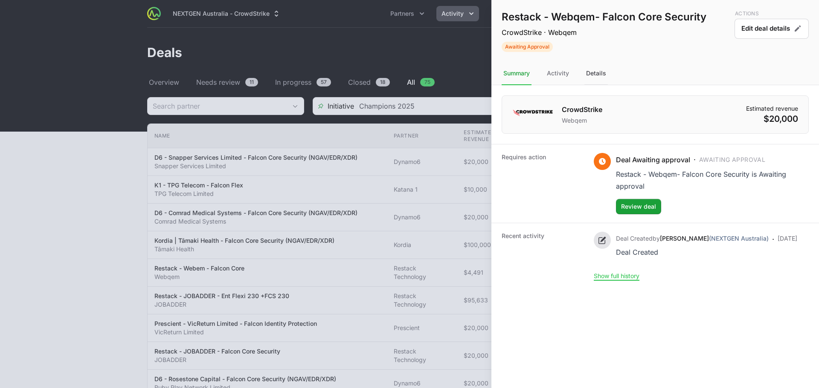
click at [597, 75] on div "Details" at bounding box center [595, 73] width 23 height 23
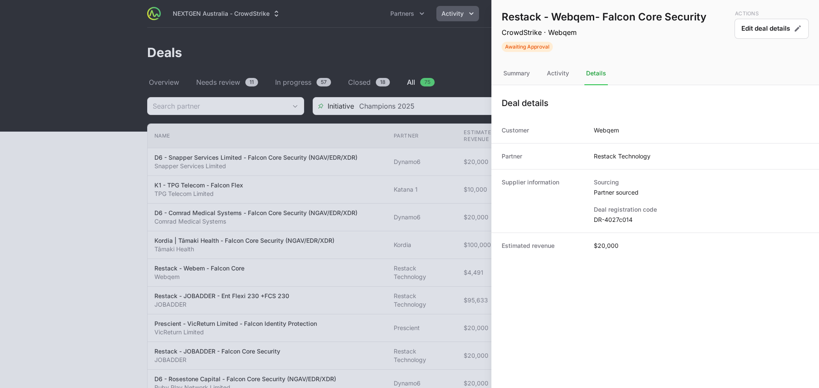
click at [576, 14] on h1 "Restack - Webqem- Falcon Core Security" at bounding box center [603, 17] width 205 height 14
click at [749, 29] on button "Edit deal details" at bounding box center [771, 29] width 74 height 20
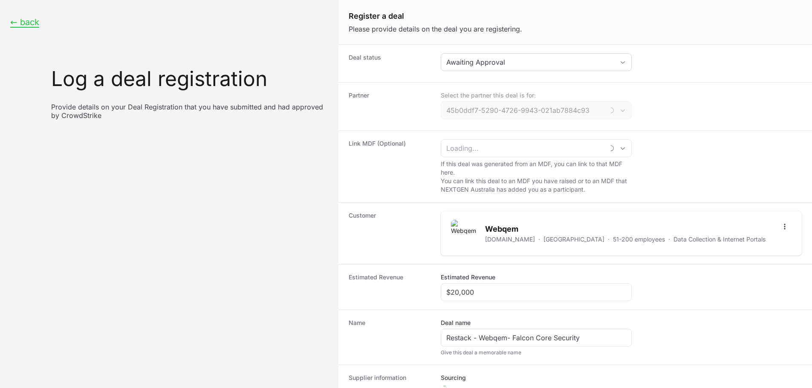
click at [468, 75] on div "Deal status Awaiting Approval" at bounding box center [575, 64] width 474 height 38
click at [469, 61] on div "Awaiting Approval" at bounding box center [530, 62] width 168 height 10
type input "Restack Technology"
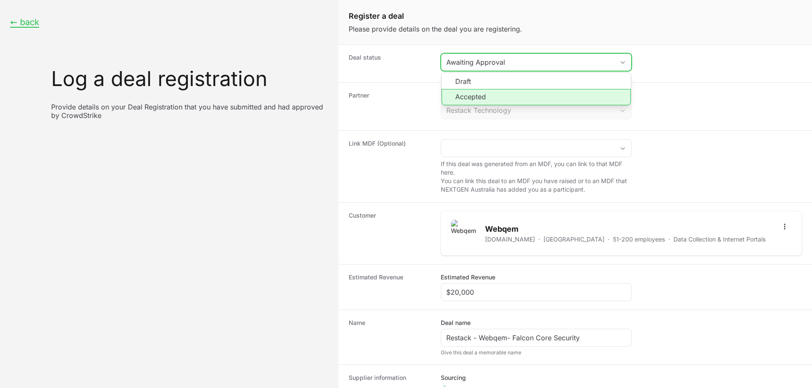
click at [472, 98] on li "Accepted" at bounding box center [536, 97] width 189 height 16
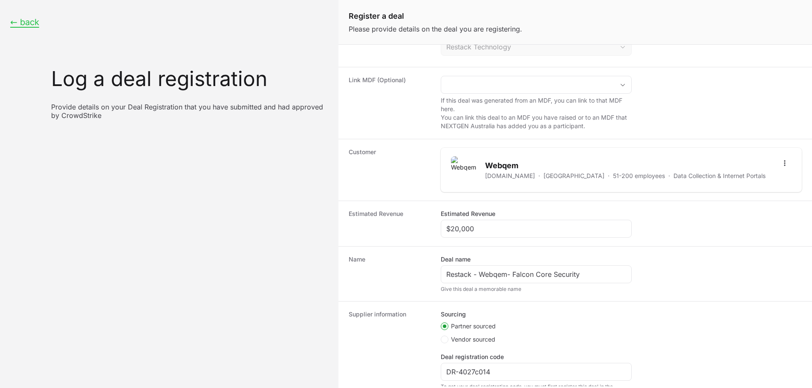
scroll to position [129, 0]
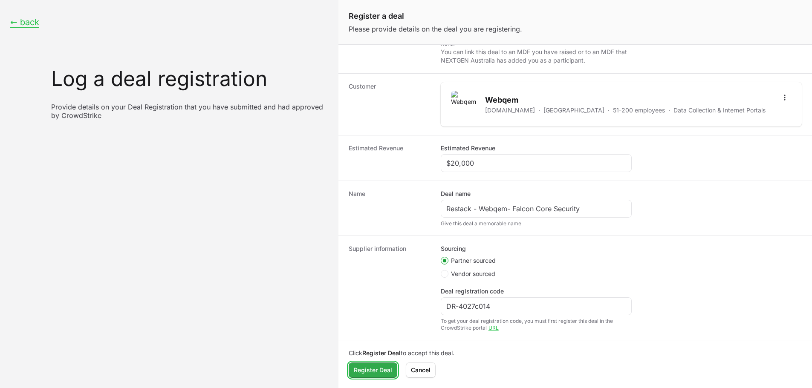
click at [364, 371] on span "Register Deal" at bounding box center [373, 370] width 38 height 10
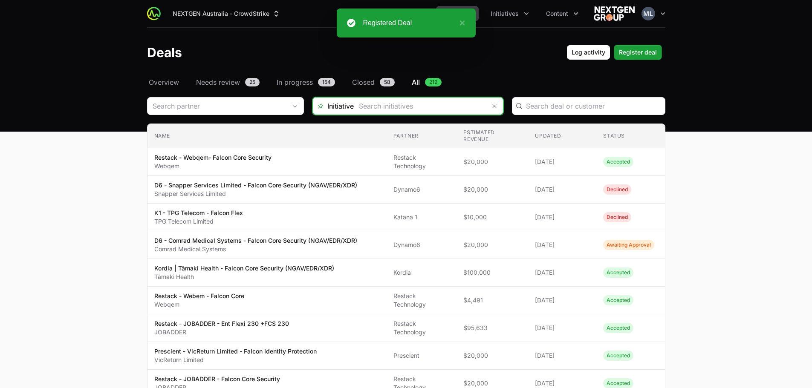
click at [438, 110] on input "Deals Filters" at bounding box center [420, 106] width 132 height 17
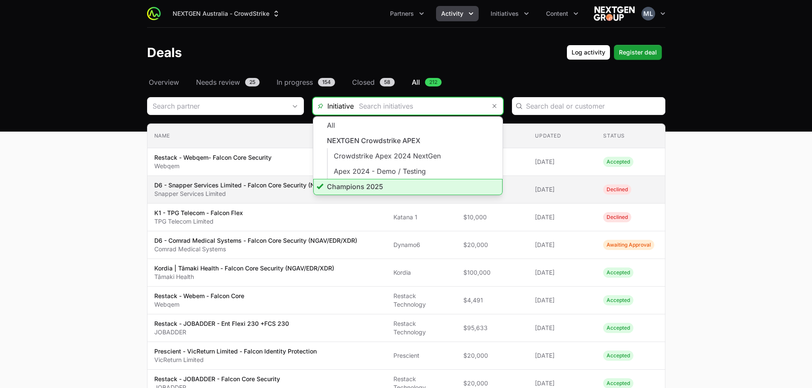
click at [356, 183] on li "Champions 2025" at bounding box center [407, 187] width 189 height 16
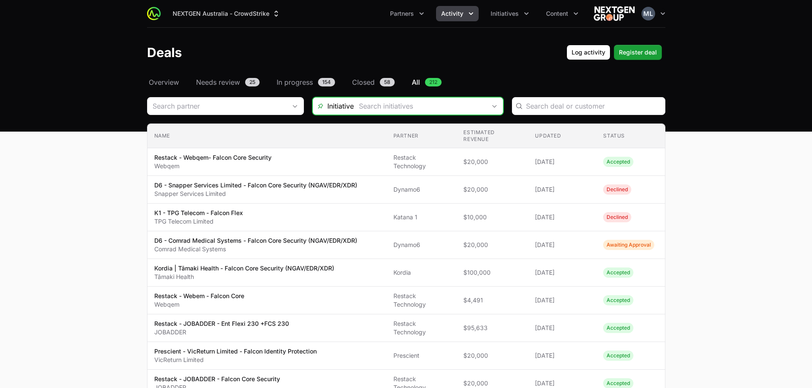
click at [411, 113] on input "Deals Filters" at bounding box center [420, 106] width 132 height 17
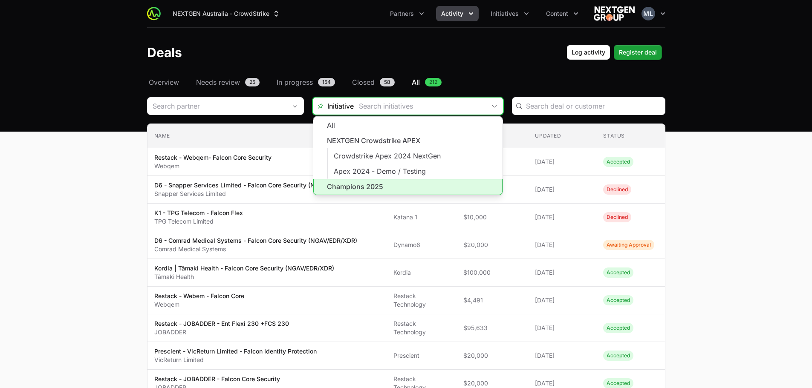
click at [362, 184] on li "Champions 2025" at bounding box center [407, 187] width 189 height 16
type input "Champions 2025"
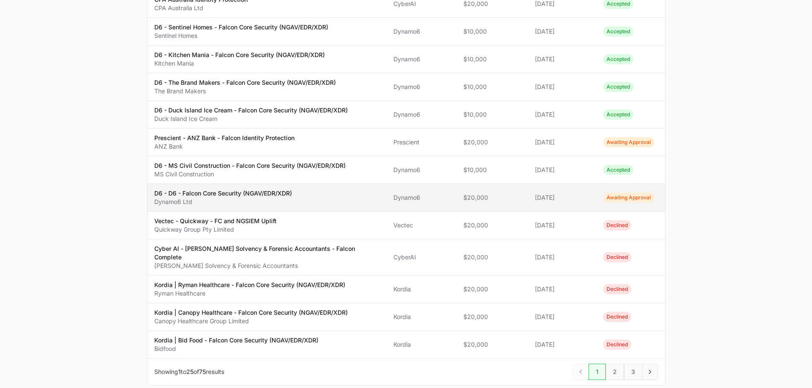
scroll to position [522, 0]
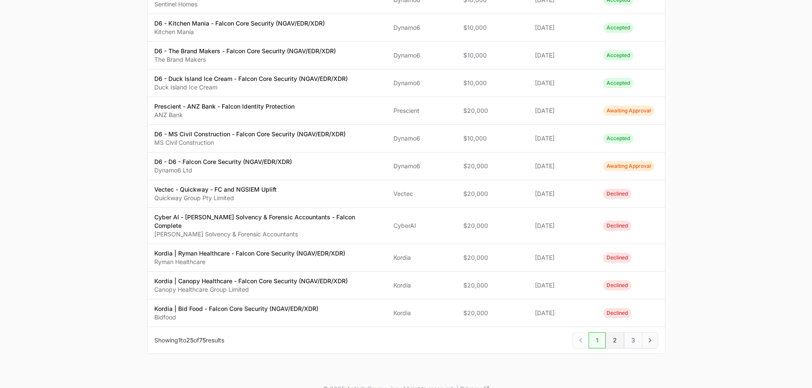
click at [619, 333] on span "2" at bounding box center [615, 341] width 18 height 16
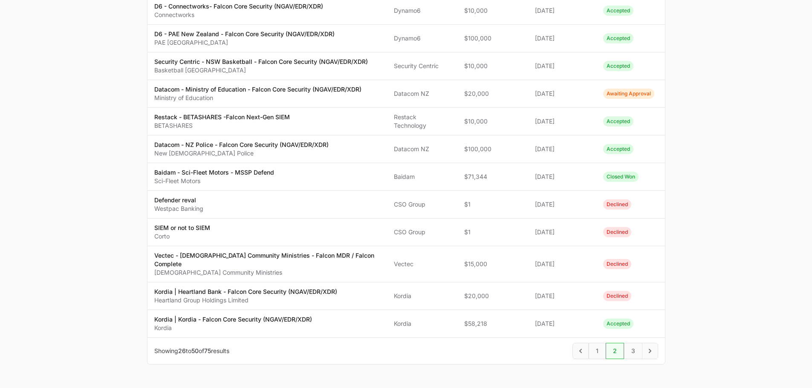
scroll to position [522, 0]
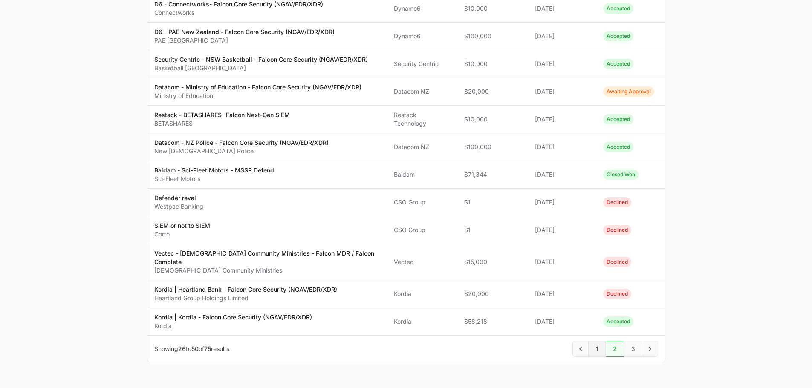
click at [592, 341] on span "1" at bounding box center [597, 349] width 17 height 16
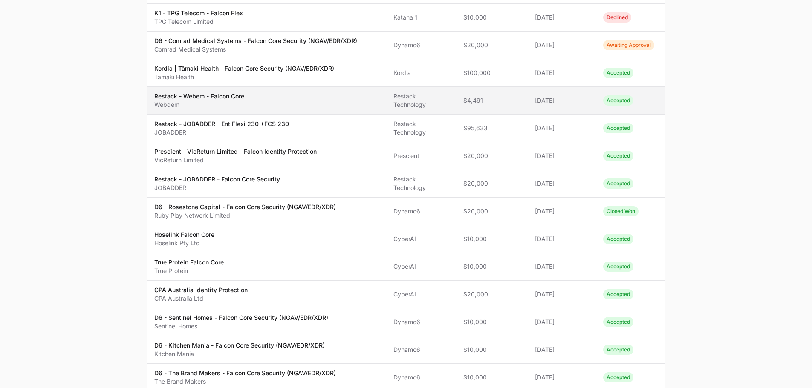
scroll to position [53, 0]
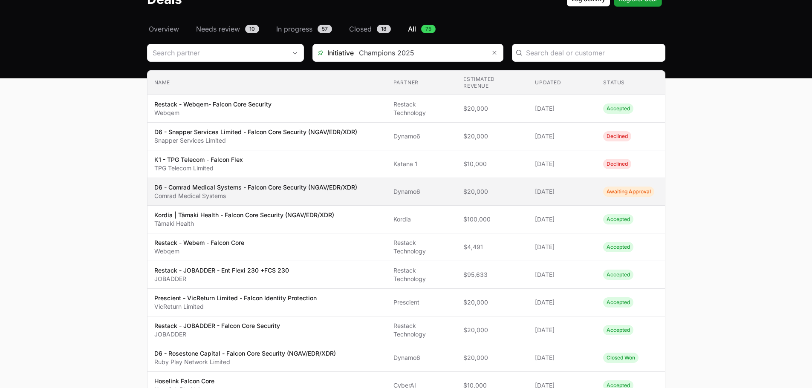
click at [248, 183] on p "D6 - Comrad Medical Systems - Falcon Core Security (NGAV/EDR/XDR)" at bounding box center [255, 187] width 203 height 9
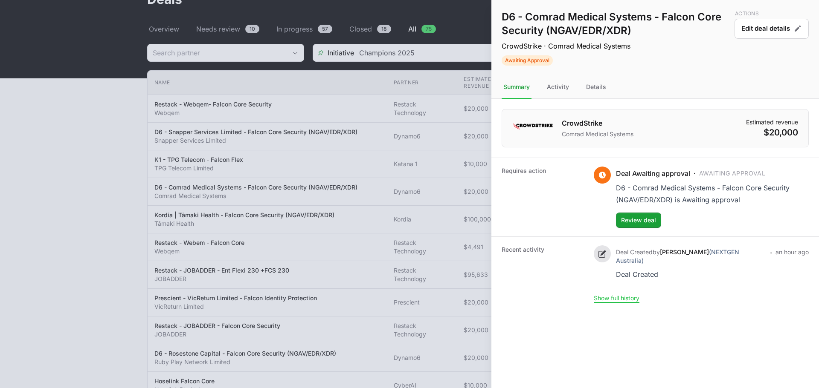
click at [356, 96] on div at bounding box center [409, 194] width 819 height 388
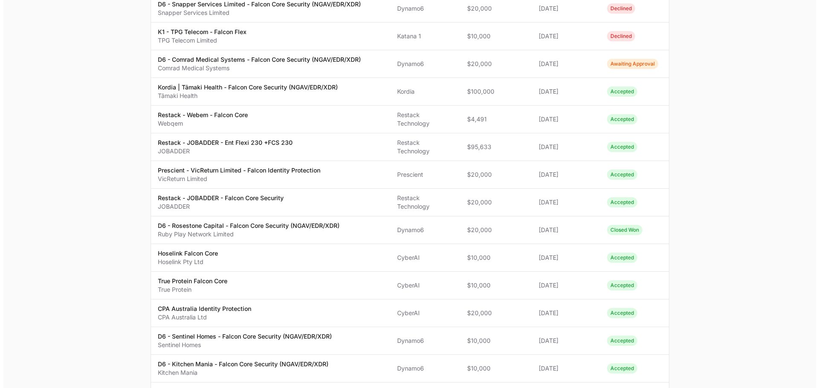
scroll to position [394, 0]
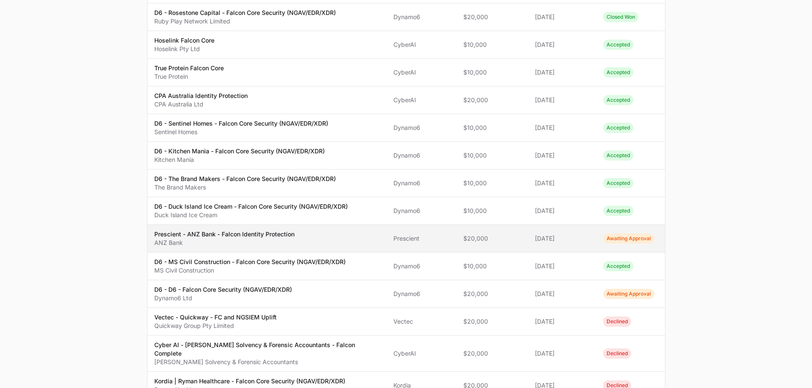
click at [263, 231] on p "Prescient - ANZ Bank - Falcon Identity Protection" at bounding box center [224, 234] width 140 height 9
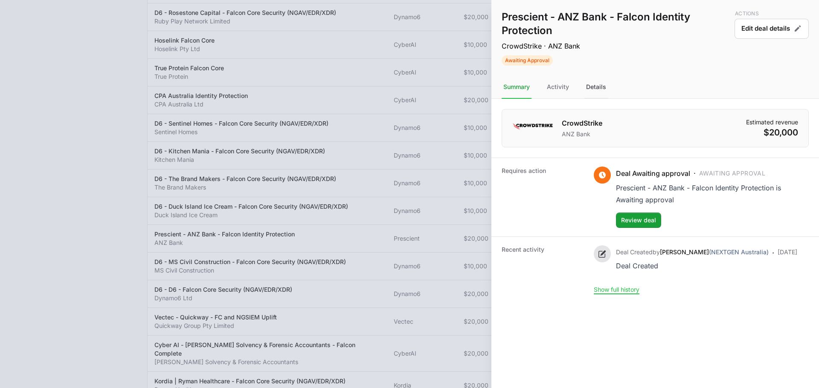
click at [598, 88] on div "Details" at bounding box center [595, 87] width 23 height 23
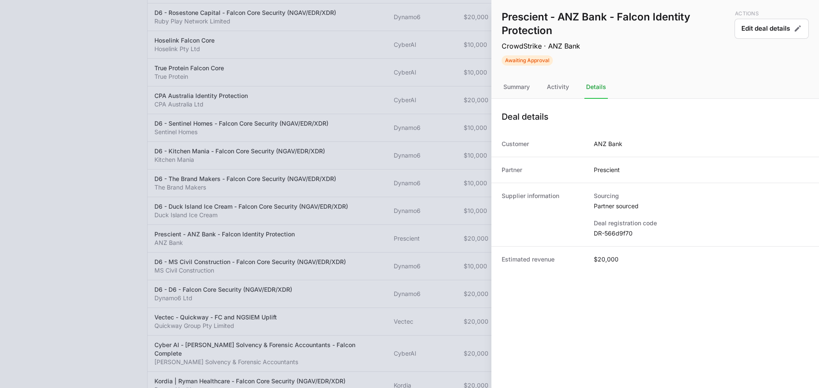
click at [621, 231] on dd "DR-566d9f70" at bounding box center [700, 233] width 215 height 9
click at [555, 87] on div "Activity" at bounding box center [558, 87] width 26 height 23
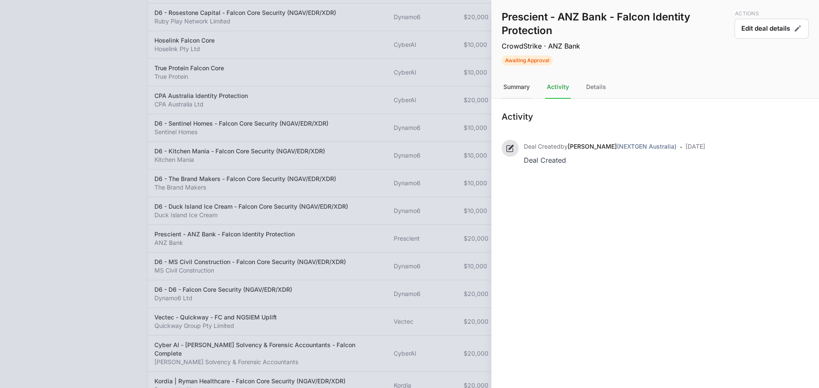
click at [517, 87] on div "Summary" at bounding box center [516, 87] width 30 height 23
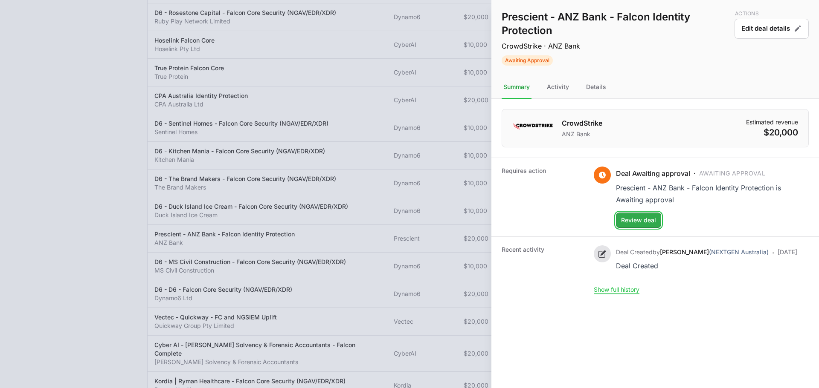
click at [643, 225] on span "Review deal" at bounding box center [638, 220] width 35 height 10
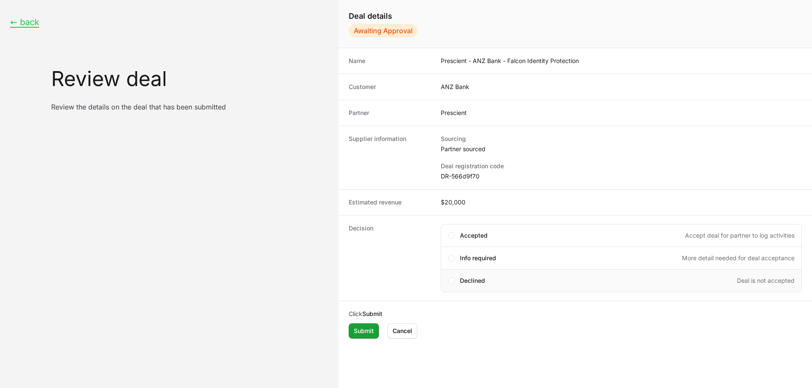
click at [491, 279] on div "Declined Deal is not accepted" at bounding box center [627, 281] width 335 height 9
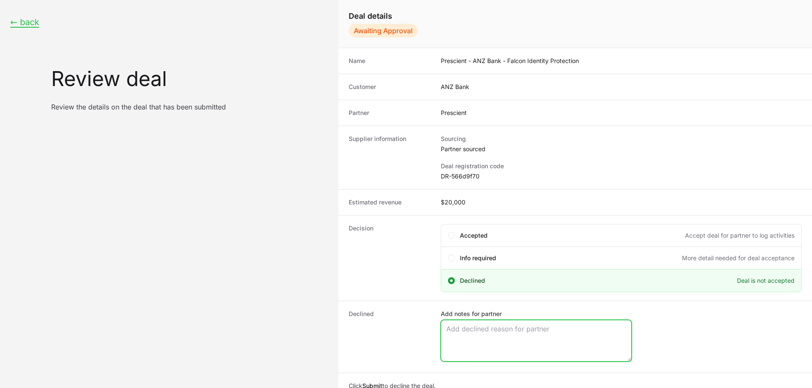
click at [486, 343] on textarea "Add notes for partner" at bounding box center [536, 341] width 190 height 41
paste textarea "we are unable to accept your registration submission at this time due to the fo…"
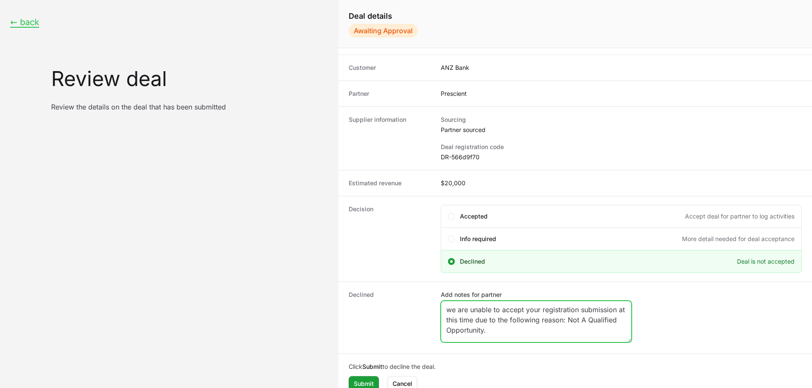
scroll to position [29, 0]
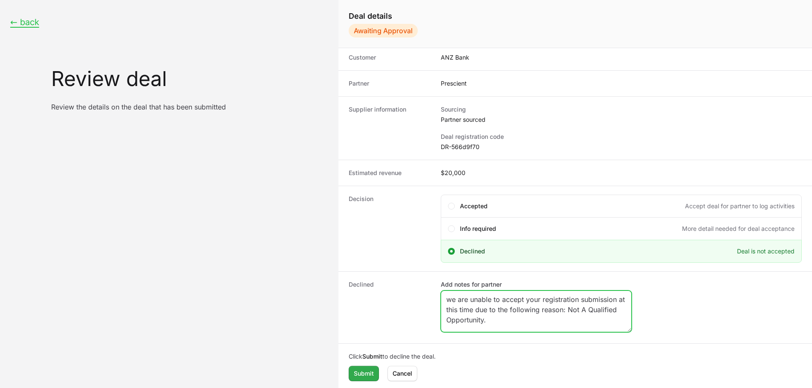
type textarea "we are unable to accept your registration submission at this time due to the fo…"
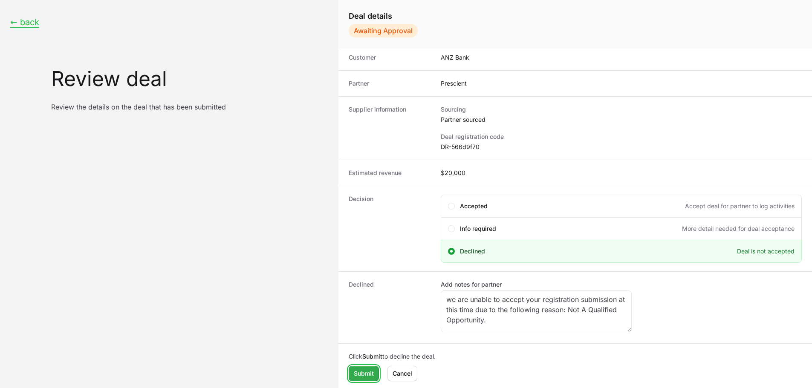
click at [364, 374] on span "Submit" at bounding box center [364, 374] width 20 height 10
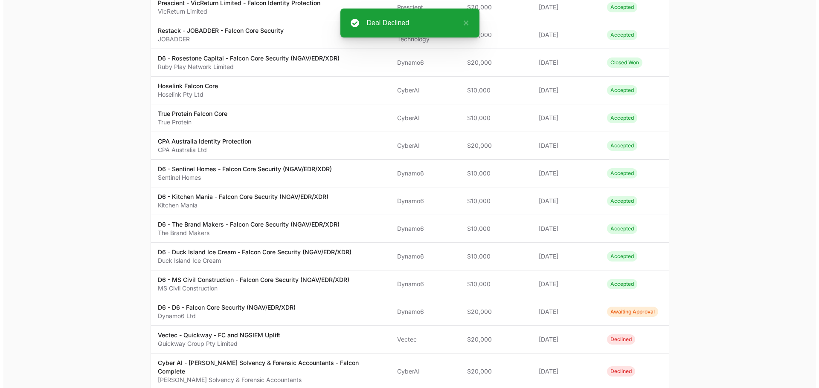
scroll to position [512, 0]
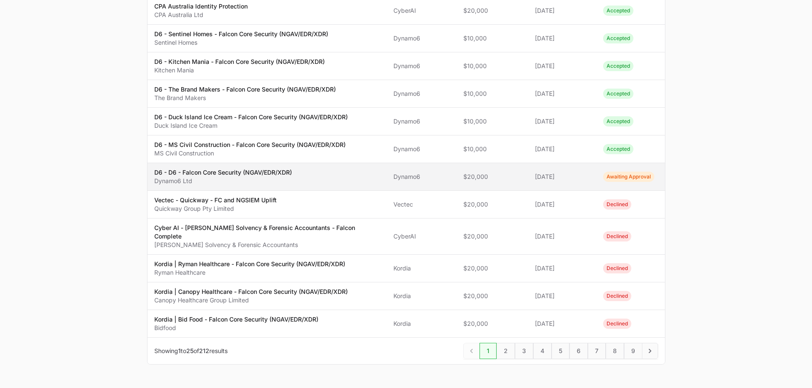
click at [244, 168] on p "D6 - D6 - Falcon Core Security (NGAV/EDR/XDR)" at bounding box center [223, 172] width 138 height 9
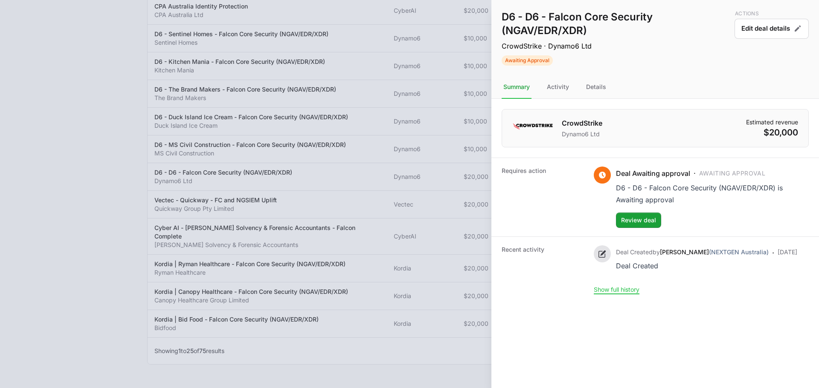
click at [361, 100] on div at bounding box center [409, 194] width 819 height 388
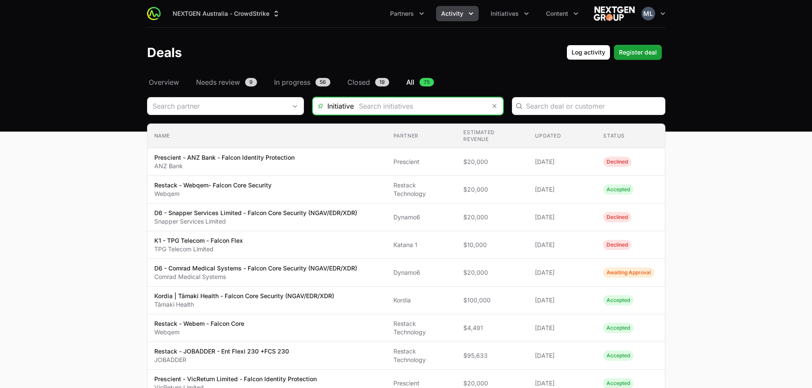
click at [440, 112] on input "Deals Filters" at bounding box center [420, 106] width 132 height 17
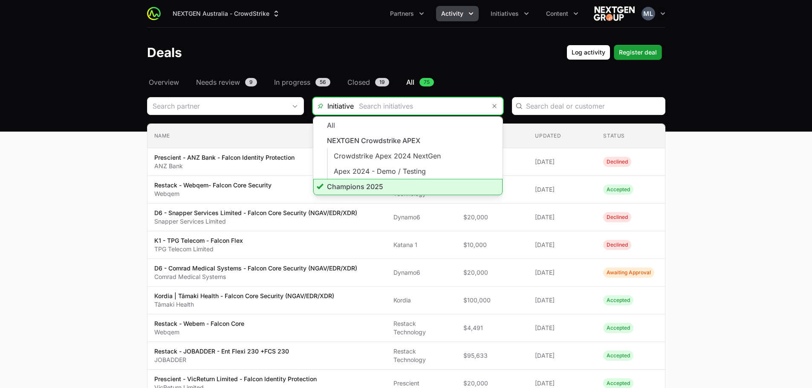
click at [368, 182] on li "Champions 2025" at bounding box center [407, 187] width 189 height 16
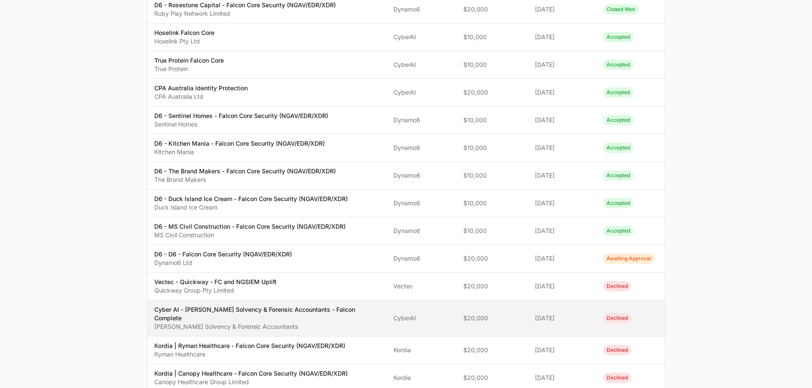
scroll to position [522, 0]
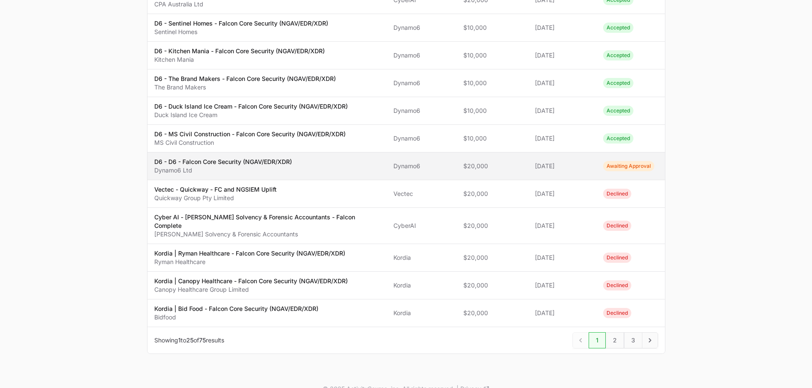
click at [166, 158] on p "D6 - D6 - Falcon Core Security (NGAV/EDR/XDR)" at bounding box center [223, 162] width 138 height 9
click at [246, 158] on p "D6 - D6 - Falcon Core Security (NGAV/EDR/XDR)" at bounding box center [223, 162] width 138 height 9
click at [625, 161] on span "Awaiting Approval" at bounding box center [628, 166] width 51 height 10
click at [162, 158] on p "D6 - D6 - Falcon Core Security (NGAV/EDR/XDR)" at bounding box center [223, 162] width 138 height 9
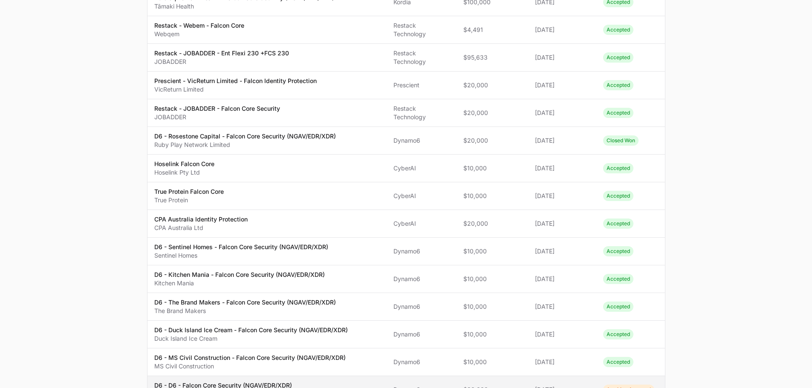
scroll to position [341, 0]
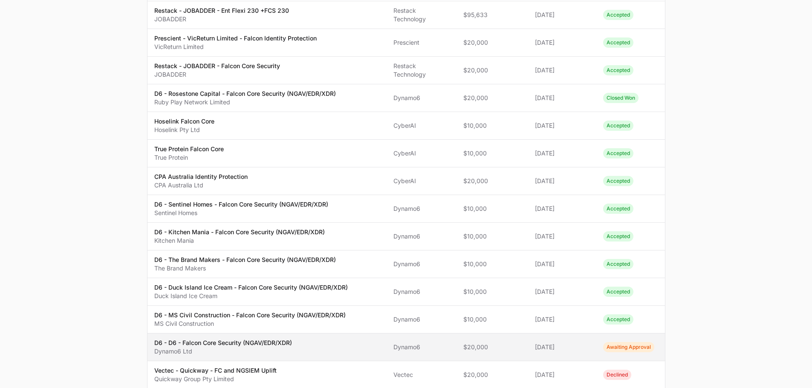
click at [615, 342] on span "Awaiting Approval" at bounding box center [628, 347] width 51 height 10
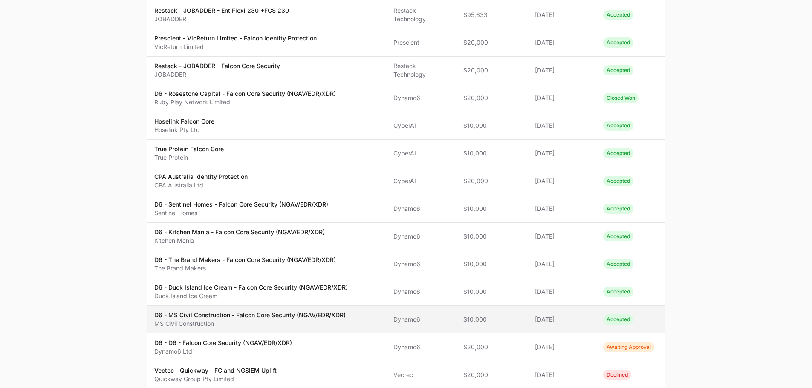
click at [466, 321] on td "Estimated revenue $10,000" at bounding box center [493, 320] width 72 height 28
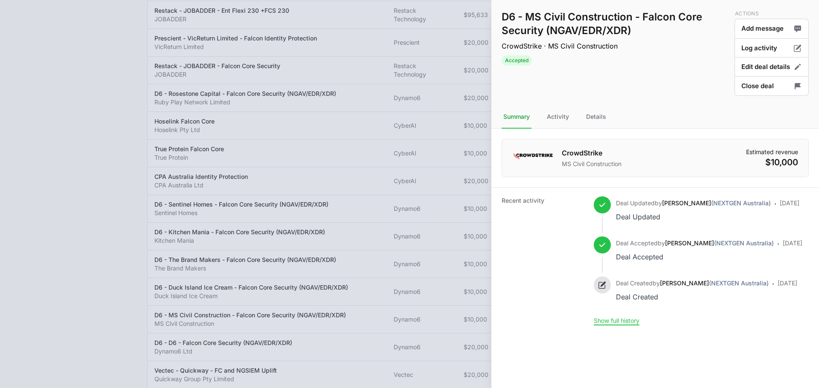
drag, startPoint x: 299, startPoint y: 240, endPoint x: 310, endPoint y: 261, distance: 23.5
click at [300, 240] on div at bounding box center [409, 194] width 819 height 388
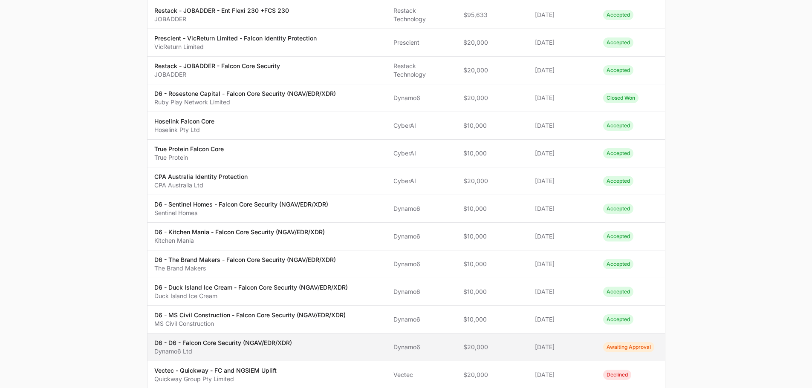
click at [416, 336] on td "Partner Dynamo6" at bounding box center [422, 348] width 70 height 28
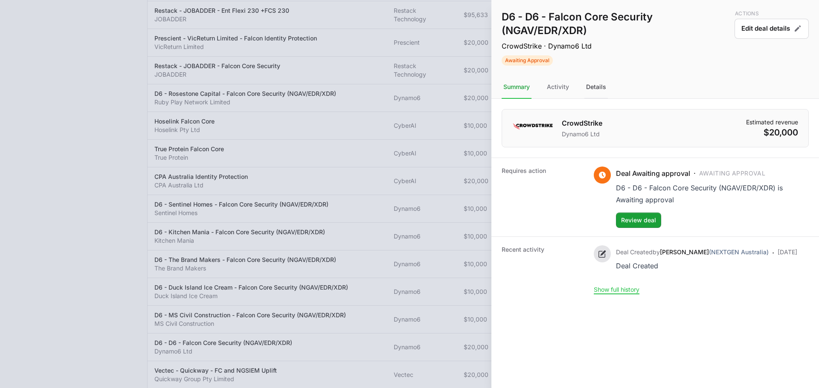
click at [597, 89] on div "Details" at bounding box center [595, 87] width 23 height 23
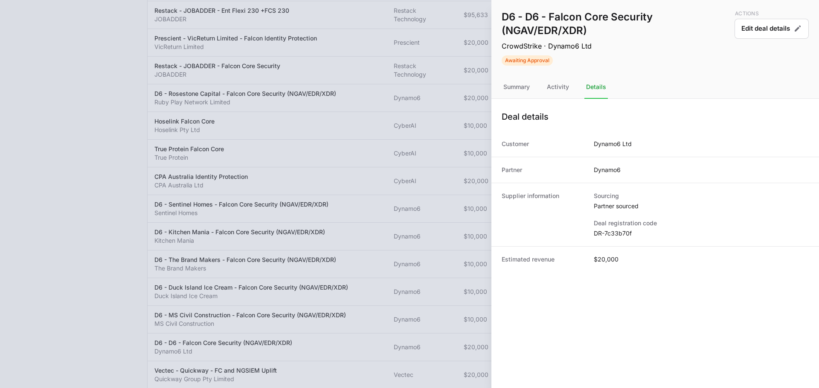
click at [612, 234] on dd "DR-7c33b70f" at bounding box center [700, 233] width 215 height 9
click at [313, 120] on div at bounding box center [409, 194] width 819 height 388
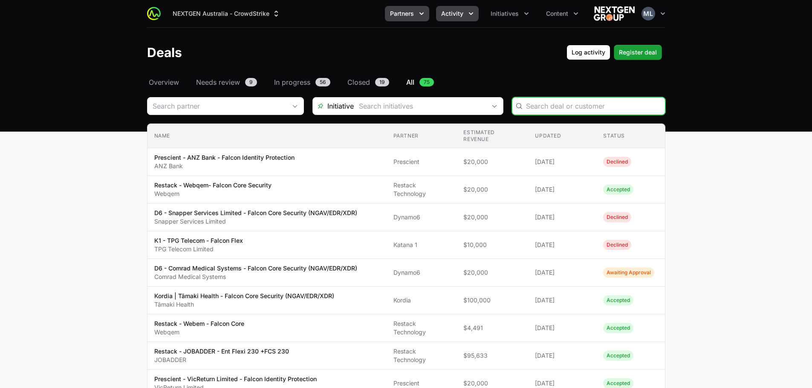
click at [421, 19] on button "Partners" at bounding box center [407, 13] width 44 height 15
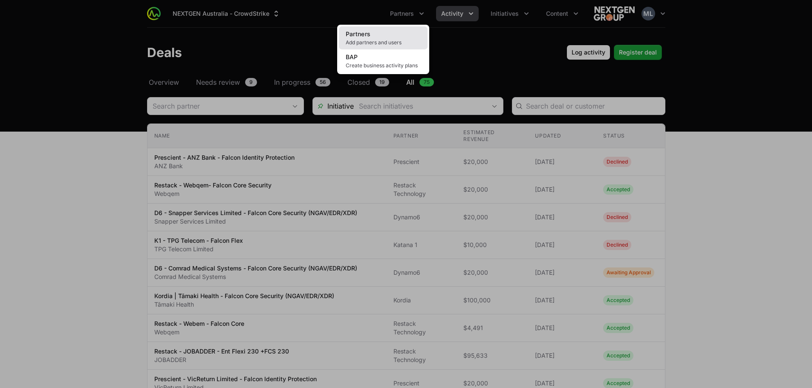
click at [365, 40] on span "Add partners and users" at bounding box center [383, 42] width 75 height 7
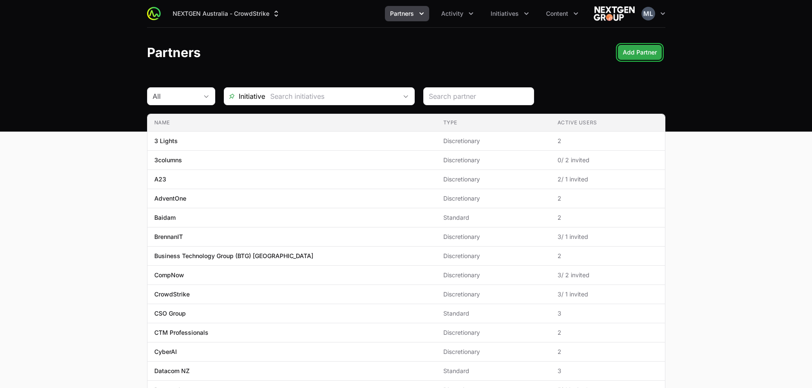
click at [633, 55] on span "Add Partner" at bounding box center [640, 52] width 34 height 10
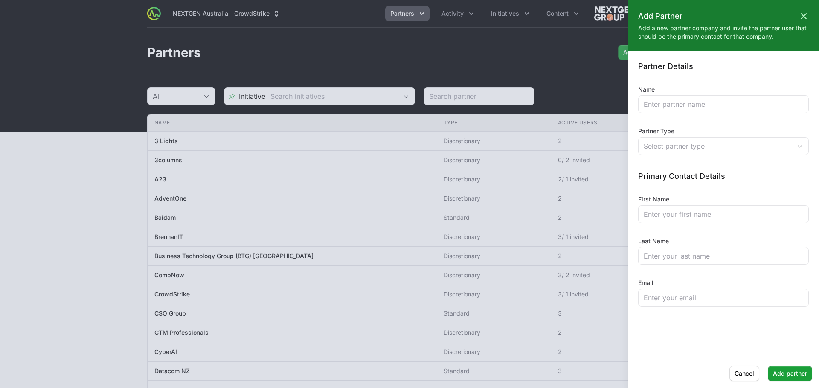
click at [557, 68] on div at bounding box center [409, 194] width 819 height 388
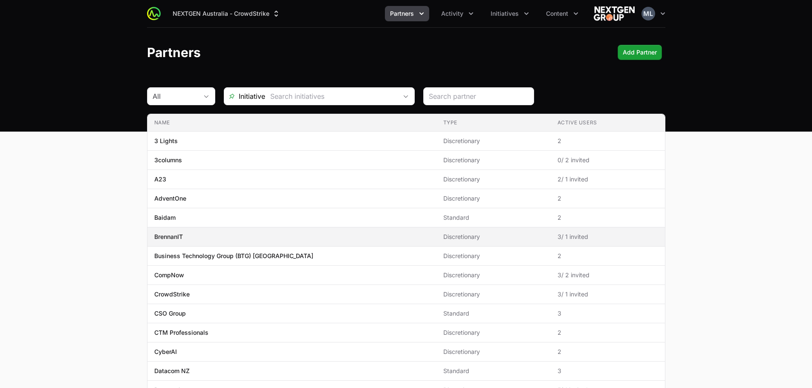
click at [188, 237] on span "BrennanIT" at bounding box center [291, 237] width 275 height 9
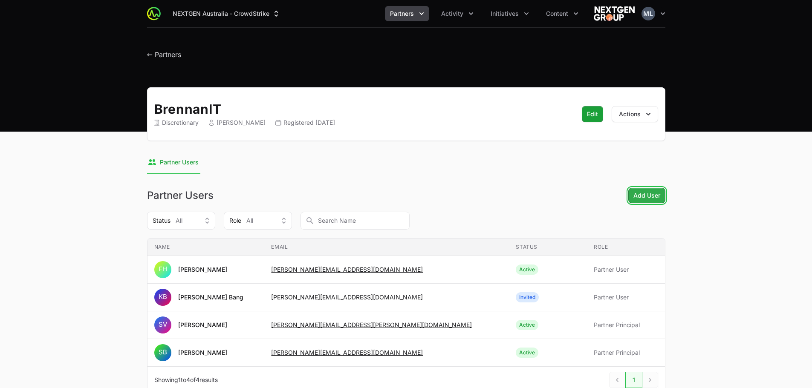
click at [647, 198] on span "Add User" at bounding box center [646, 196] width 27 height 10
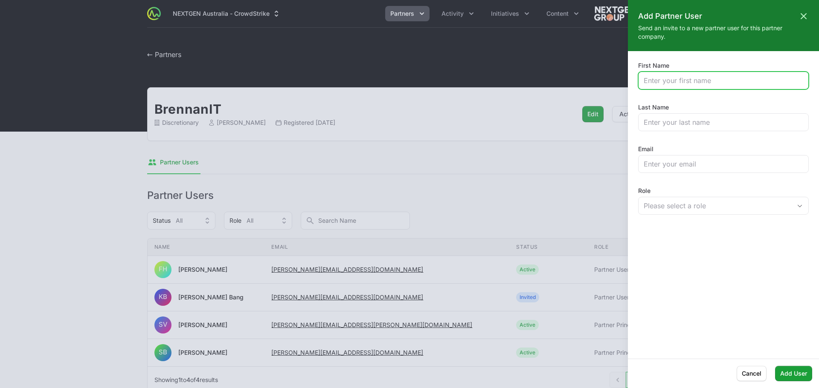
click at [683, 84] on input "First Name" at bounding box center [722, 80] width 159 height 10
type input "[PERSON_NAME]"
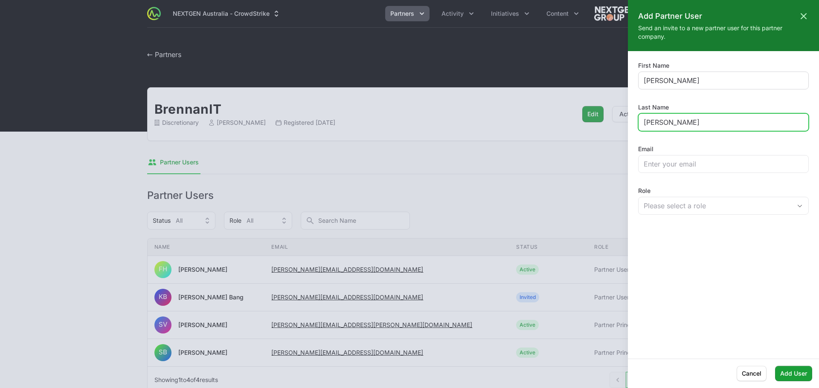
type input "[PERSON_NAME]"
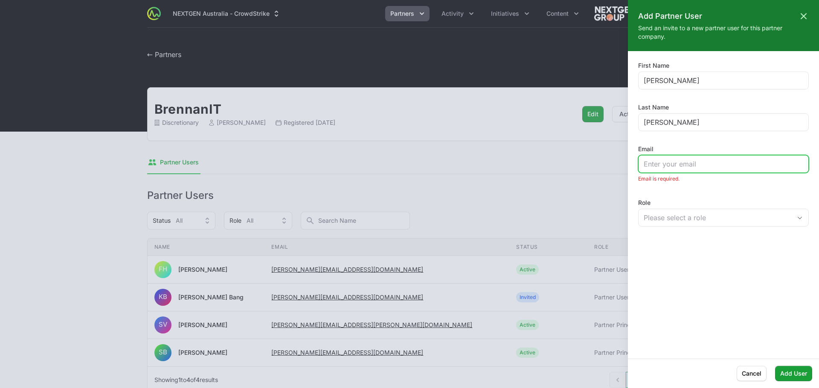
click at [697, 159] on input "Email" at bounding box center [722, 164] width 159 height 10
paste input "[PERSON_NAME][EMAIL_ADDRESS][PERSON_NAME][DOMAIN_NAME]"
type input "[PERSON_NAME][EMAIL_ADDRESS][PERSON_NAME][DOMAIN_NAME]"
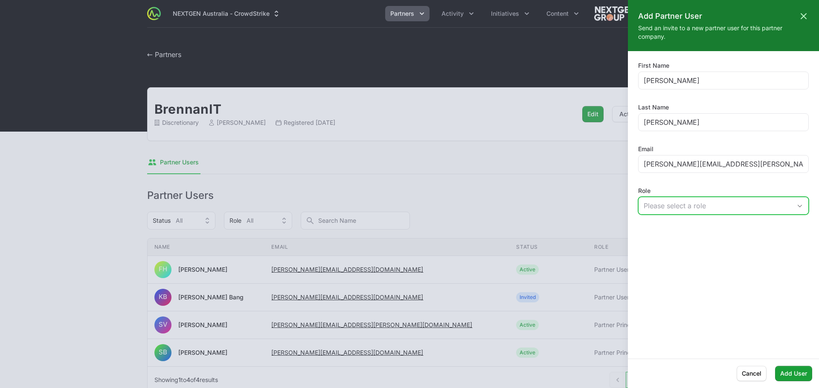
click at [720, 202] on div "Please select a role" at bounding box center [717, 206] width 148 height 10
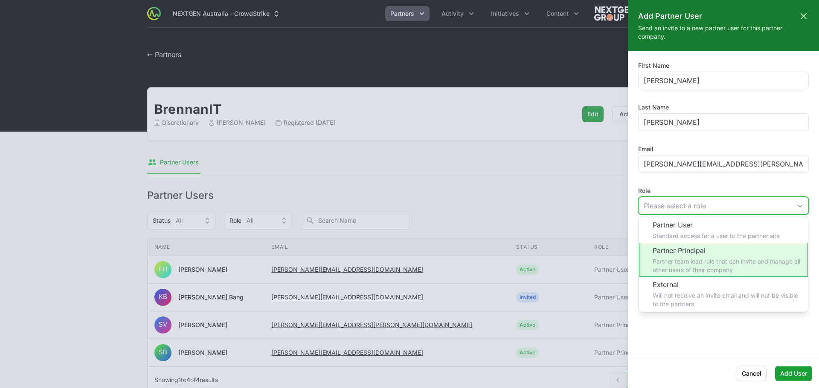
click at [720, 268] on li "Partner Principal Partner team lead role that can invite and manage all other u…" at bounding box center [723, 260] width 169 height 34
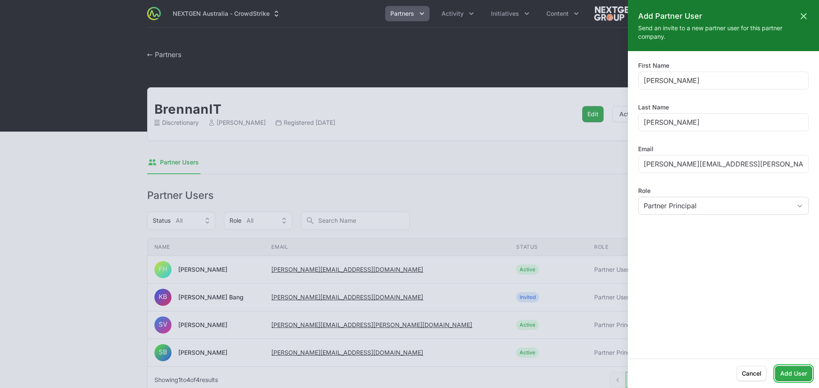
click at [792, 378] on span "Add User" at bounding box center [793, 374] width 27 height 10
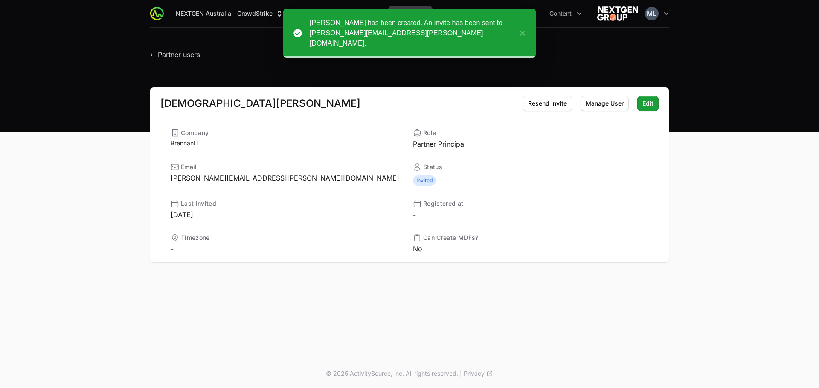
drag, startPoint x: 578, startPoint y: 55, endPoint x: 640, endPoint y: 74, distance: 65.0
click at [579, 55] on div "← Partner users" at bounding box center [409, 52] width 518 height 15
click at [522, 32] on button "×" at bounding box center [520, 33] width 10 height 31
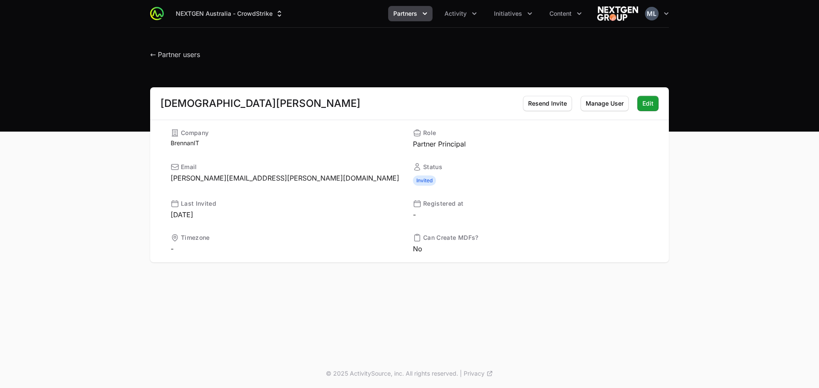
click at [406, 14] on span "Partners" at bounding box center [405, 13] width 24 height 9
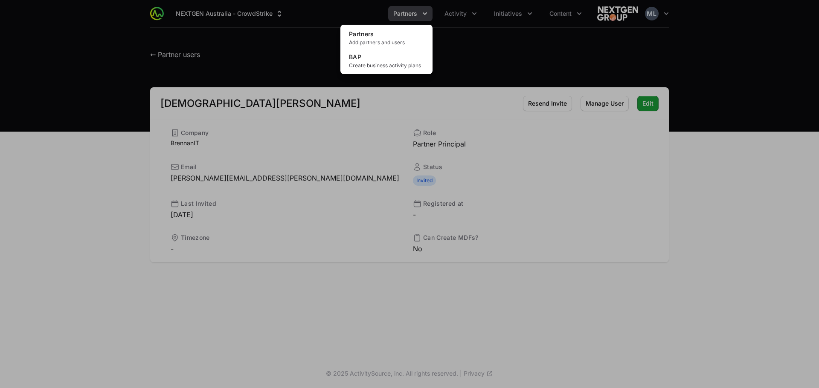
click at [457, 16] on div "Partners menu" at bounding box center [409, 194] width 819 height 388
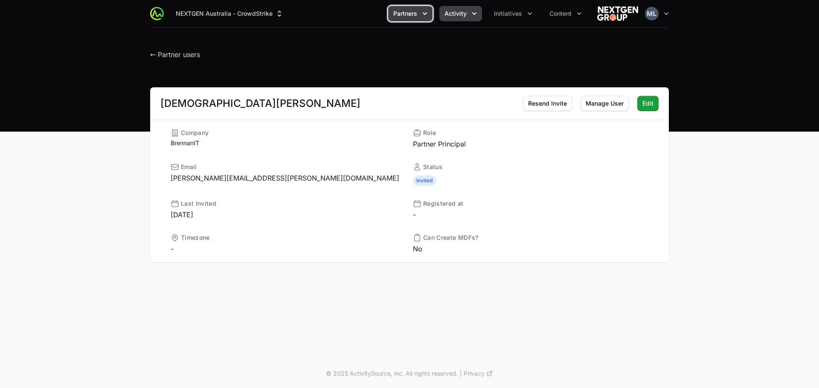
click at [457, 19] on button "Activity" at bounding box center [460, 13] width 43 height 15
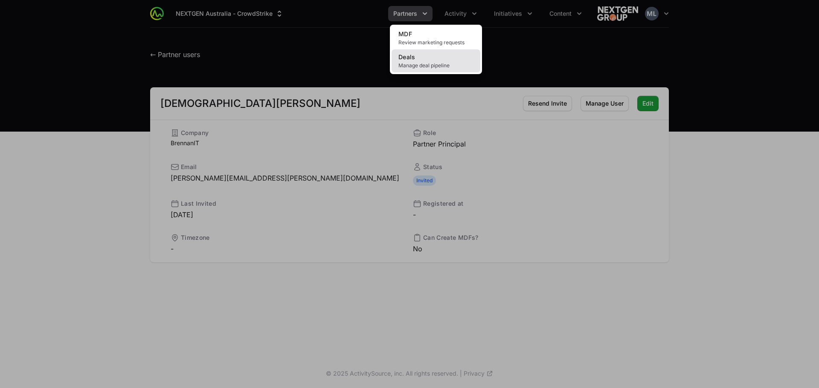
click at [417, 58] on link "Deals Manage deal pipeline" at bounding box center [435, 60] width 89 height 23
